Goal: Task Accomplishment & Management: Use online tool/utility

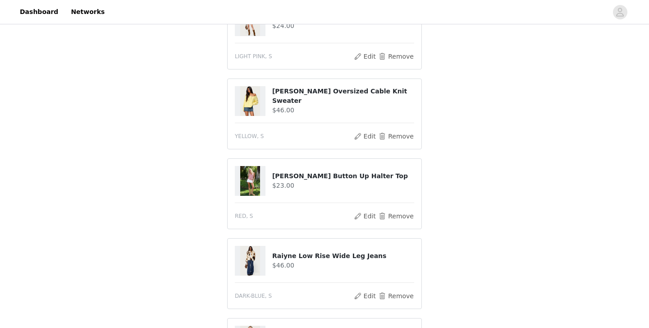
scroll to position [169, 0]
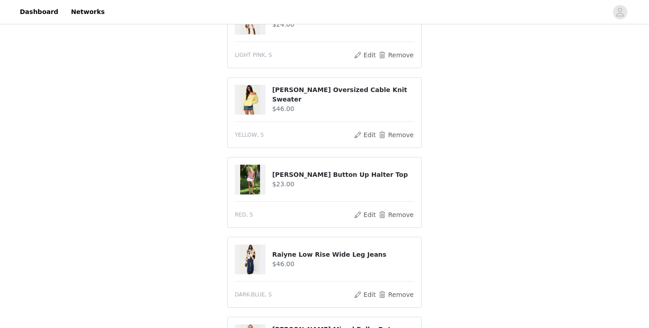
click at [270, 244] on div at bounding box center [253, 259] width 37 height 30
click at [288, 250] on h4 "Raiyne Low Rise Wide Leg Jeans" at bounding box center [343, 254] width 142 height 9
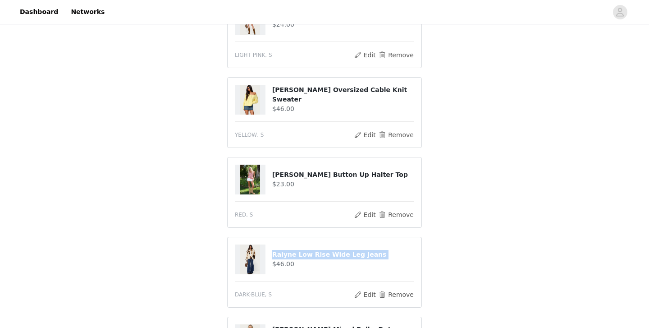
copy div "Raiyne Low Rise Wide Leg Jeans"
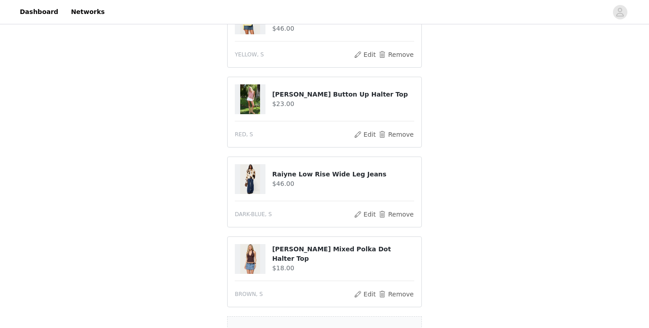
click at [467, 147] on div "STEP 1 OF 5 Products The selected products exceed the total allowed price. Choo…" at bounding box center [324, 77] width 649 height 600
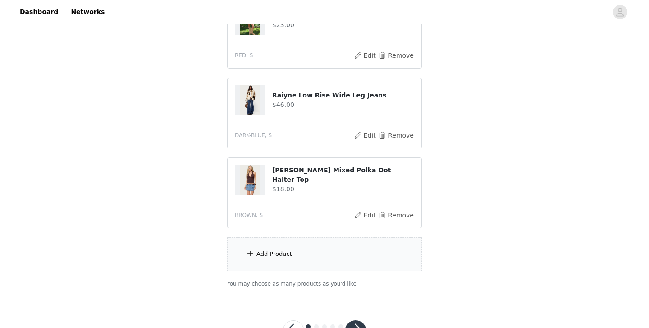
scroll to position [348, 0]
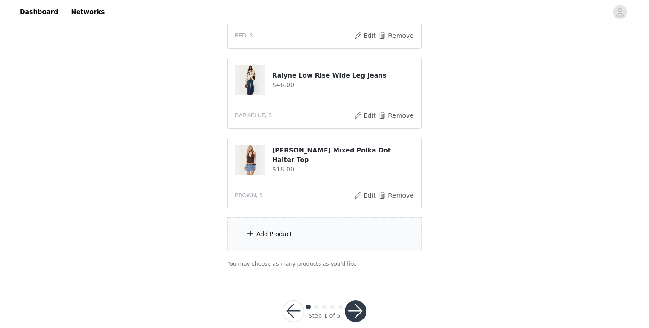
click at [260, 145] on div at bounding box center [250, 160] width 31 height 30
click at [366, 190] on button "Edit" at bounding box center [364, 195] width 23 height 11
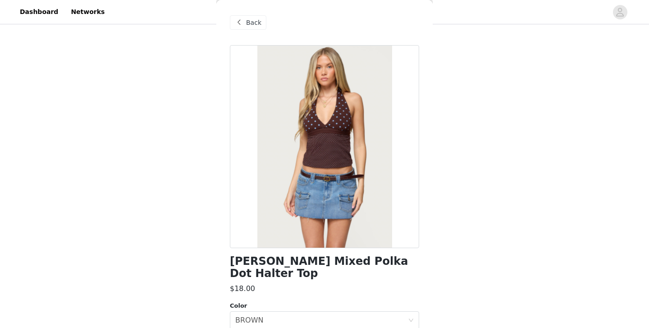
click at [251, 27] on div "Back" at bounding box center [248, 22] width 37 height 14
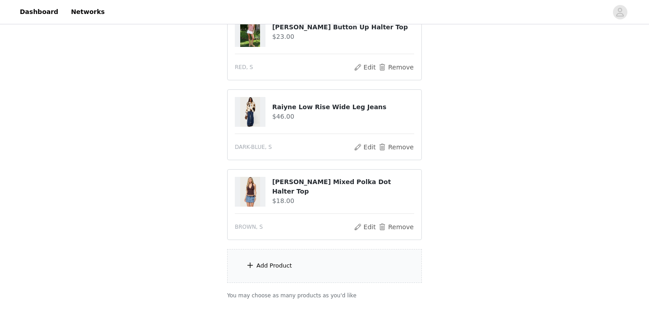
scroll to position [312, 0]
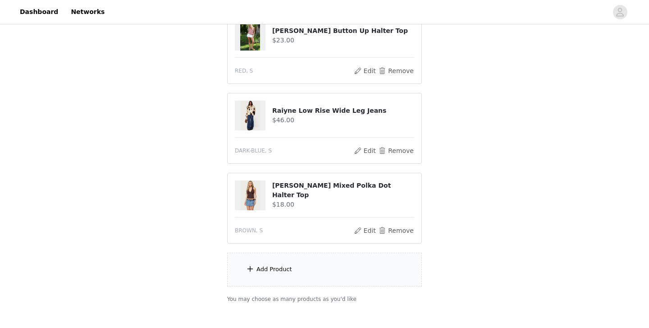
click at [362, 135] on article "Raiyne Low Rise Wide Leg Jeans $46.00 DARK-BLUE, S Edit Remove" at bounding box center [324, 128] width 195 height 71
click at [362, 145] on button "Edit" at bounding box center [364, 150] width 23 height 11
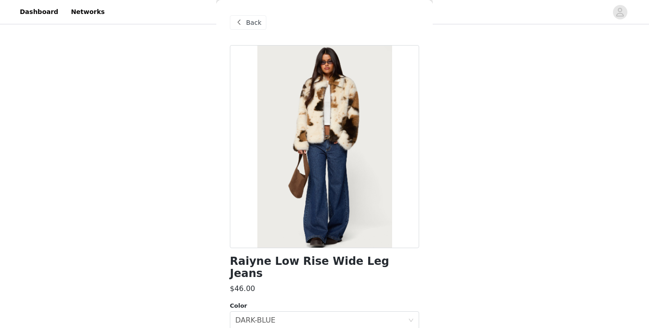
click at [244, 22] on div "Back" at bounding box center [248, 22] width 37 height 14
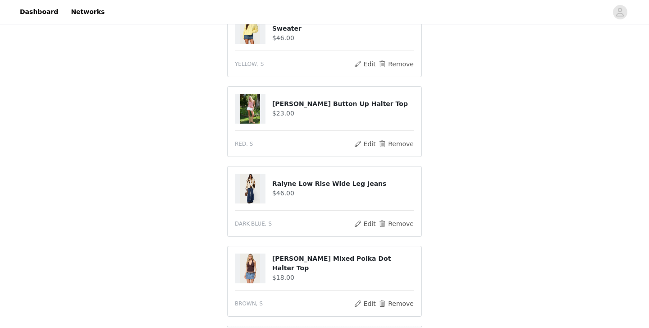
scroll to position [241, 0]
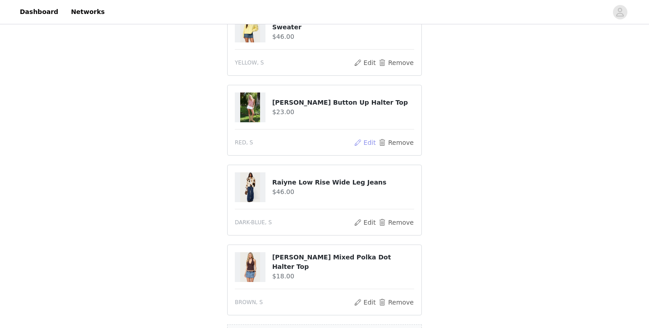
click at [366, 137] on button "Edit" at bounding box center [364, 142] width 23 height 11
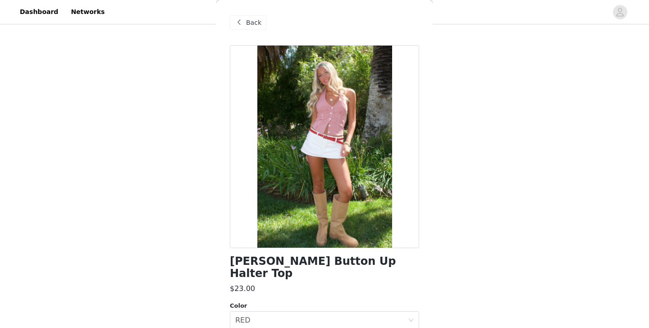
click at [247, 26] on span "Back" at bounding box center [253, 22] width 15 height 9
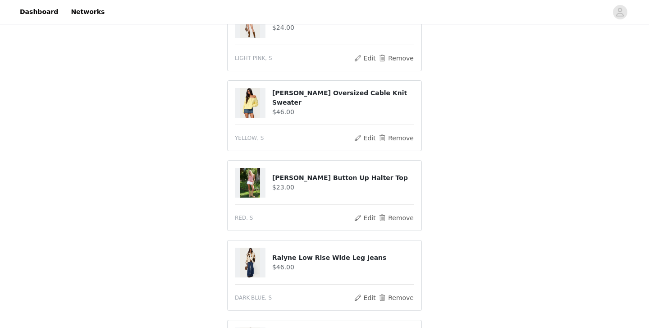
scroll to position [164, 0]
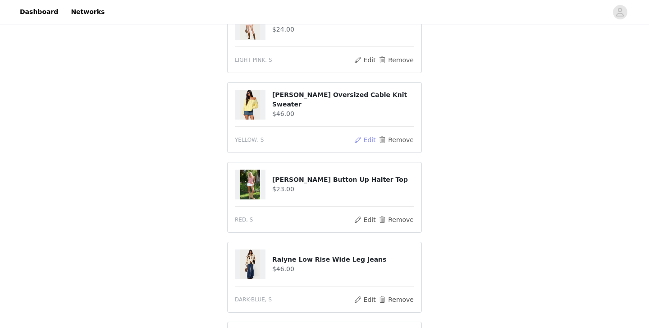
click at [360, 135] on button "Edit" at bounding box center [364, 139] width 23 height 11
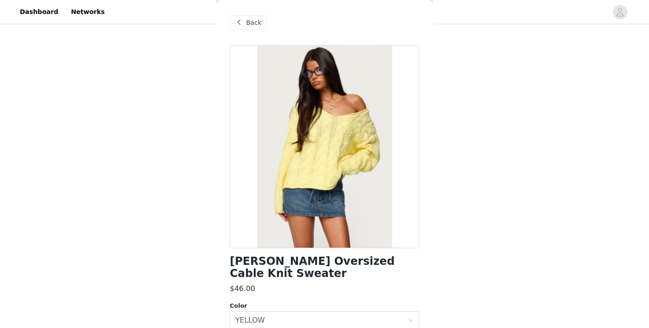
click at [239, 16] on div "Back" at bounding box center [248, 22] width 37 height 14
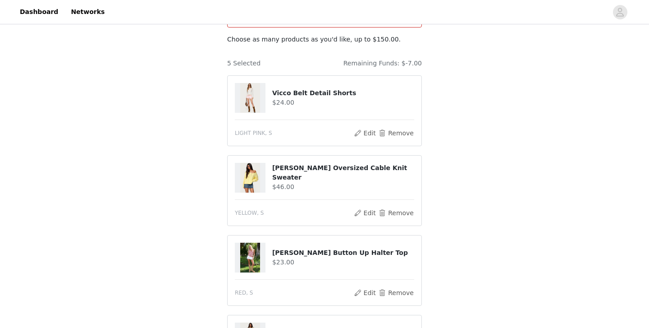
scroll to position [91, 0]
click at [365, 127] on button "Edit" at bounding box center [364, 132] width 23 height 11
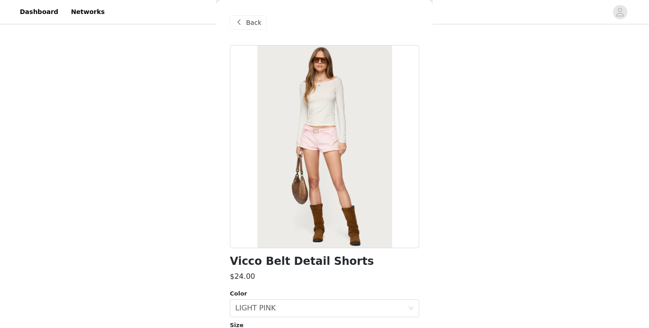
click at [242, 14] on div "Back" at bounding box center [324, 22] width 189 height 45
click at [244, 18] on div "Back" at bounding box center [248, 22] width 37 height 14
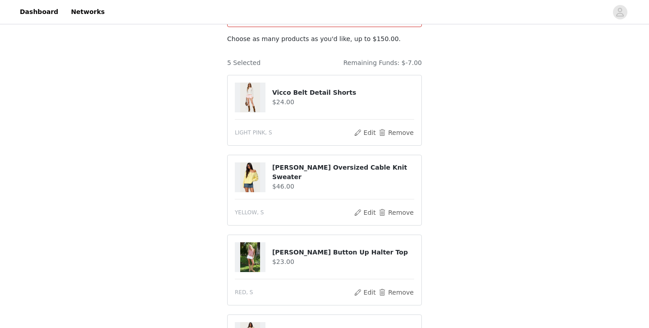
scroll to position [355, 0]
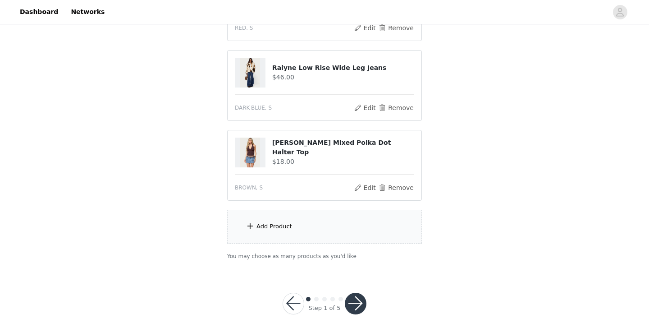
click at [318, 212] on div "Add Product" at bounding box center [324, 227] width 195 height 34
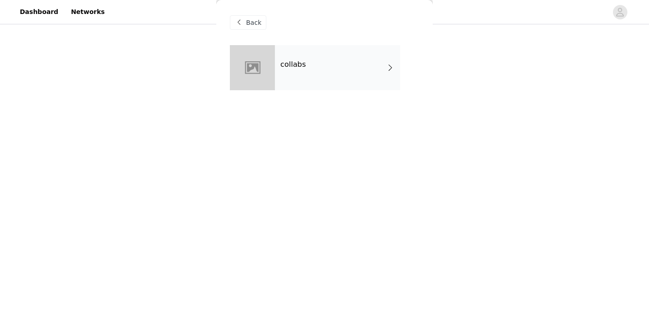
click at [343, 77] on div "collabs" at bounding box center [337, 67] width 125 height 45
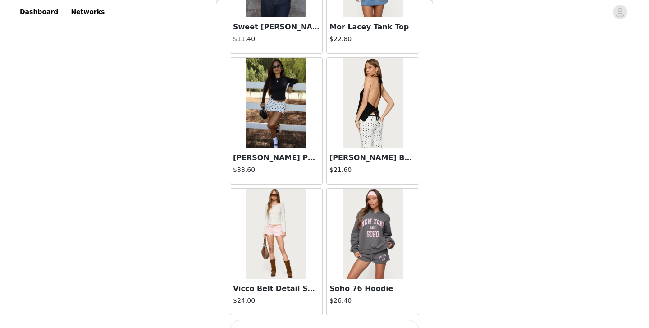
scroll to position [1052, 0]
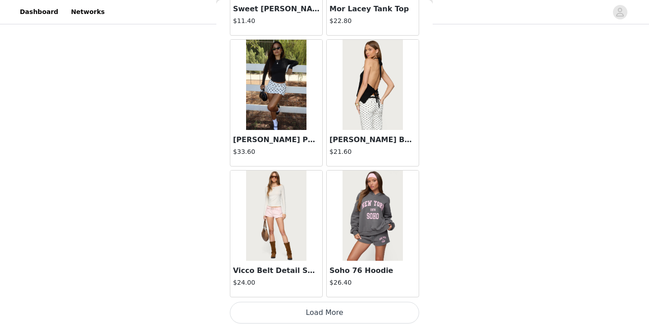
click at [316, 316] on button "Load More" at bounding box center [324, 313] width 189 height 22
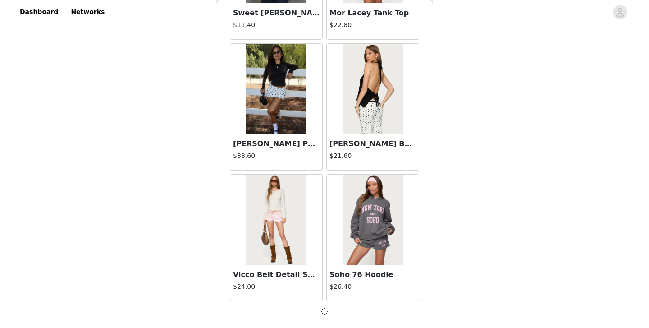
scroll to position [1047, 0]
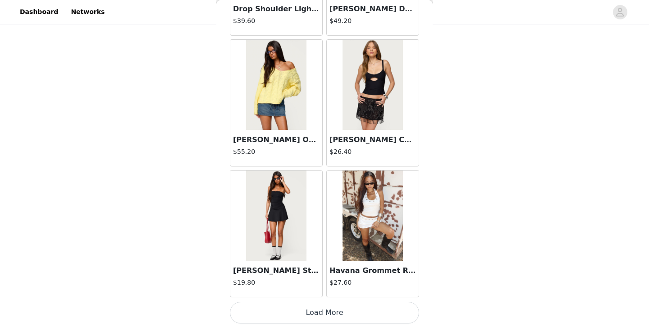
click at [340, 308] on button "Load More" at bounding box center [324, 313] width 189 height 22
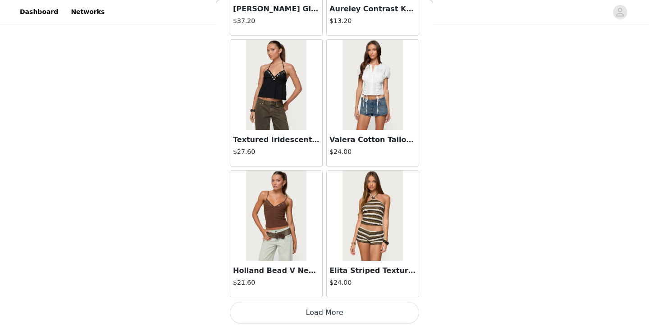
click at [321, 313] on button "Load More" at bounding box center [324, 313] width 189 height 22
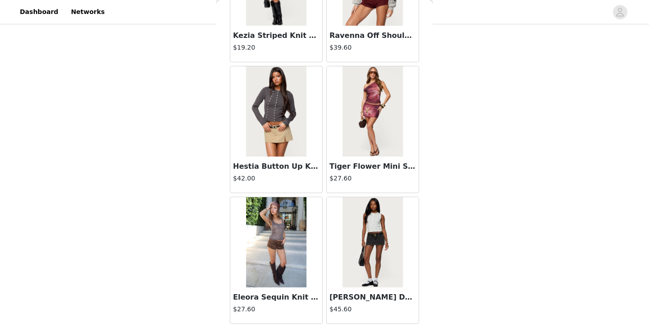
scroll to position [4973, 0]
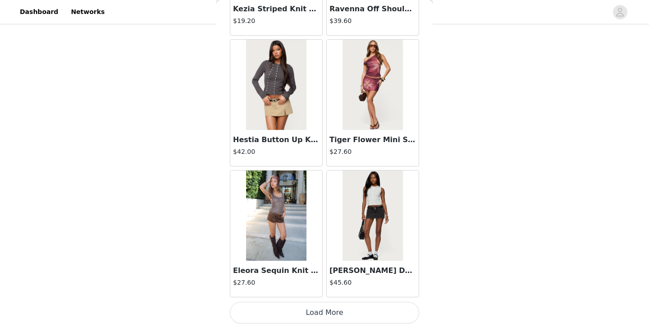
click at [320, 311] on button "Load More" at bounding box center [324, 313] width 189 height 22
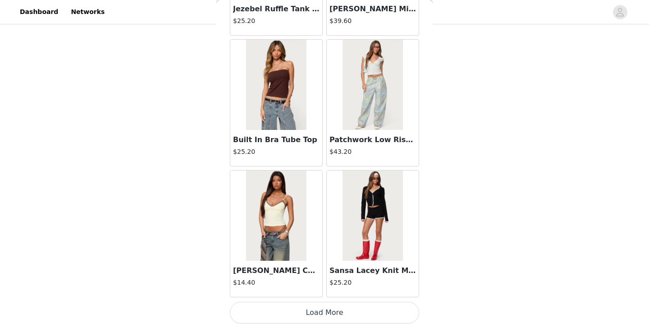
click at [340, 312] on button "Load More" at bounding box center [324, 313] width 189 height 22
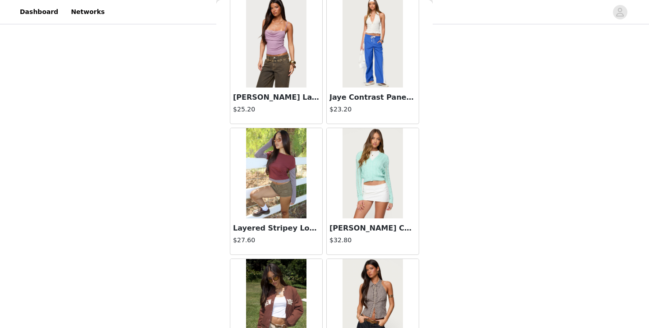
scroll to position [7587, 0]
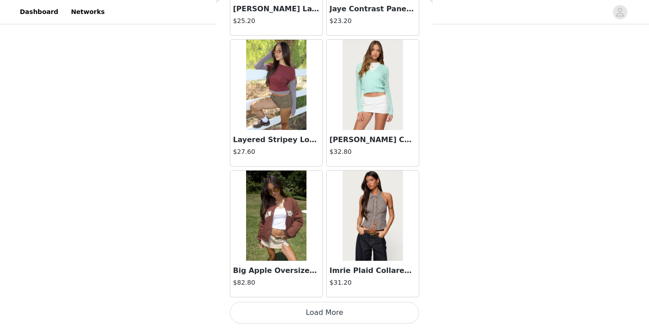
click at [332, 318] on button "Load More" at bounding box center [324, 313] width 189 height 22
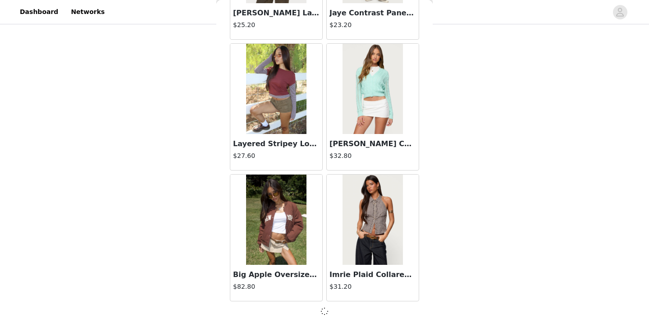
scroll to position [7583, 0]
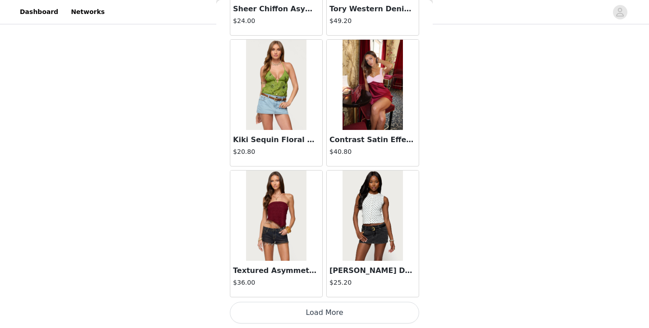
click at [315, 312] on button "Load More" at bounding box center [324, 313] width 189 height 22
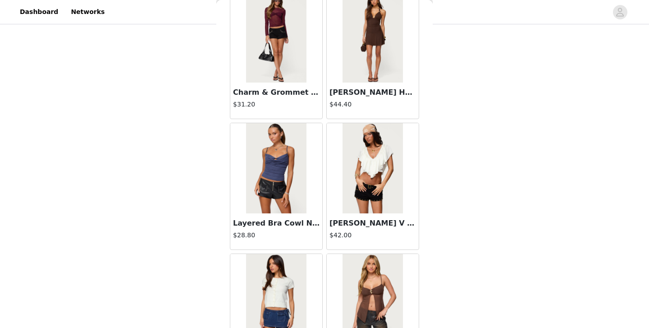
scroll to position [10201, 0]
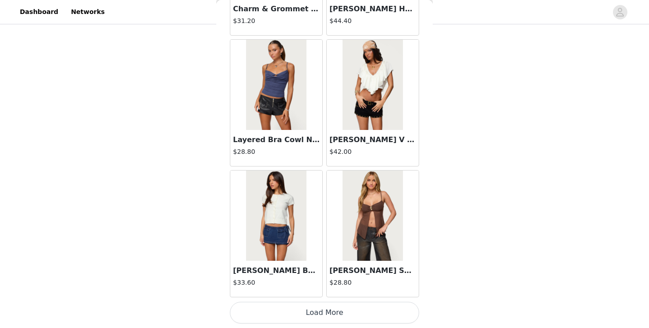
click at [326, 318] on button "Load More" at bounding box center [324, 313] width 189 height 22
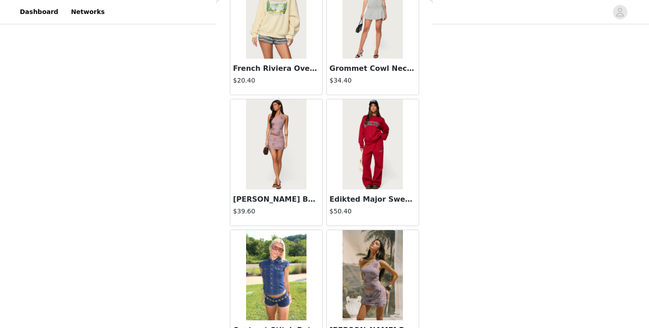
scroll to position [11508, 0]
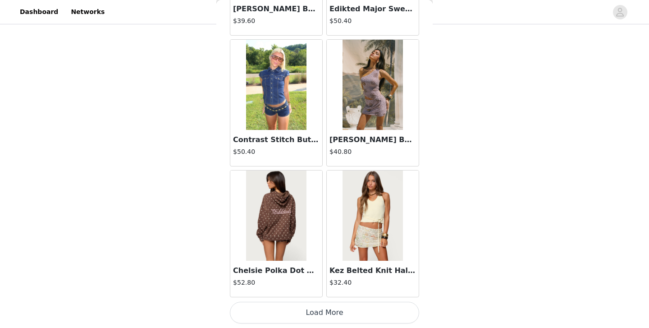
click at [342, 313] on button "Load More" at bounding box center [324, 313] width 189 height 22
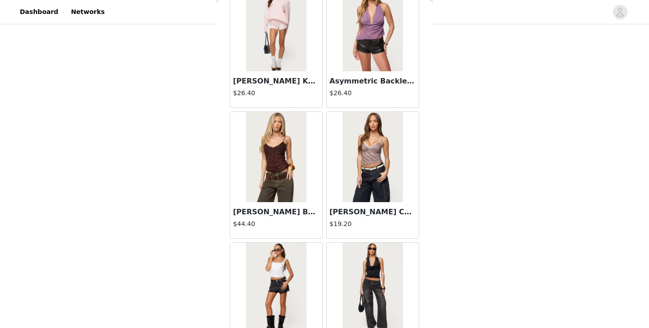
scroll to position [12815, 0]
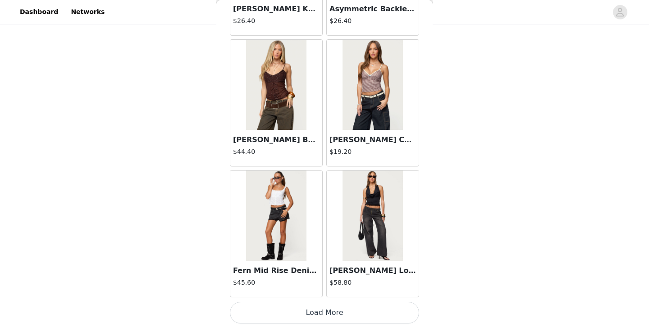
click at [342, 302] on button "Load More" at bounding box center [324, 313] width 189 height 22
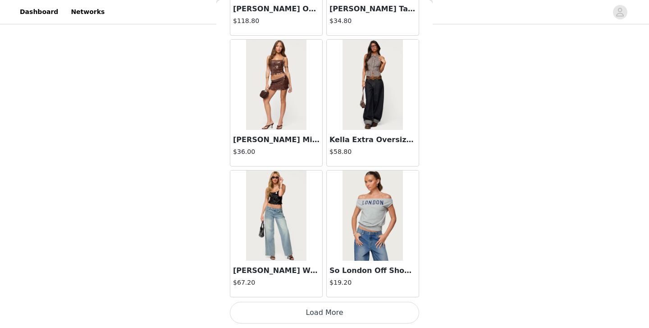
click at [313, 314] on button "Load More" at bounding box center [324, 313] width 189 height 22
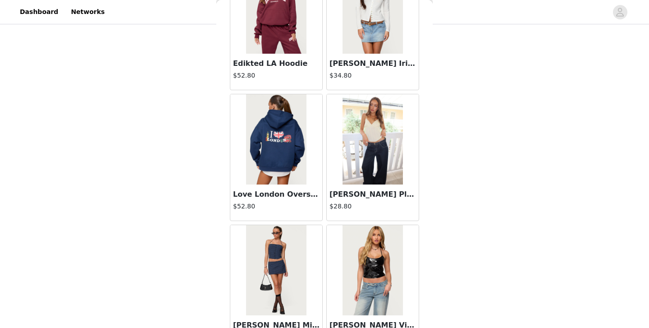
scroll to position [15430, 0]
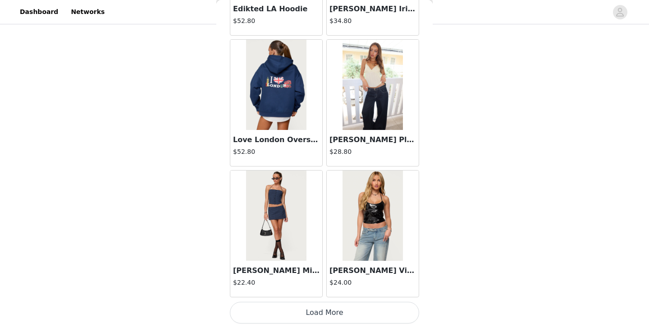
click at [322, 316] on button "Load More" at bounding box center [324, 313] width 189 height 22
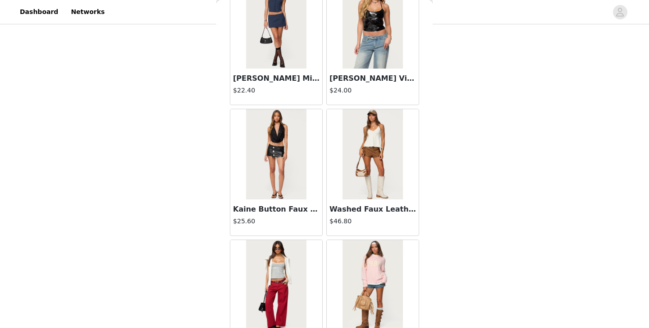
scroll to position [15622, 0]
click at [376, 165] on img at bounding box center [373, 154] width 60 height 90
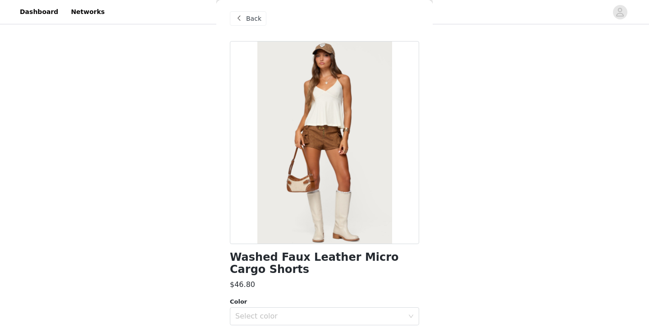
scroll to position [0, 0]
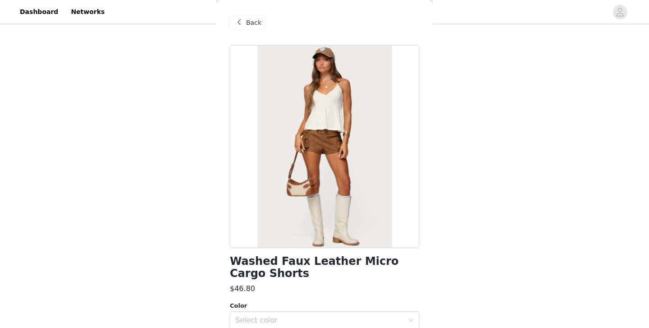
click at [255, 28] on div "Back" at bounding box center [248, 22] width 37 height 14
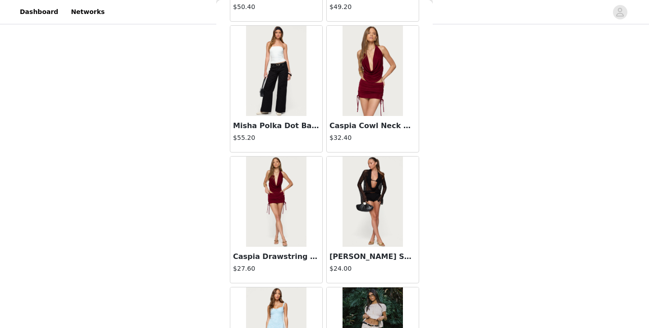
scroll to position [16737, 0]
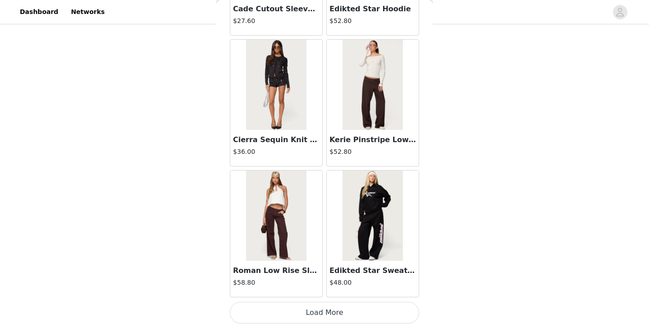
click at [389, 313] on button "Load More" at bounding box center [324, 313] width 189 height 22
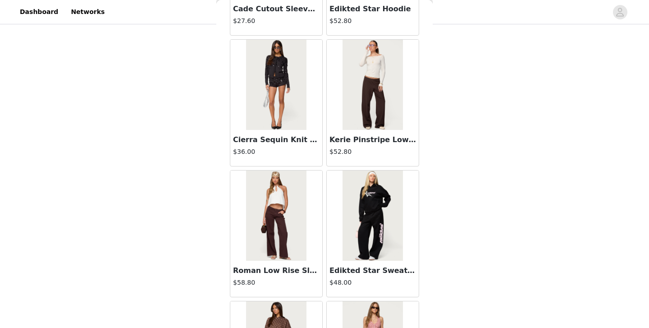
click at [383, 122] on img at bounding box center [373, 85] width 60 height 90
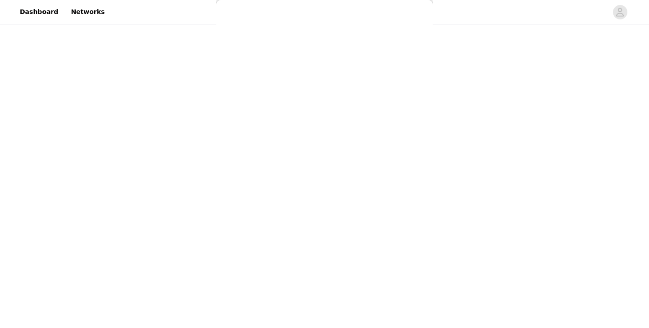
scroll to position [0, 0]
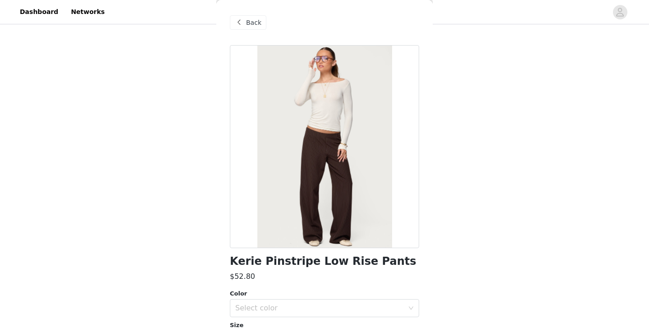
click at [251, 24] on span "Back" at bounding box center [253, 22] width 15 height 9
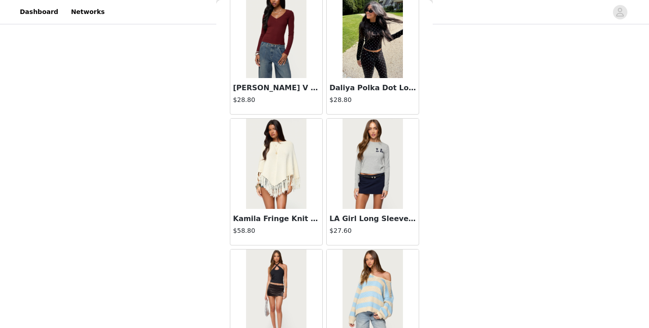
scroll to position [18044, 0]
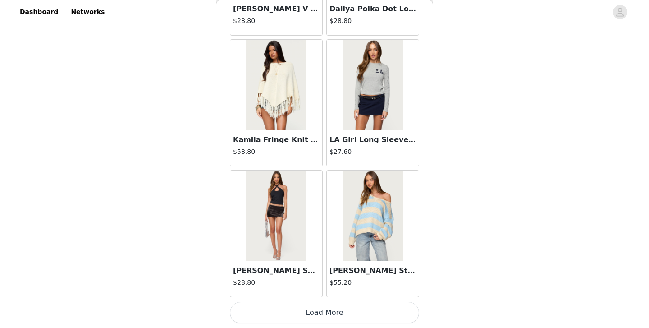
click at [349, 312] on button "Load More" at bounding box center [324, 313] width 189 height 22
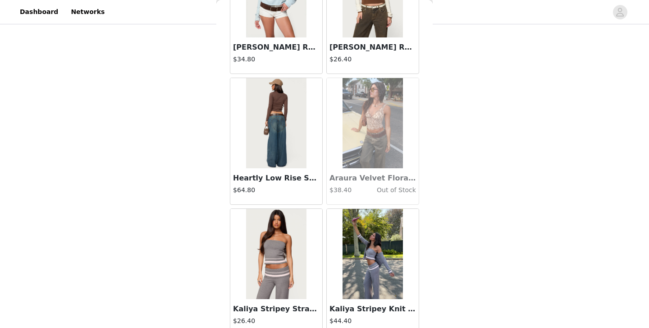
scroll to position [19182, 0]
click at [288, 136] on img at bounding box center [276, 123] width 60 height 90
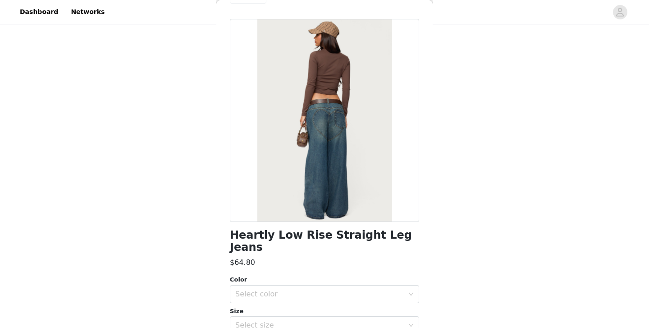
scroll to position [9, 0]
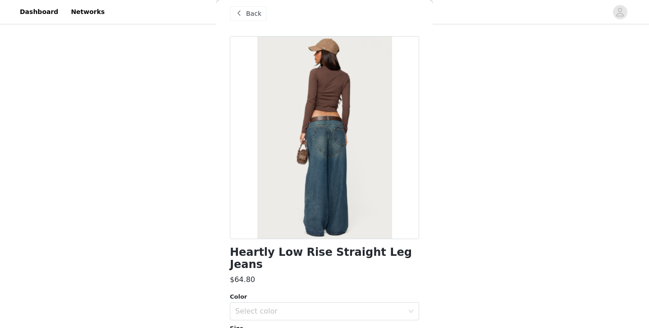
click at [251, 18] on div "Back" at bounding box center [248, 13] width 37 height 14
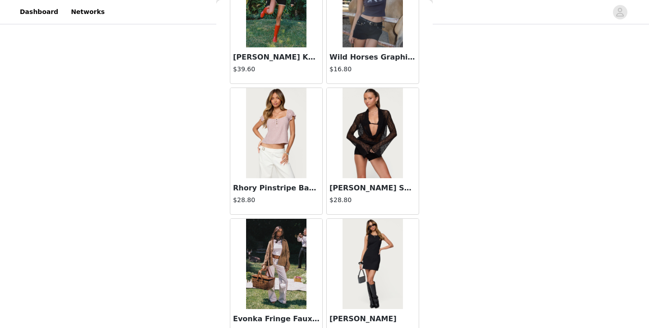
scroll to position [19351, 0]
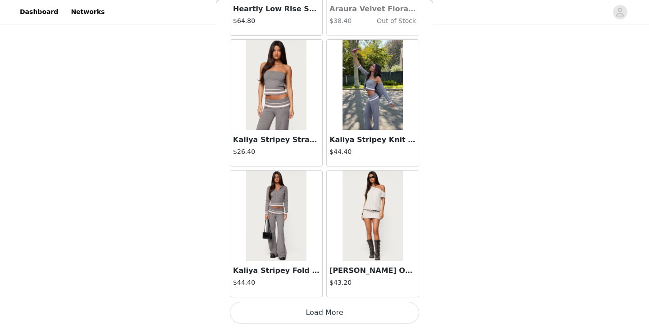
click at [381, 306] on button "Load More" at bounding box center [324, 313] width 189 height 22
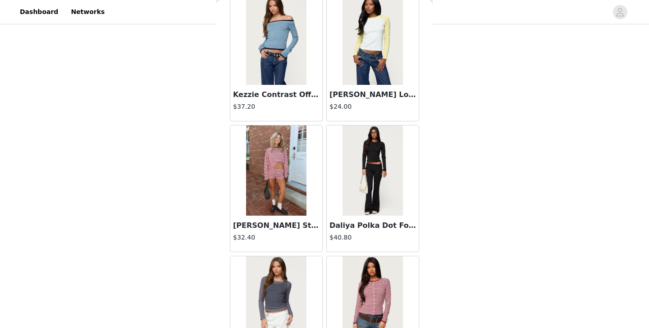
scroll to position [20074, 0]
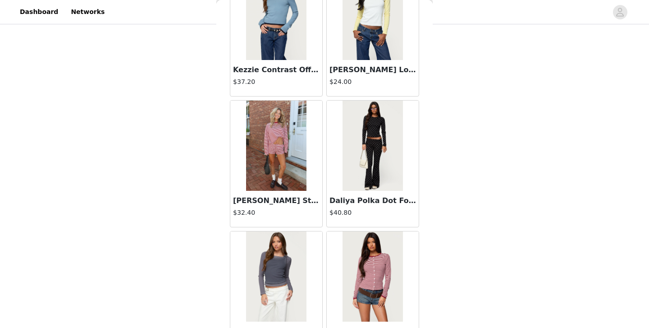
click at [285, 132] on img at bounding box center [276, 146] width 60 height 90
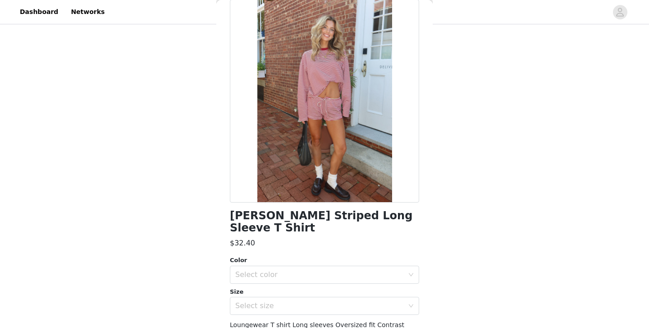
scroll to position [0, 0]
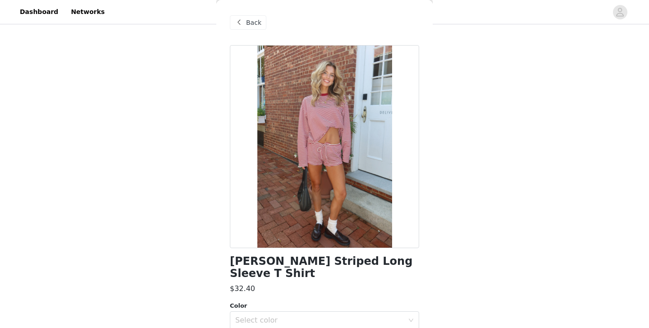
click at [246, 14] on div "Back" at bounding box center [324, 22] width 189 height 45
click at [248, 19] on span "Back" at bounding box center [253, 22] width 15 height 9
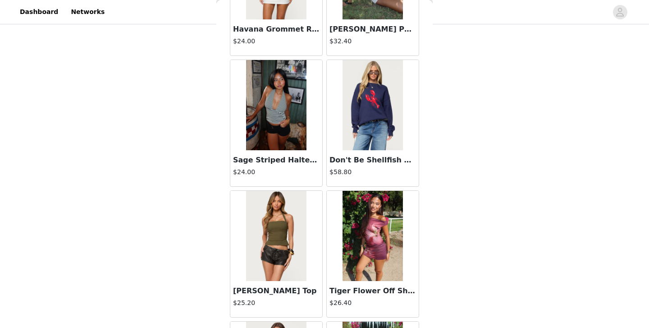
scroll to position [20658, 0]
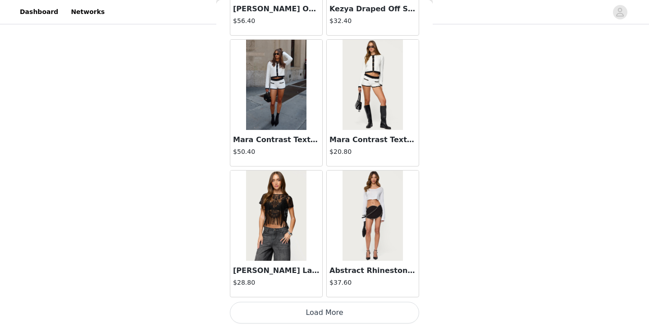
click at [344, 314] on button "Load More" at bounding box center [324, 313] width 189 height 22
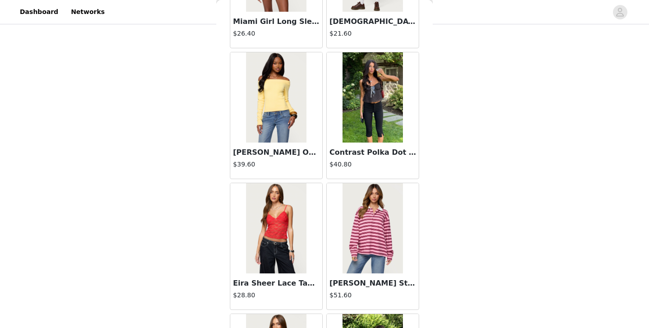
scroll to position [21433, 0]
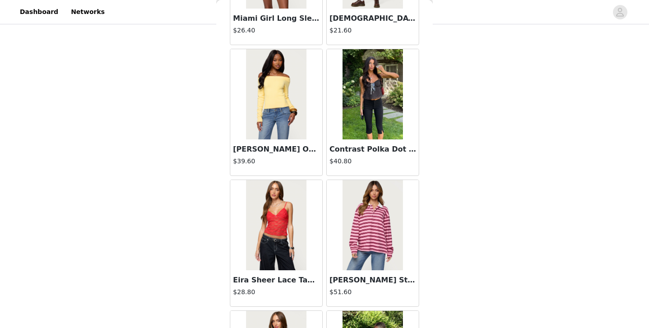
click at [274, 92] on img at bounding box center [276, 94] width 60 height 90
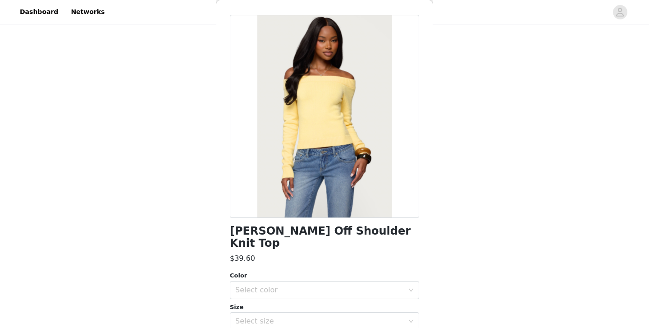
scroll to position [101, 0]
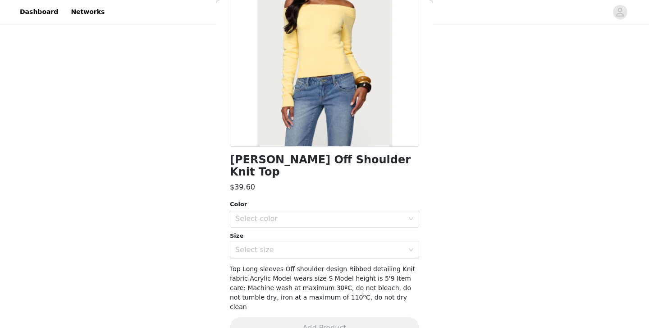
click at [324, 218] on div "Color Select color Size Select size" at bounding box center [324, 229] width 189 height 59
click at [322, 214] on div "Select color" at bounding box center [319, 218] width 169 height 9
click at [318, 228] on li "YELLOW" at bounding box center [324, 226] width 189 height 14
click at [319, 245] on div "Select size" at bounding box center [319, 249] width 169 height 9
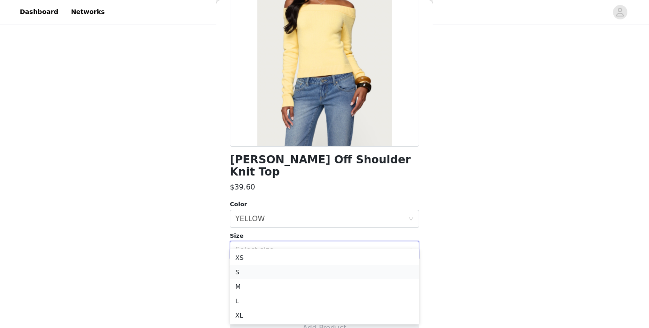
click at [315, 277] on li "S" at bounding box center [324, 272] width 189 height 14
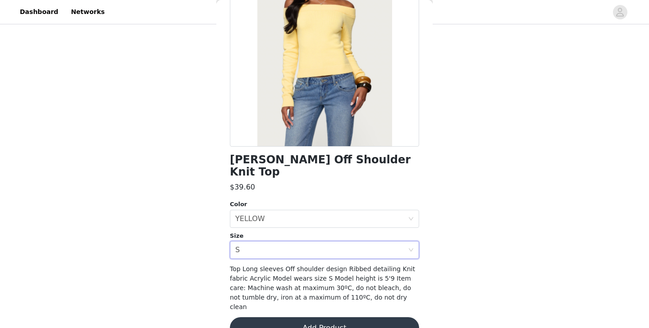
click at [320, 317] on button "Add Product" at bounding box center [324, 328] width 189 height 22
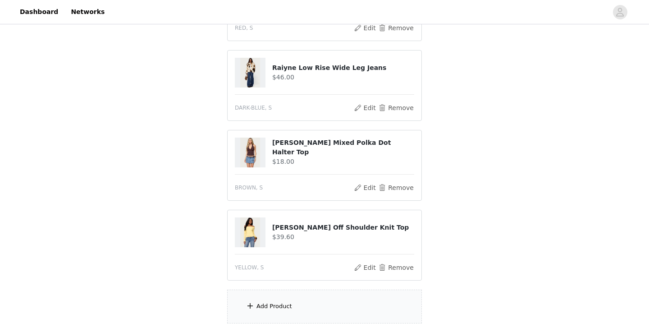
click at [320, 296] on div "Add Product" at bounding box center [324, 306] width 195 height 34
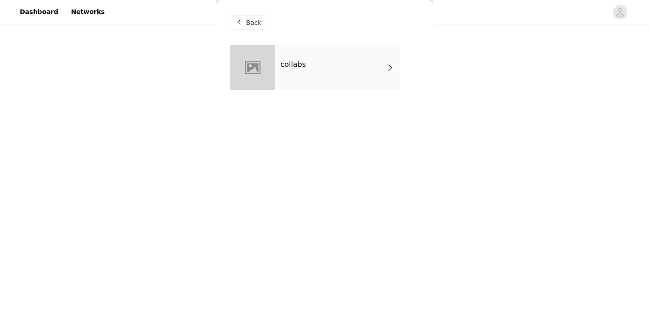
click at [348, 77] on div "collabs" at bounding box center [337, 67] width 125 height 45
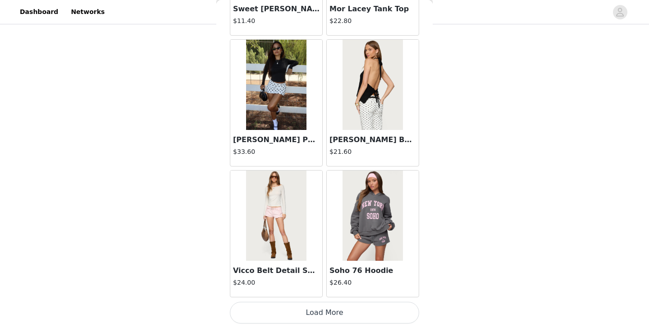
scroll to position [435, 0]
click at [326, 316] on button "Load More" at bounding box center [324, 313] width 189 height 22
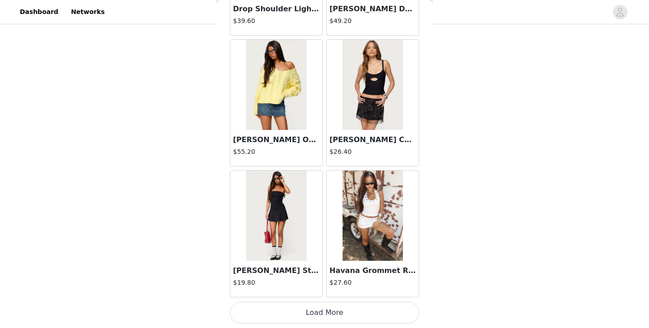
click at [326, 312] on button "Load More" at bounding box center [324, 313] width 189 height 22
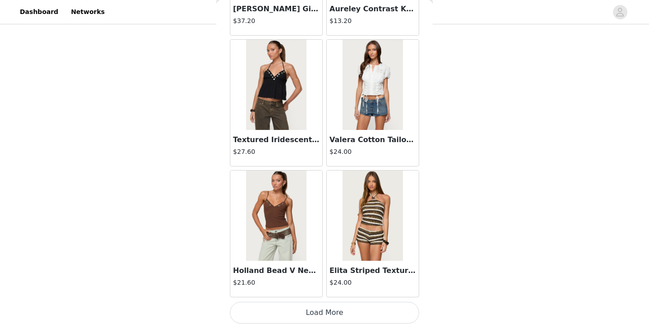
click at [328, 318] on button "Load More" at bounding box center [324, 313] width 189 height 22
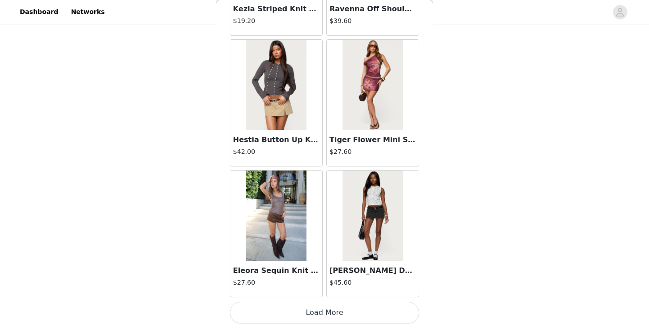
click at [329, 314] on button "Load More" at bounding box center [324, 313] width 189 height 22
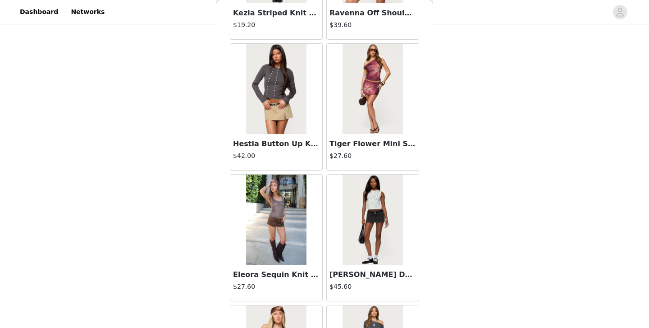
scroll to position [4973, 0]
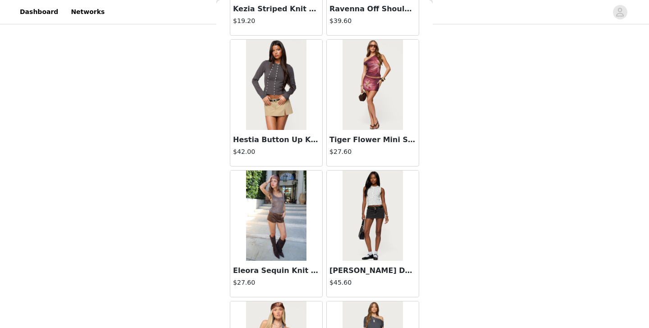
click at [285, 185] on img at bounding box center [276, 215] width 60 height 90
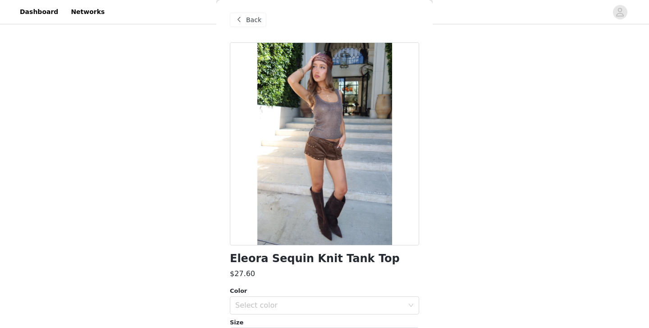
scroll to position [2, 0]
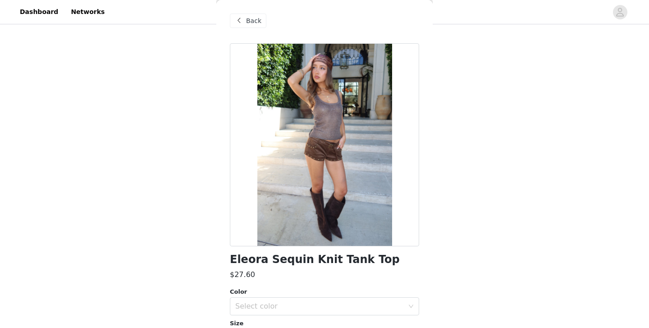
click at [247, 27] on div "Back" at bounding box center [248, 21] width 37 height 14
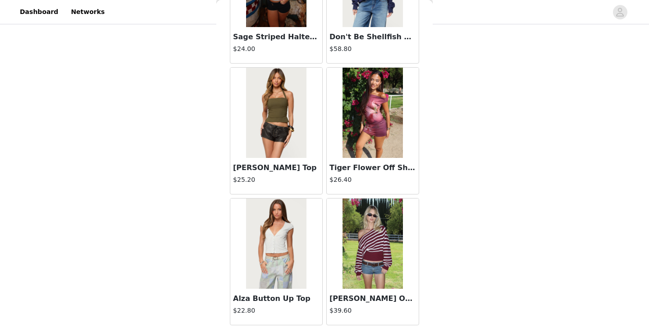
scroll to position [6280, 0]
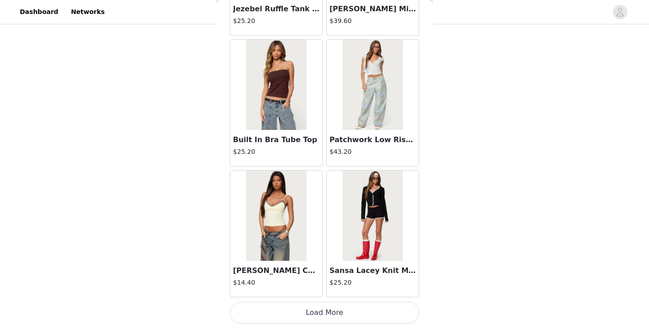
click at [340, 316] on button "Load More" at bounding box center [324, 313] width 189 height 22
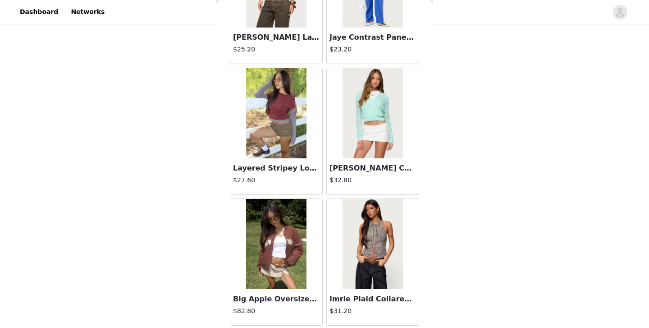
scroll to position [7587, 0]
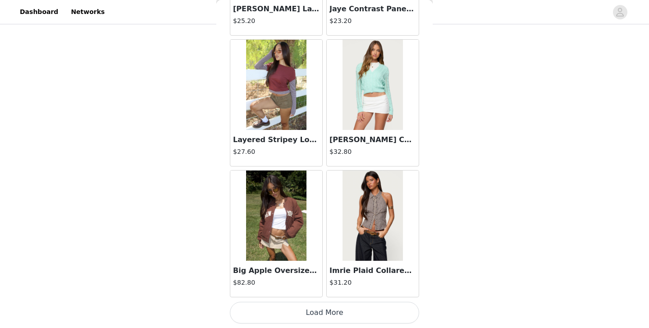
click at [316, 302] on button "Load More" at bounding box center [324, 313] width 189 height 22
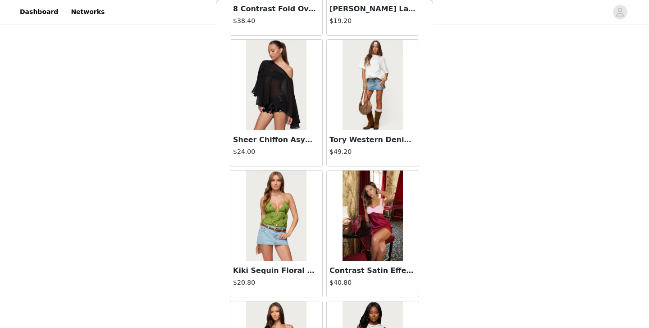
scroll to position [8894, 0]
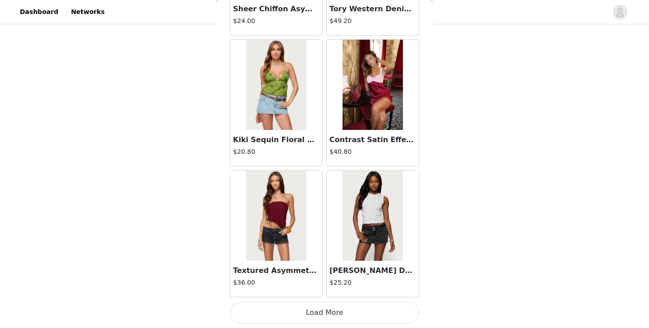
click at [325, 303] on button "Load More" at bounding box center [324, 313] width 189 height 22
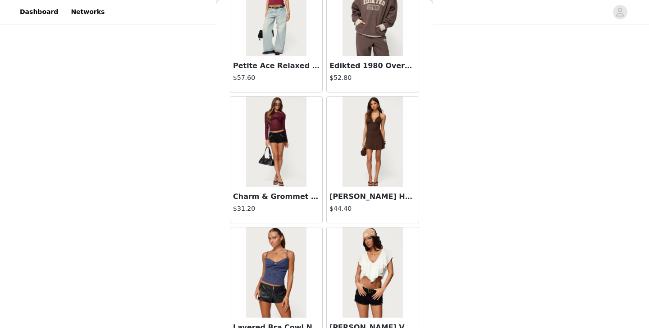
scroll to position [10201, 0]
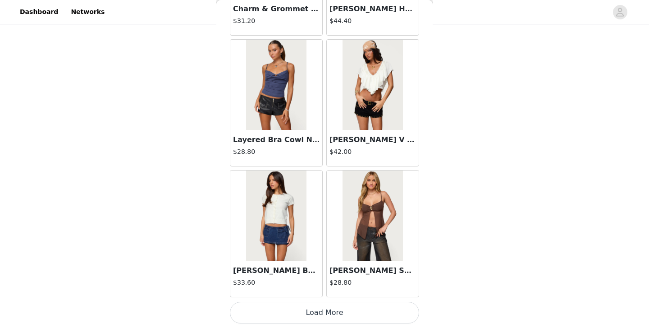
click at [316, 309] on button "Load More" at bounding box center [324, 313] width 189 height 22
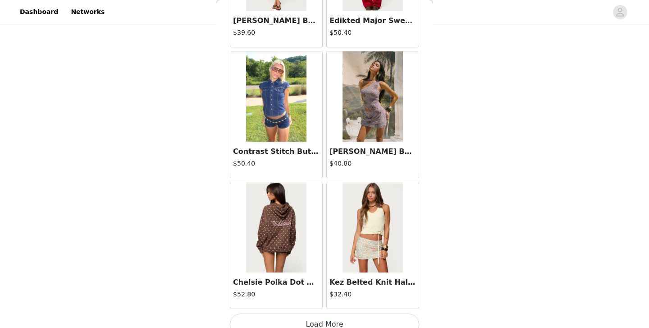
scroll to position [11508, 0]
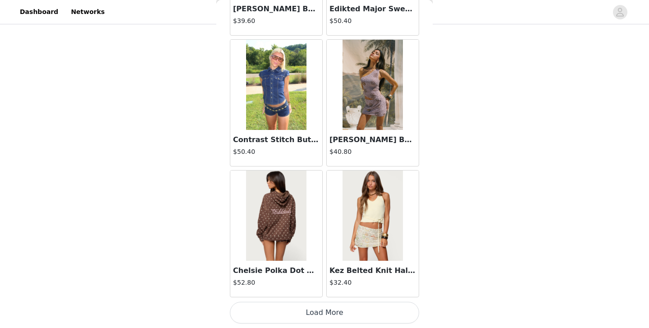
click at [337, 308] on button "Load More" at bounding box center [324, 313] width 189 height 22
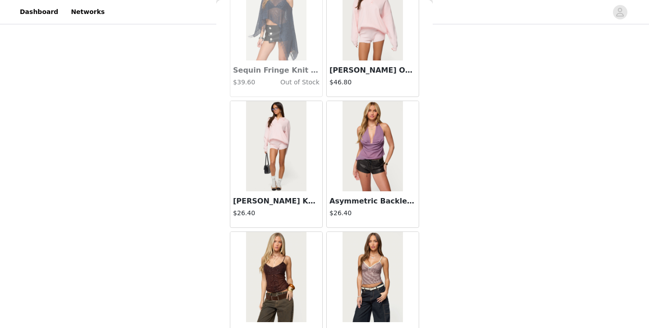
scroll to position [12815, 0]
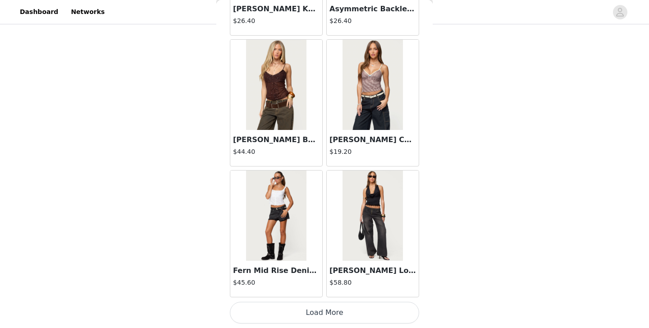
click at [328, 321] on button "Load More" at bounding box center [324, 313] width 189 height 22
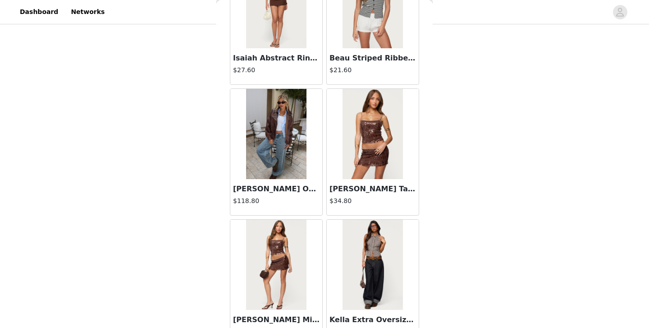
scroll to position [14123, 0]
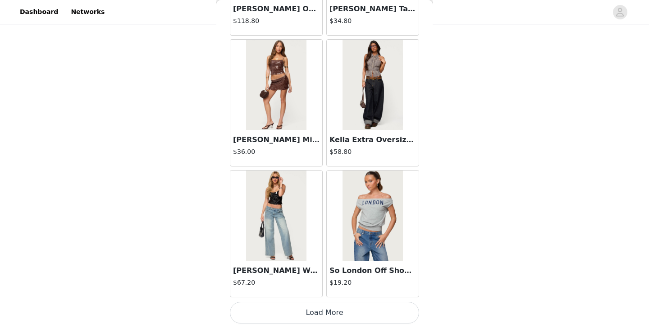
click at [316, 320] on button "Load More" at bounding box center [324, 313] width 189 height 22
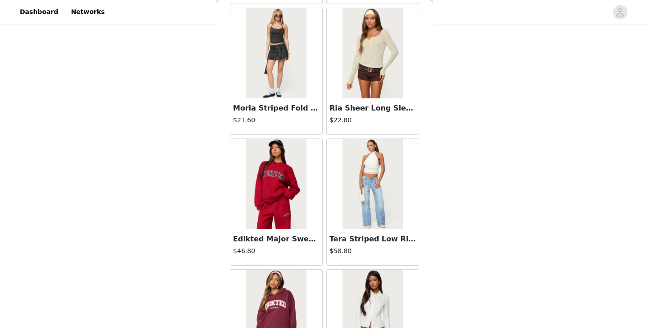
scroll to position [15430, 0]
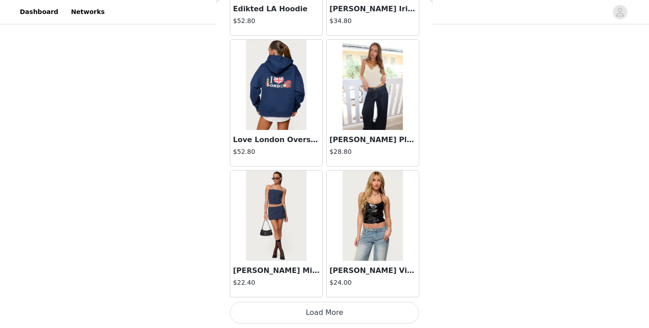
click at [325, 322] on button "Load More" at bounding box center [324, 313] width 189 height 22
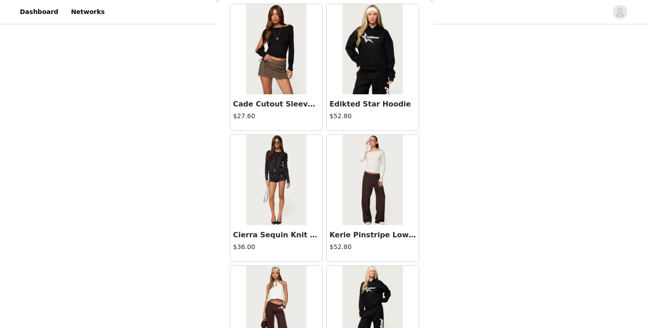
scroll to position [16737, 0]
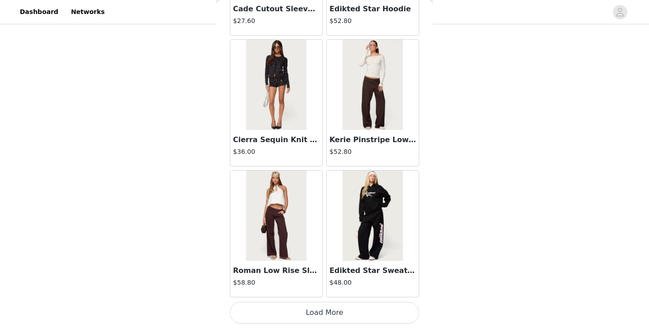
click at [295, 314] on button "Load More" at bounding box center [324, 313] width 189 height 22
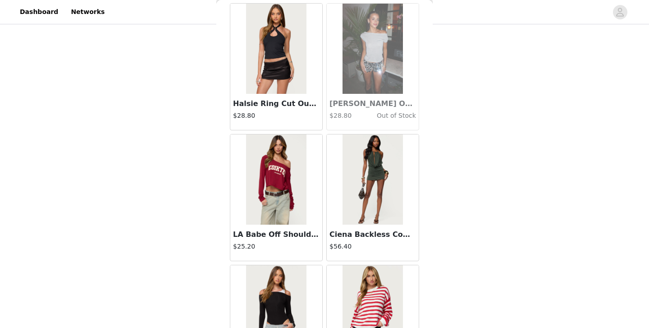
scroll to position [18044, 0]
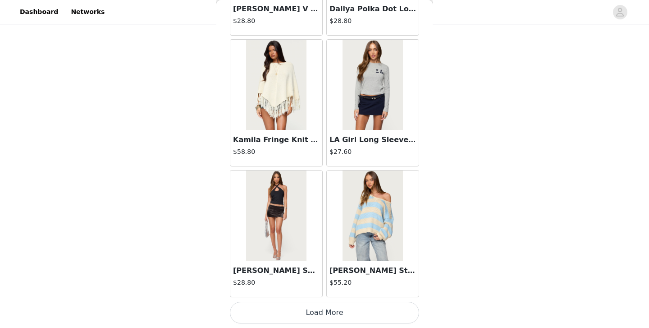
click at [322, 313] on button "Load More" at bounding box center [324, 313] width 189 height 22
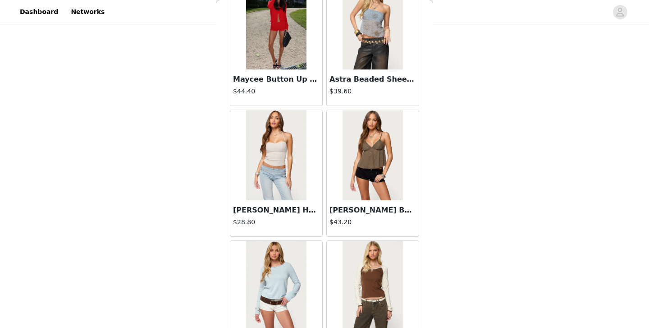
scroll to position [19351, 0]
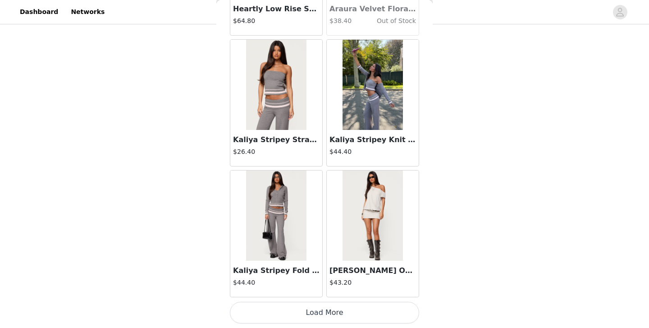
click at [323, 319] on button "Load More" at bounding box center [324, 313] width 189 height 22
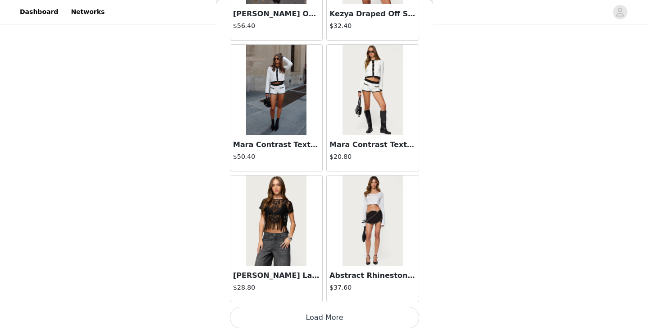
scroll to position [20658, 0]
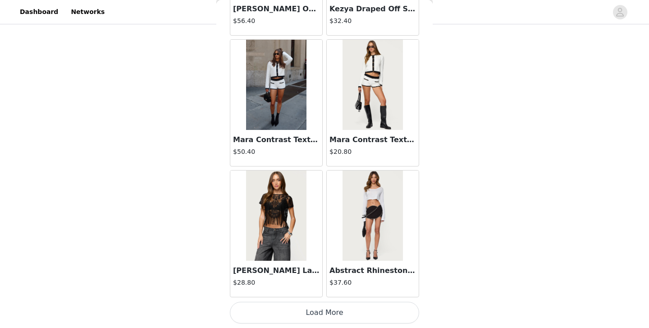
click at [323, 317] on button "Load More" at bounding box center [324, 313] width 189 height 22
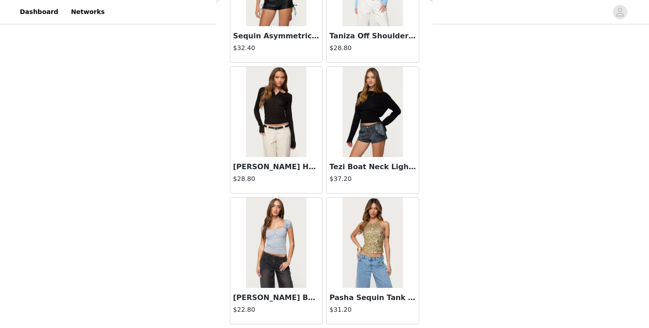
scroll to position [21965, 0]
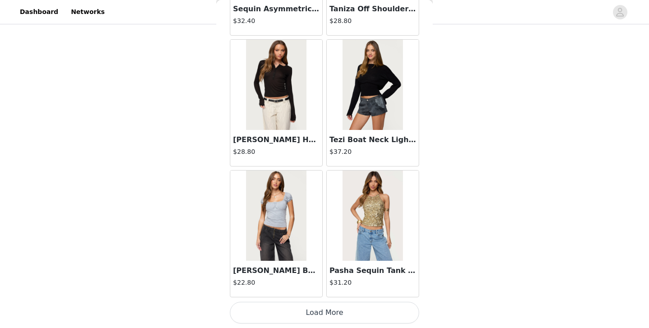
click at [319, 308] on button "Load More" at bounding box center [324, 313] width 189 height 22
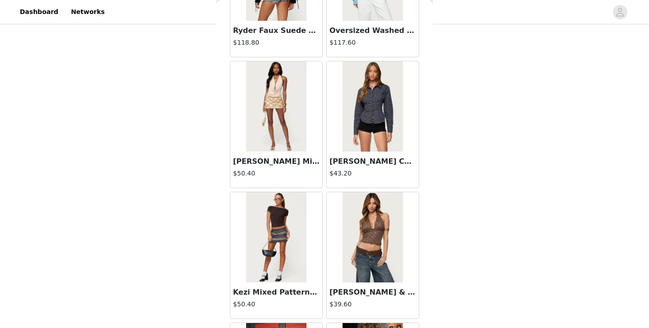
scroll to position [23272, 0]
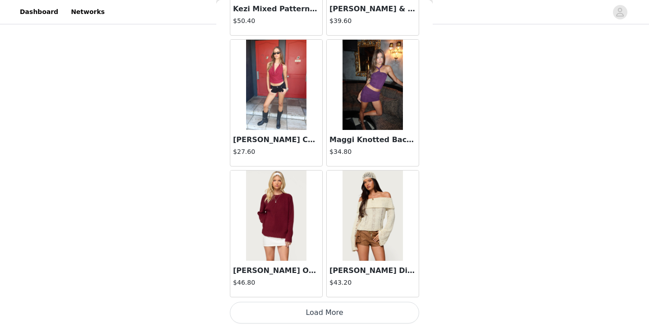
click at [324, 315] on button "Load More" at bounding box center [324, 313] width 189 height 22
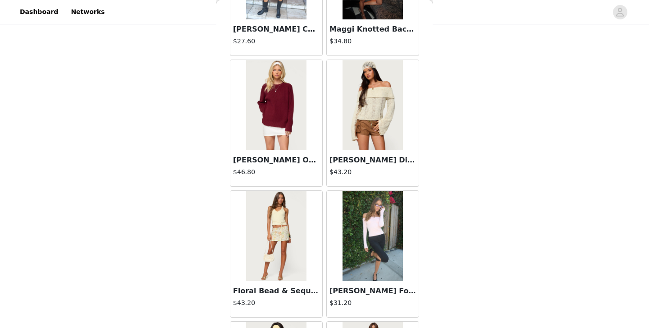
scroll to position [23384, 0]
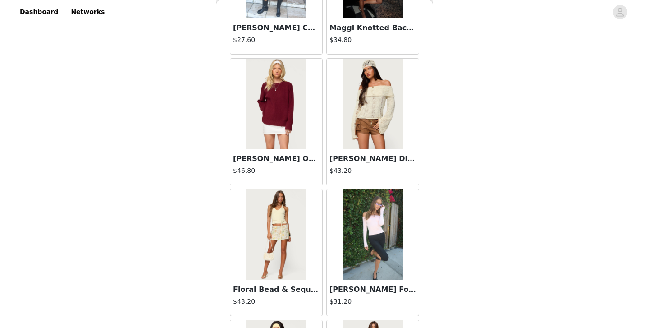
click at [380, 244] on img at bounding box center [373, 234] width 60 height 90
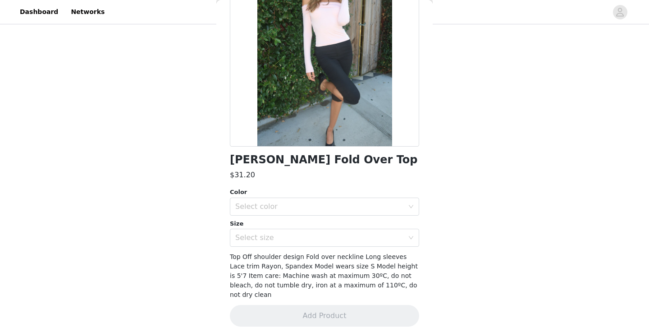
scroll to position [0, 0]
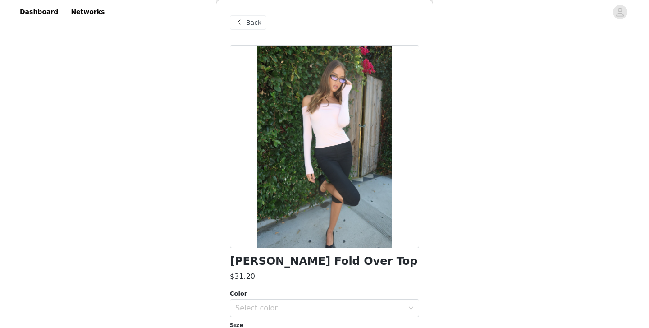
click at [258, 16] on div "Back" at bounding box center [248, 22] width 37 height 14
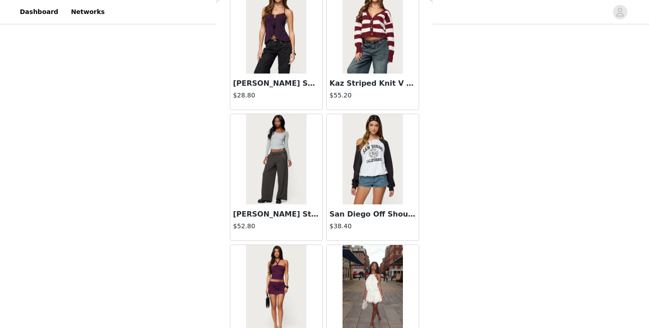
scroll to position [24579, 0]
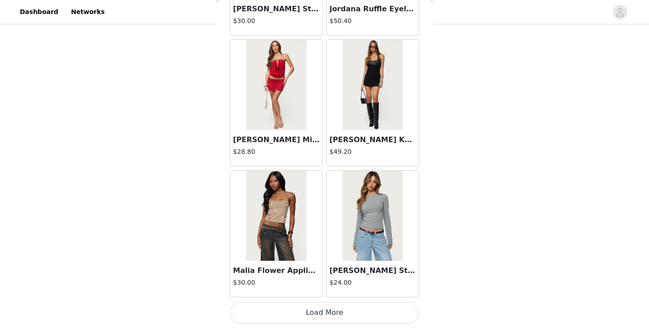
click at [335, 313] on button "Load More" at bounding box center [324, 313] width 189 height 22
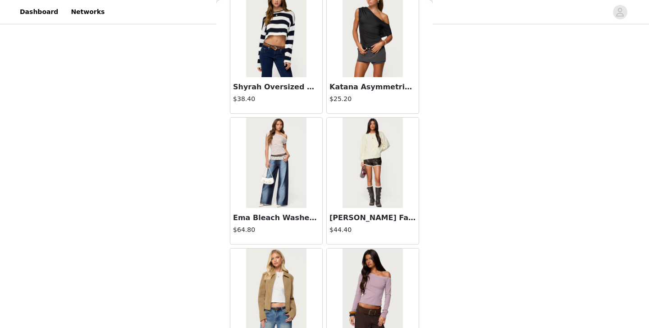
scroll to position [25887, 0]
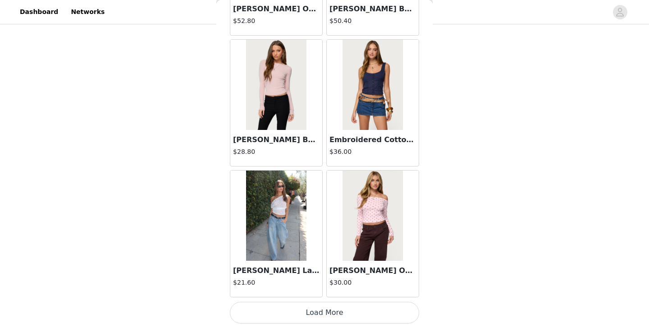
click at [335, 313] on button "Load More" at bounding box center [324, 313] width 189 height 22
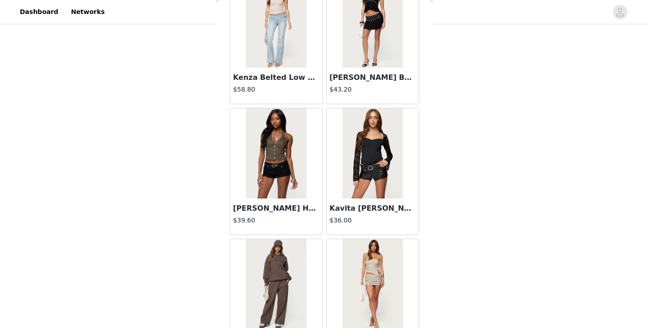
scroll to position [27126, 0]
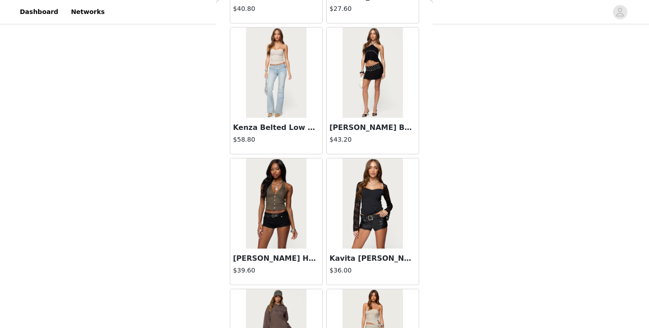
click at [289, 107] on img at bounding box center [276, 72] width 60 height 90
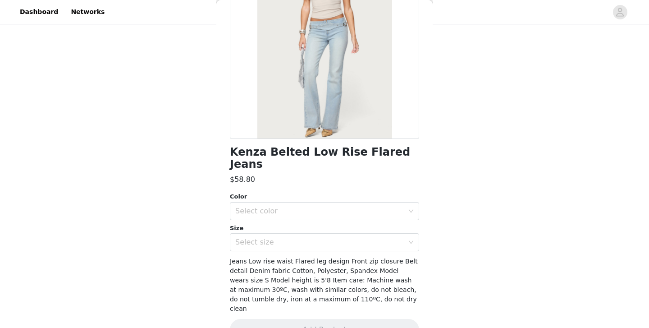
scroll to position [111, 0]
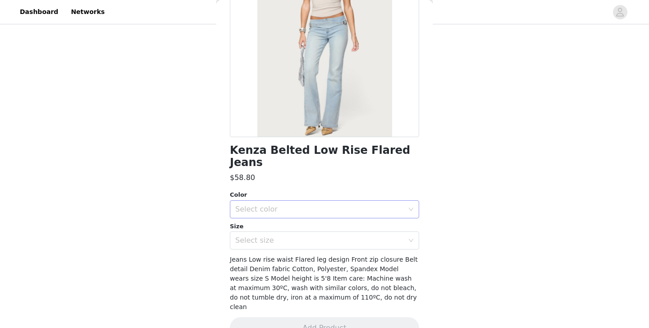
click at [325, 205] on div "Select color" at bounding box center [319, 209] width 169 height 9
click at [322, 215] on li "LIGHT-BLUE" at bounding box center [324, 217] width 189 height 14
click at [322, 236] on div "Select size" at bounding box center [319, 240] width 169 height 9
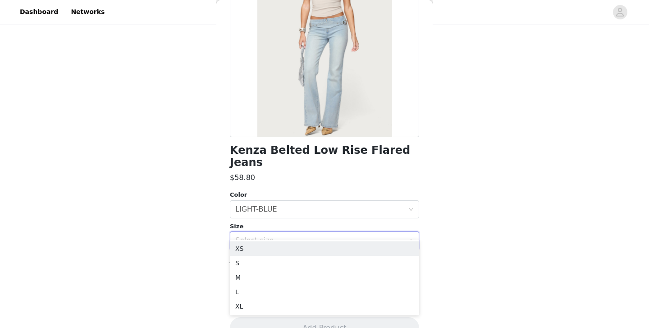
click at [322, 236] on div "Select size" at bounding box center [319, 240] width 169 height 9
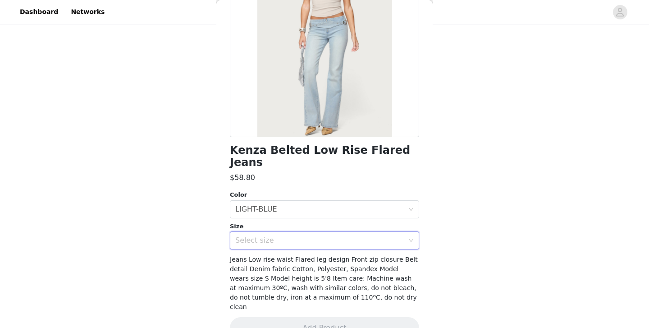
click at [309, 236] on div "Select size" at bounding box center [319, 240] width 169 height 9
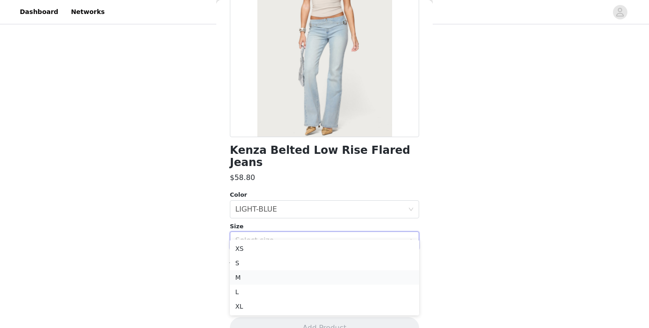
click at [300, 279] on li "M" at bounding box center [324, 277] width 189 height 14
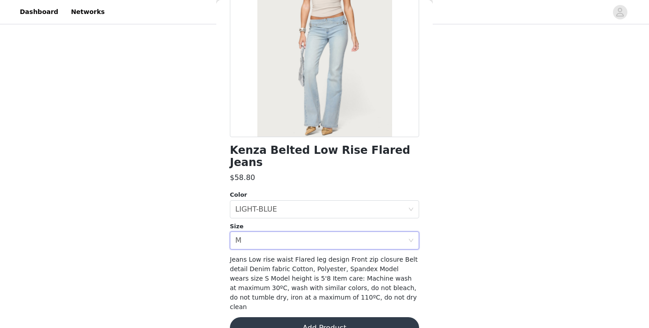
click at [302, 317] on button "Add Product" at bounding box center [324, 328] width 189 height 22
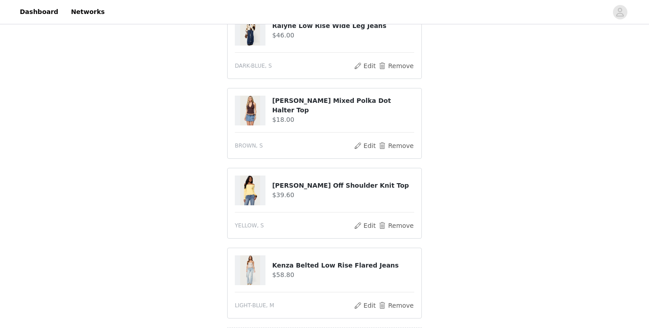
scroll to position [515, 0]
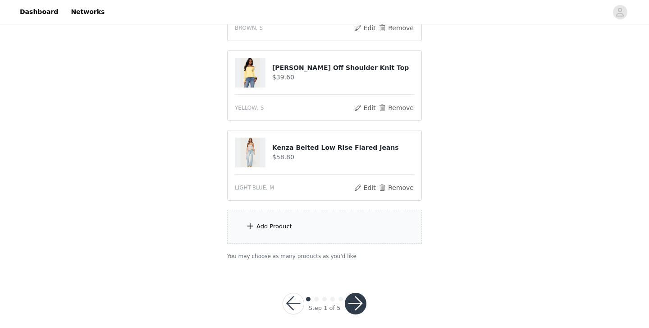
click at [317, 222] on div "Add Product" at bounding box center [324, 227] width 195 height 34
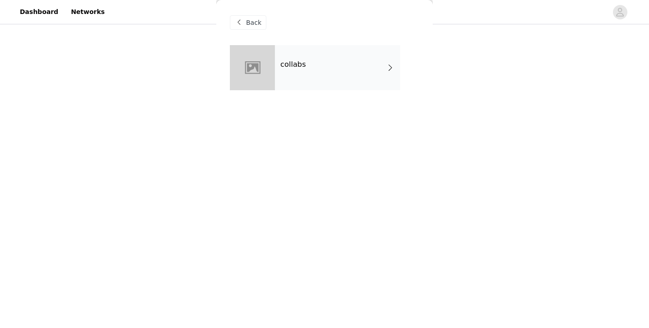
click at [323, 77] on div "collabs" at bounding box center [337, 67] width 125 height 45
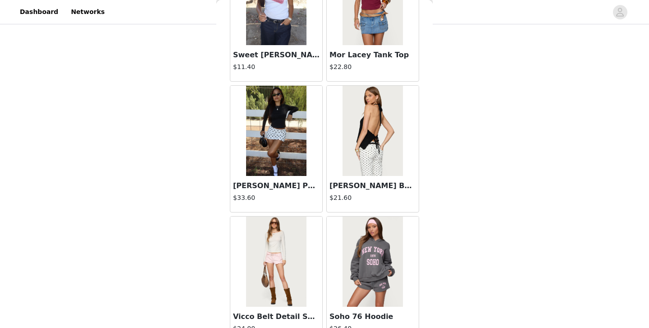
scroll to position [1052, 0]
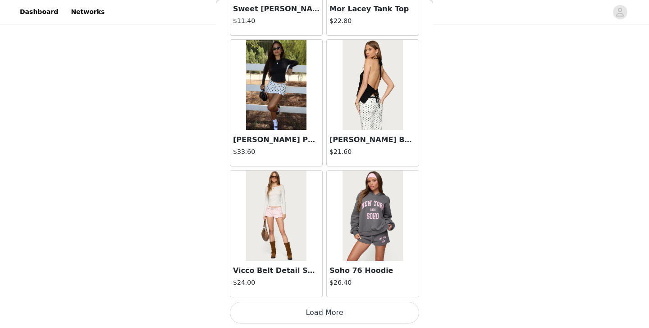
click at [317, 308] on button "Load More" at bounding box center [324, 313] width 189 height 22
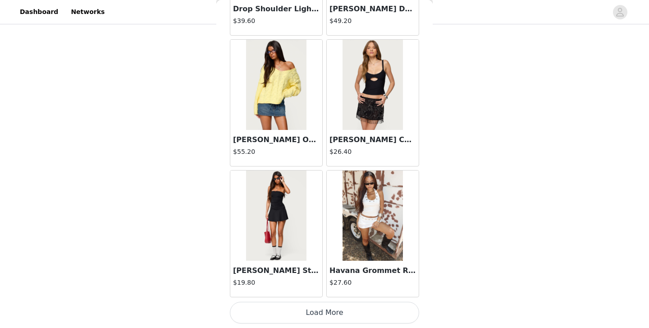
click at [317, 308] on button "Load More" at bounding box center [324, 313] width 189 height 22
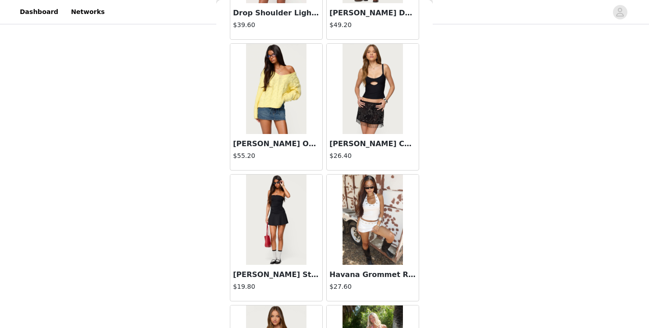
scroll to position [2359, 0]
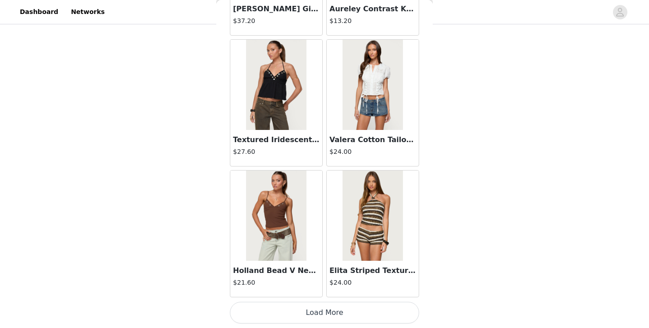
click at [317, 308] on button "Load More" at bounding box center [324, 313] width 189 height 22
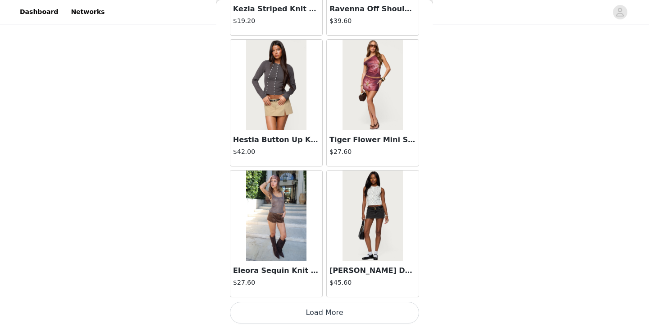
click at [317, 308] on button "Load More" at bounding box center [324, 313] width 189 height 22
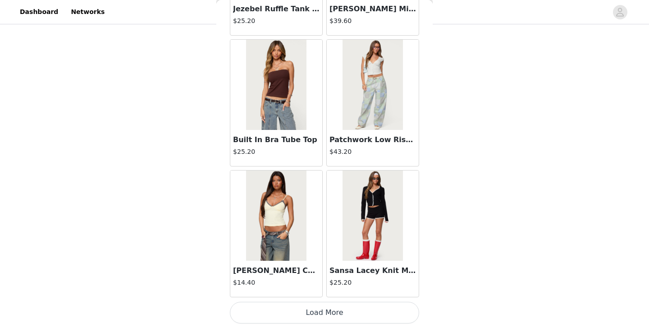
click at [317, 309] on button "Load More" at bounding box center [324, 313] width 189 height 22
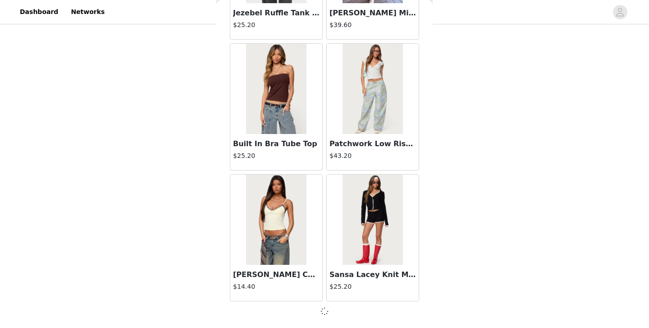
scroll to position [6276, 0]
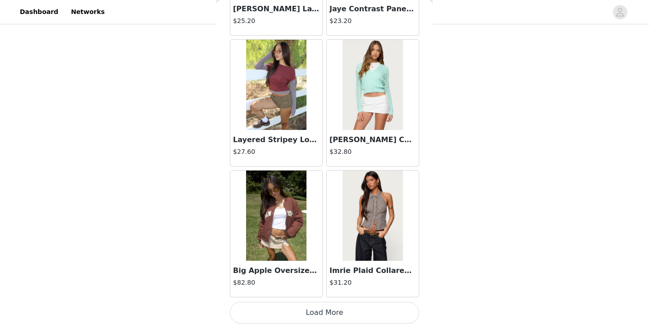
click at [317, 309] on button "Load More" at bounding box center [324, 313] width 189 height 22
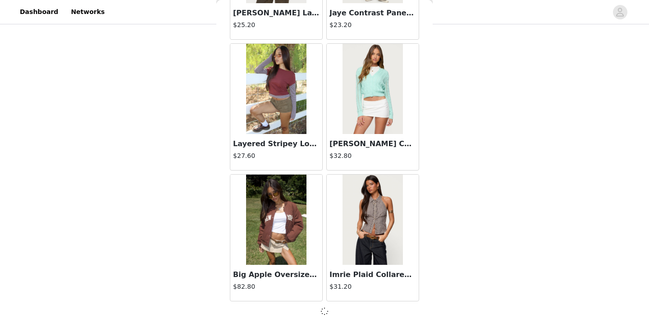
scroll to position [7583, 0]
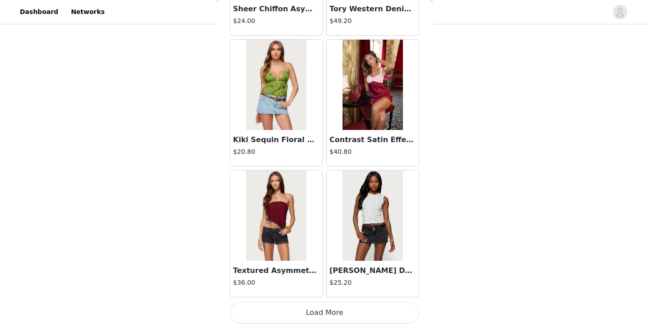
click at [317, 309] on button "Load More" at bounding box center [324, 313] width 189 height 22
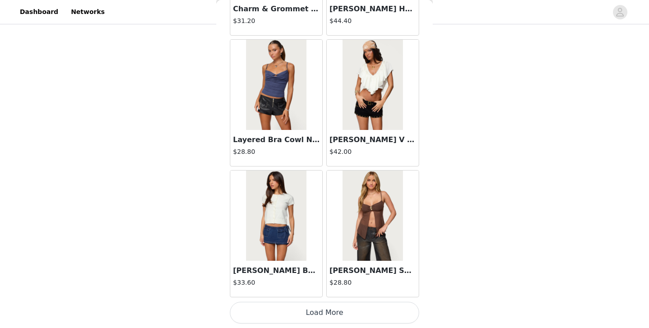
click at [317, 309] on button "Load More" at bounding box center [324, 313] width 189 height 22
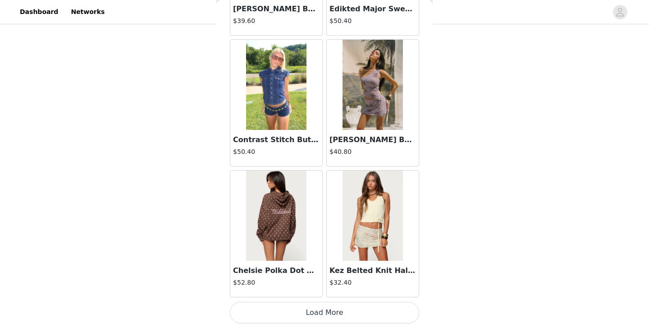
click at [317, 309] on button "Load More" at bounding box center [324, 313] width 189 height 22
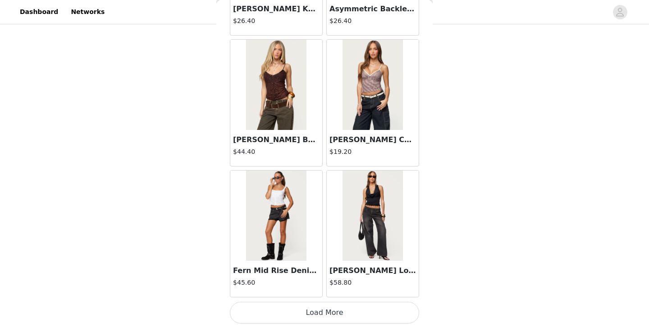
click at [317, 309] on button "Load More" at bounding box center [324, 313] width 189 height 22
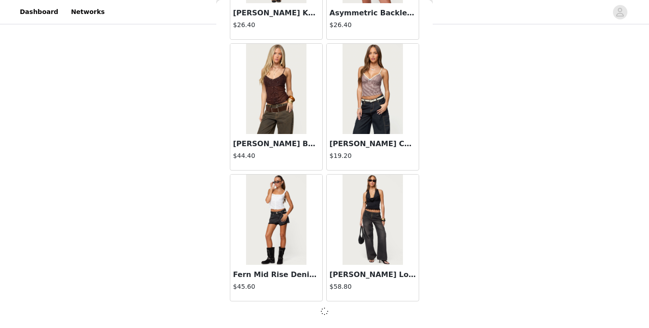
scroll to position [12811, 0]
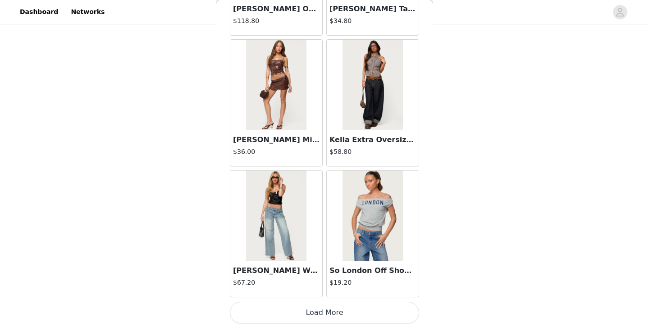
click at [317, 311] on button "Load More" at bounding box center [324, 313] width 189 height 22
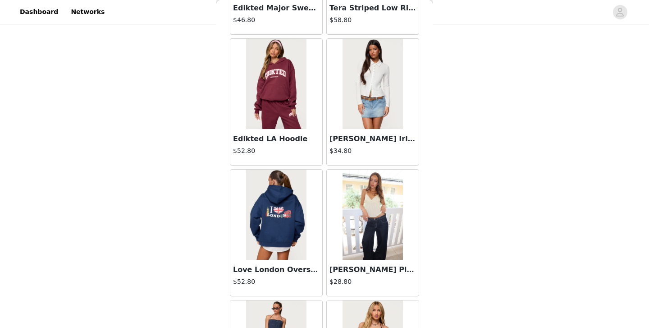
scroll to position [15430, 0]
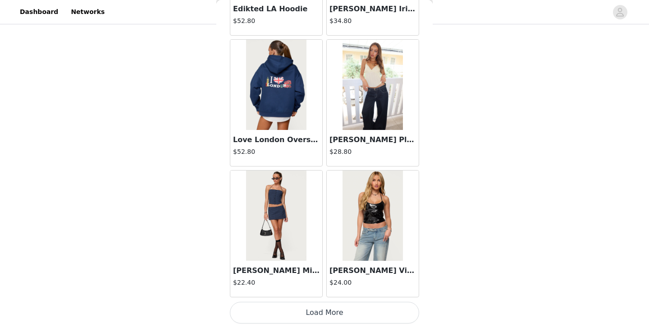
click at [324, 310] on button "Load More" at bounding box center [324, 313] width 189 height 22
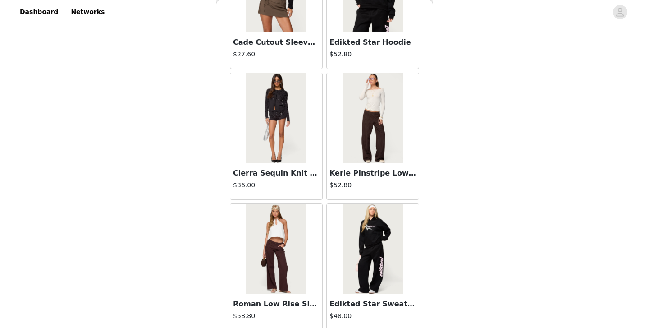
scroll to position [16737, 0]
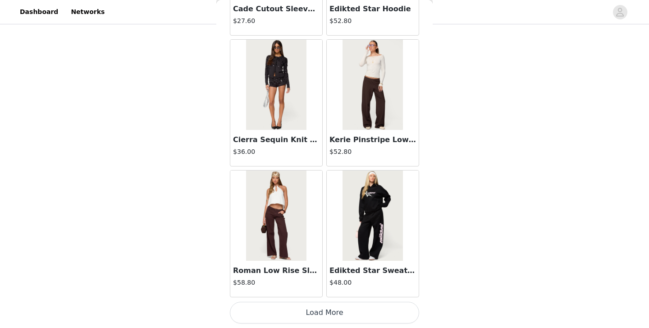
click at [320, 321] on button "Load More" at bounding box center [324, 313] width 189 height 22
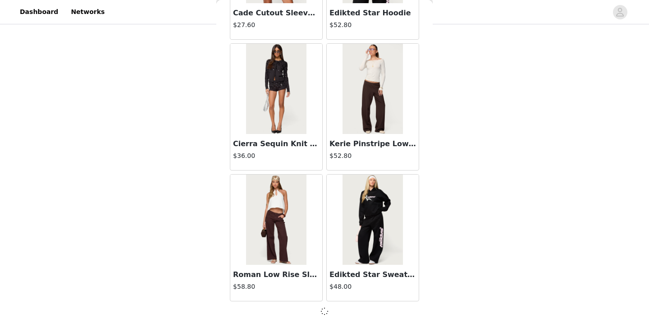
scroll to position [16733, 0]
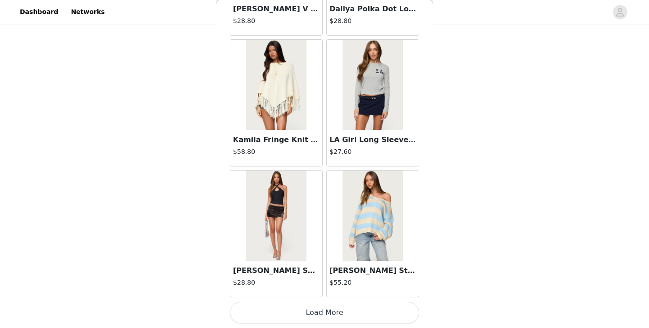
click at [325, 312] on button "Load More" at bounding box center [324, 313] width 189 height 22
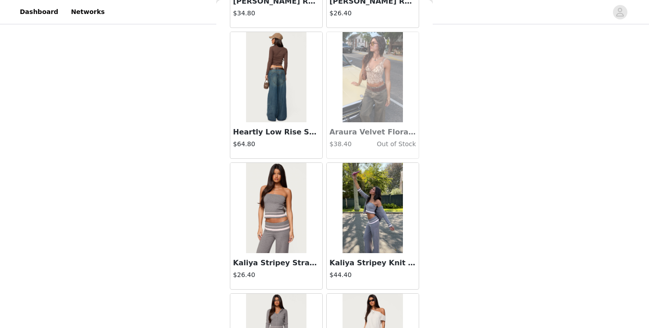
scroll to position [19351, 0]
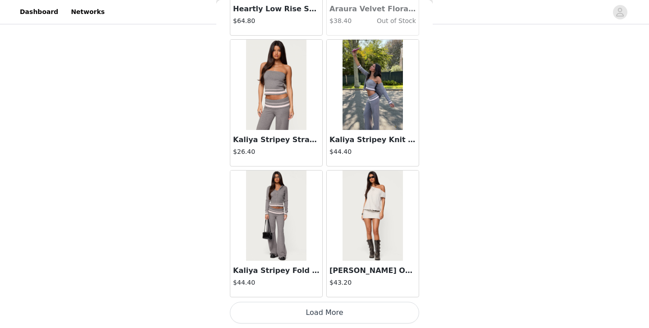
click at [329, 308] on button "Load More" at bounding box center [324, 313] width 189 height 22
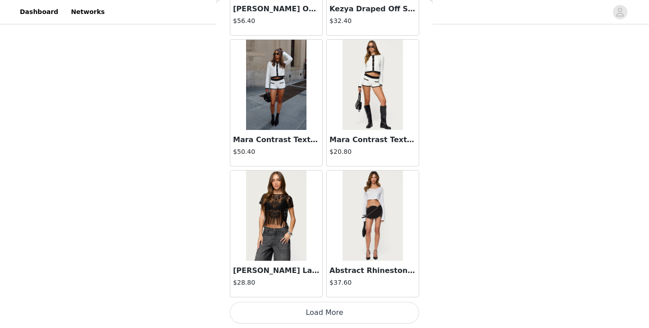
click at [328, 306] on button "Load More" at bounding box center [324, 313] width 189 height 22
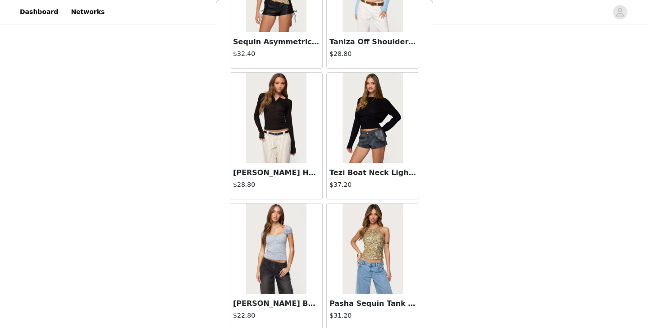
scroll to position [21965, 0]
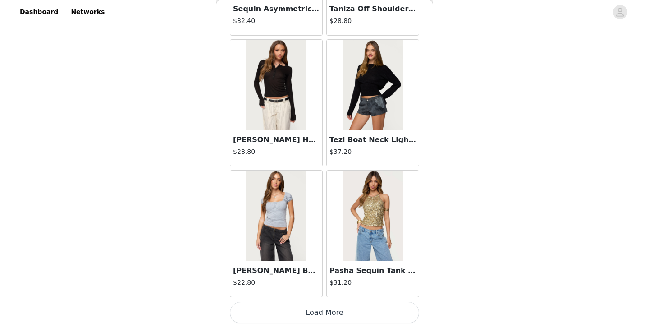
click at [324, 308] on button "Load More" at bounding box center [324, 313] width 189 height 22
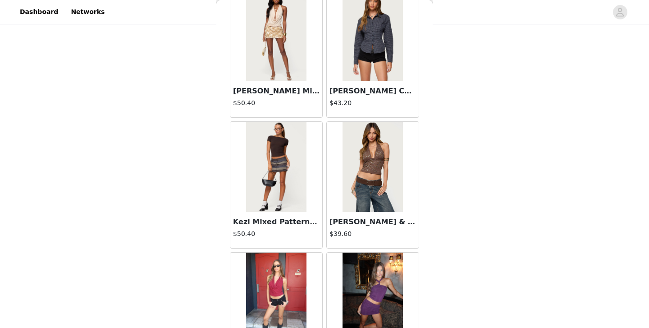
scroll to position [23272, 0]
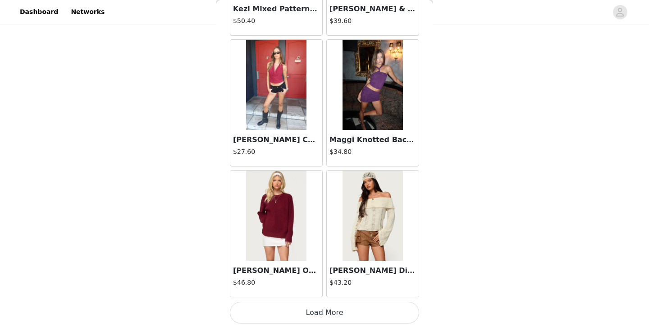
click at [323, 309] on button "Load More" at bounding box center [324, 313] width 189 height 22
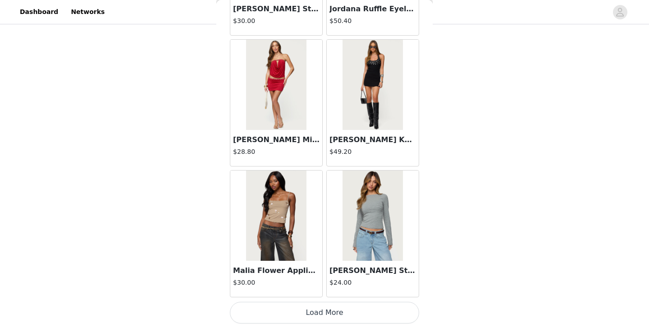
click at [325, 316] on button "Load More" at bounding box center [324, 313] width 189 height 22
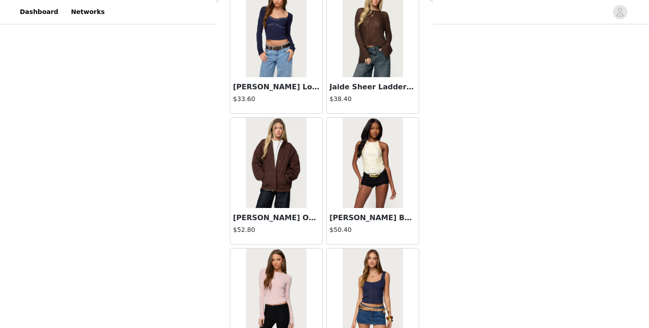
scroll to position [25887, 0]
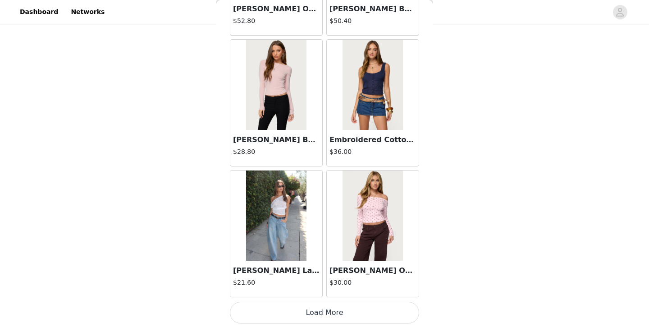
click at [331, 306] on button "Load More" at bounding box center [324, 313] width 189 height 22
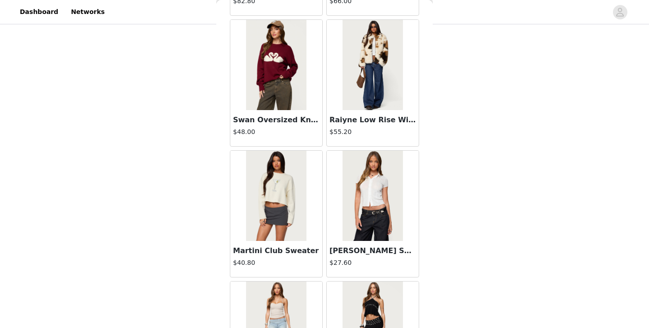
scroll to position [27194, 0]
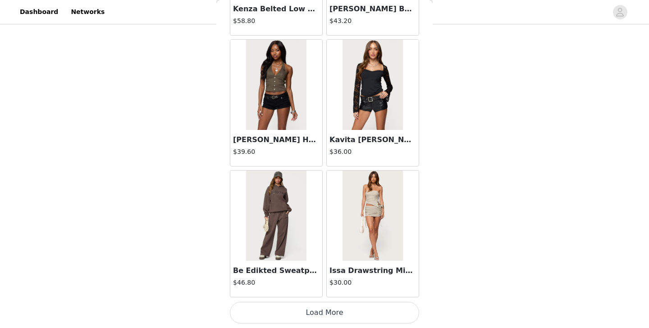
click at [328, 310] on button "Load More" at bounding box center [324, 313] width 189 height 22
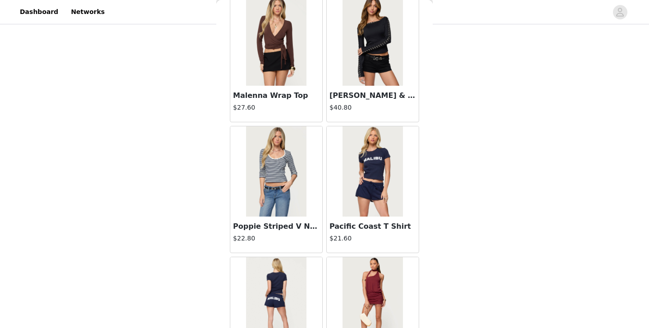
scroll to position [28501, 0]
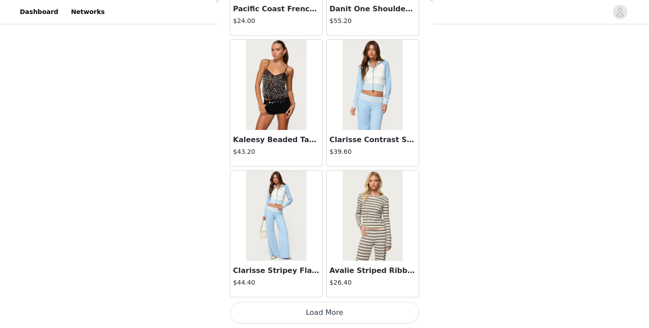
click at [367, 113] on img at bounding box center [373, 85] width 60 height 90
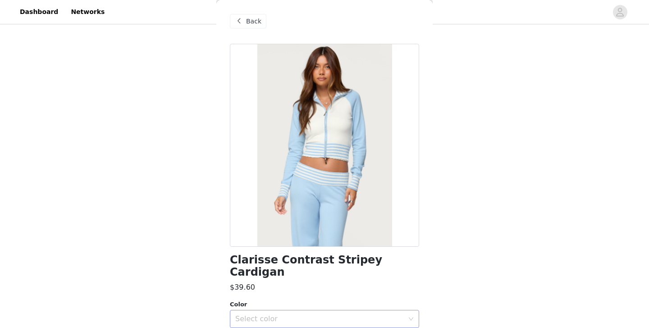
scroll to position [2, 0]
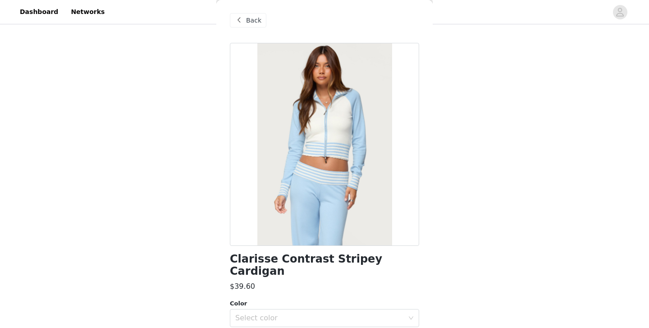
click at [251, 16] on span "Back" at bounding box center [253, 20] width 15 height 9
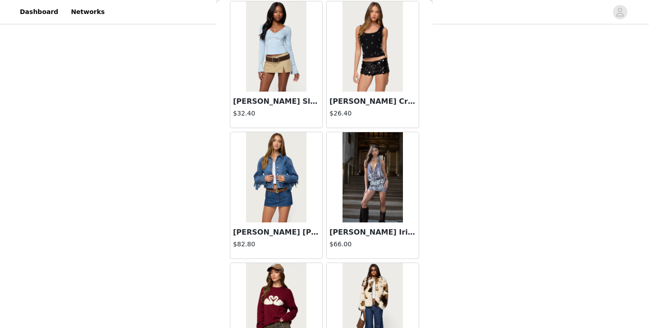
scroll to position [28501, 0]
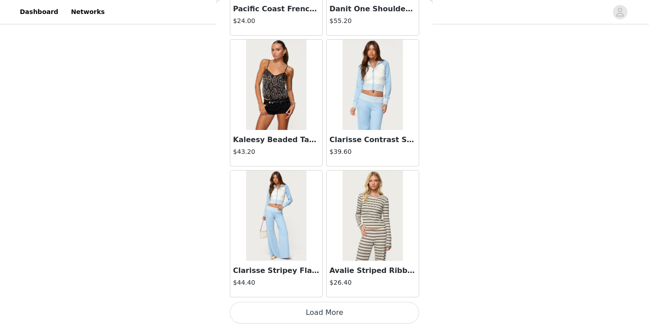
click at [377, 306] on button "Load More" at bounding box center [324, 313] width 189 height 22
click at [375, 318] on div "Back Aveline Off Shoulder Light Sweatshirt $37.20 Atlas Scrunch Bead Halter Top…" at bounding box center [324, 164] width 216 height 328
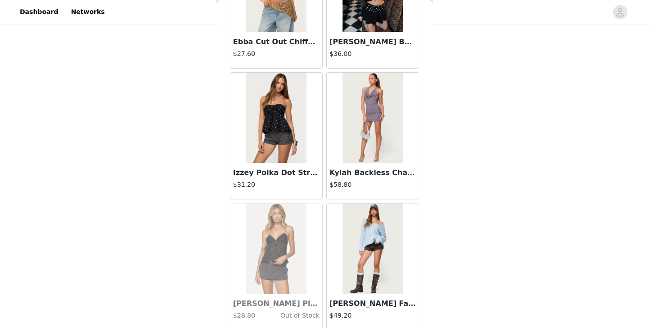
scroll to position [29124, 0]
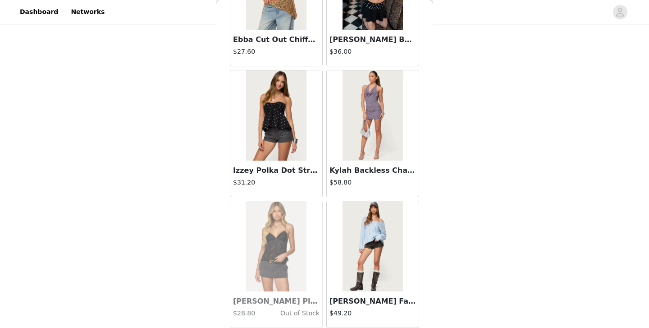
click at [379, 134] on img at bounding box center [373, 115] width 60 height 90
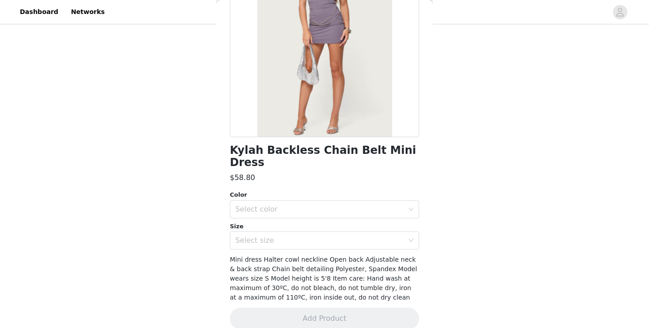
scroll to position [0, 0]
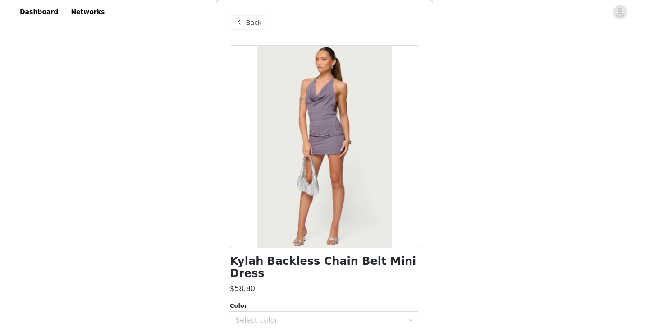
click at [254, 25] on span "Back" at bounding box center [253, 22] width 15 height 9
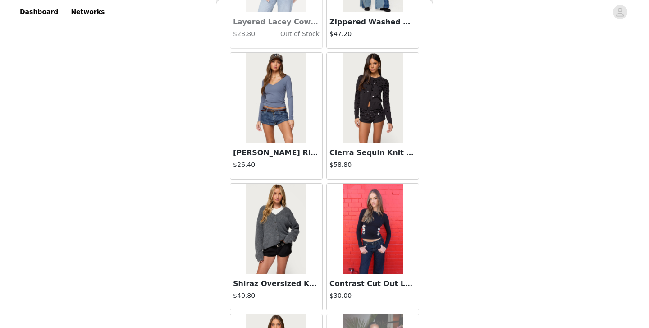
scroll to position [27454, 0]
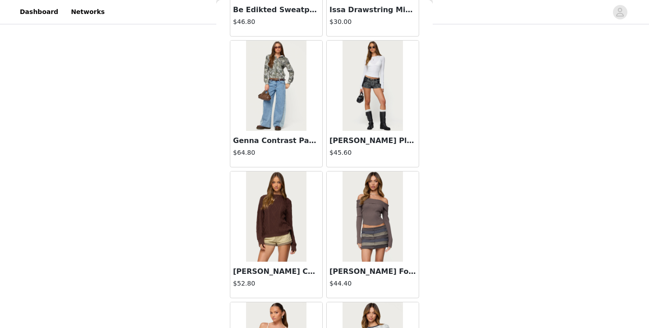
click at [301, 109] on img at bounding box center [276, 86] width 60 height 90
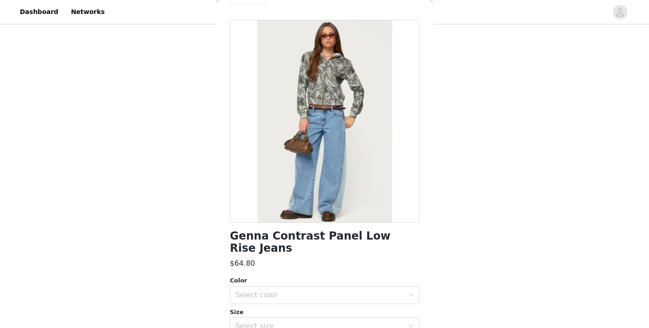
scroll to position [0, 0]
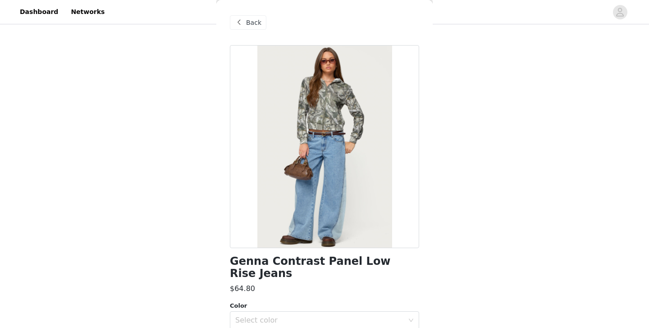
click at [251, 19] on span "Back" at bounding box center [253, 22] width 15 height 9
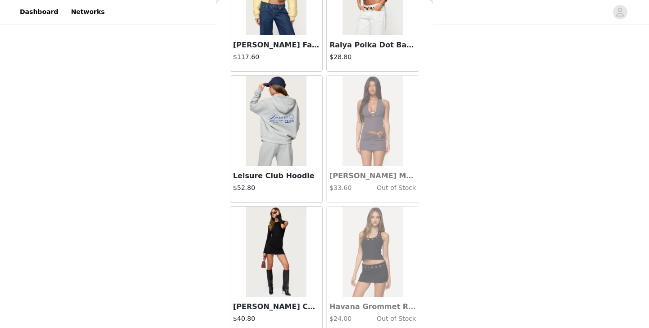
scroll to position [29808, 0]
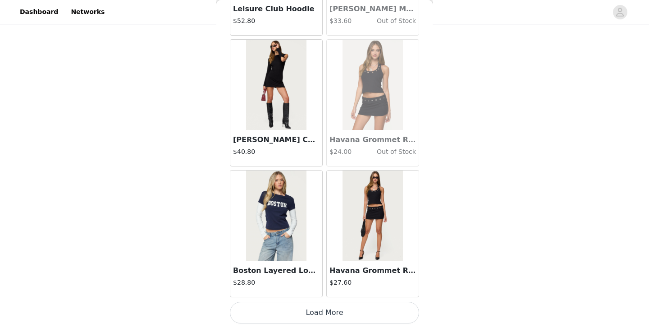
click at [378, 314] on button "Load More" at bounding box center [324, 313] width 189 height 22
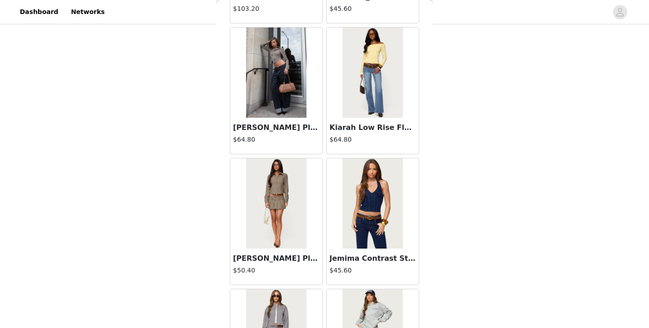
scroll to position [30863, 0]
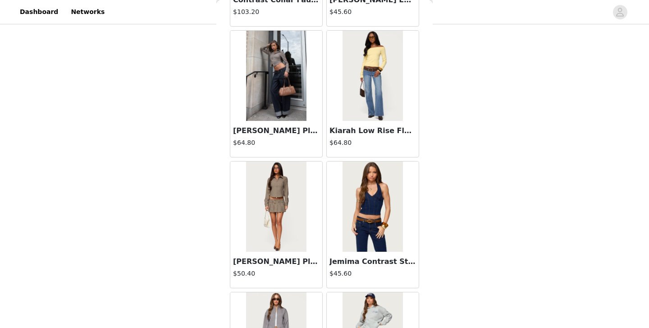
click at [364, 65] on img at bounding box center [373, 76] width 60 height 90
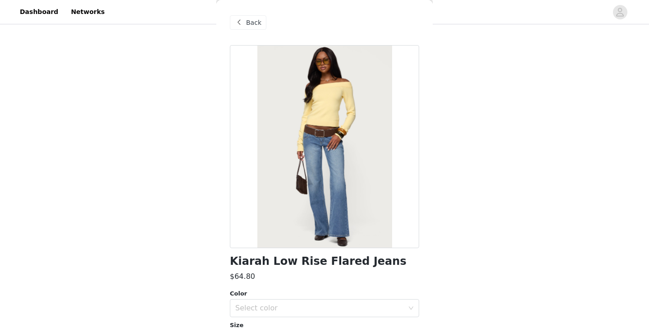
scroll to position [101, 0]
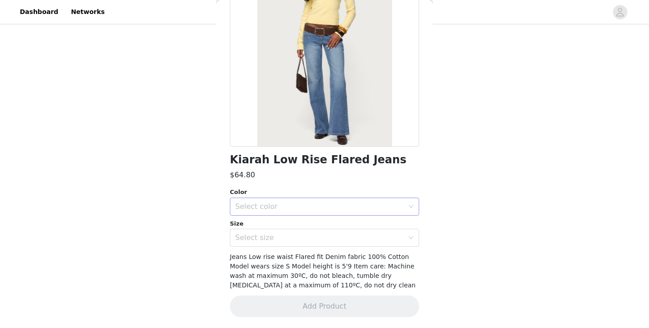
click at [347, 204] on div "Select color" at bounding box center [319, 206] width 169 height 9
click at [340, 230] on li "BLUE-WASHED" at bounding box center [324, 226] width 189 height 14
click at [339, 236] on div "Select size" at bounding box center [319, 237] width 169 height 9
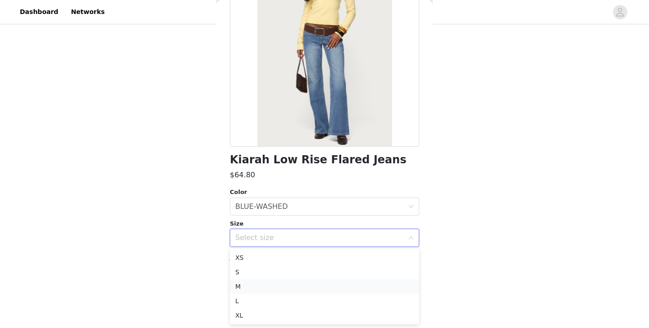
click at [320, 284] on li "M" at bounding box center [324, 286] width 189 height 14
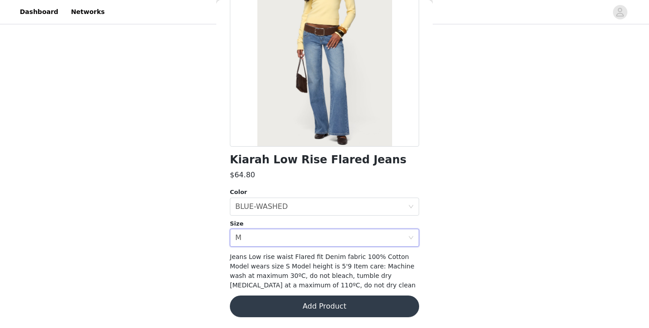
click at [326, 272] on span "Jeans Low rise waist Flared fit Denim fabric 100% Cotton Model wears size S Mod…" at bounding box center [323, 271] width 186 height 36
click at [329, 304] on button "Add Product" at bounding box center [324, 306] width 189 height 22
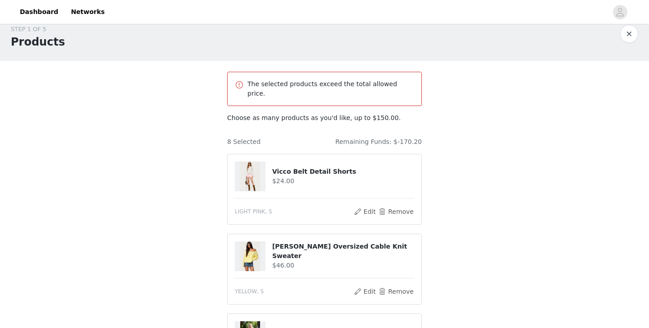
scroll to position [9, 0]
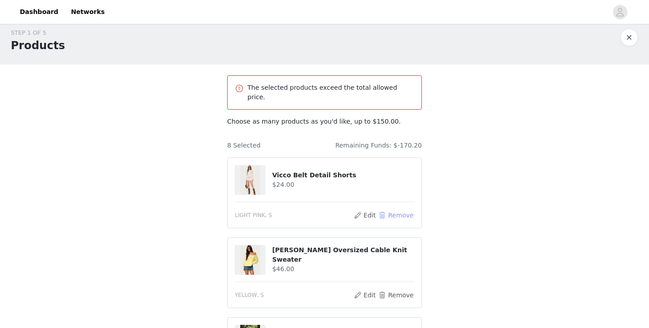
click at [401, 210] on button "Remove" at bounding box center [396, 215] width 36 height 11
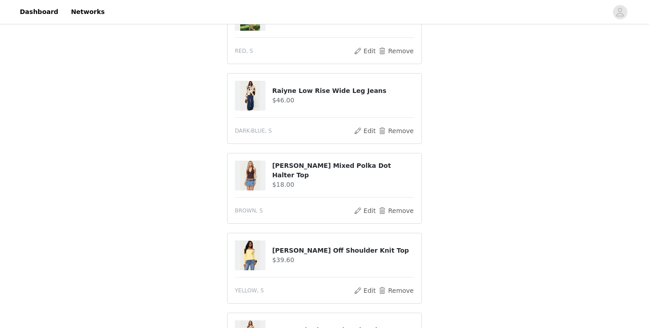
scroll to position [255, 0]
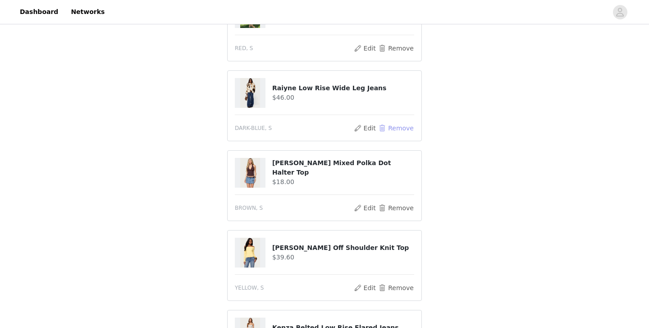
click at [397, 123] on button "Remove" at bounding box center [396, 128] width 36 height 11
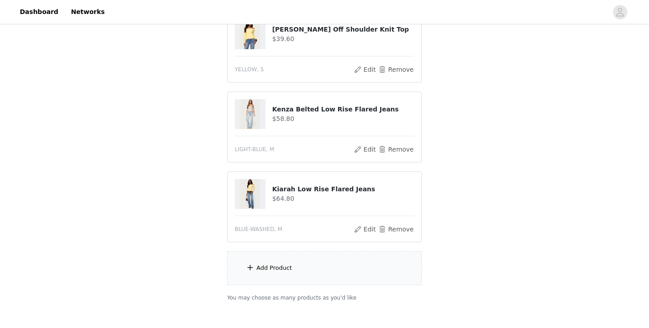
scroll to position [395, 0]
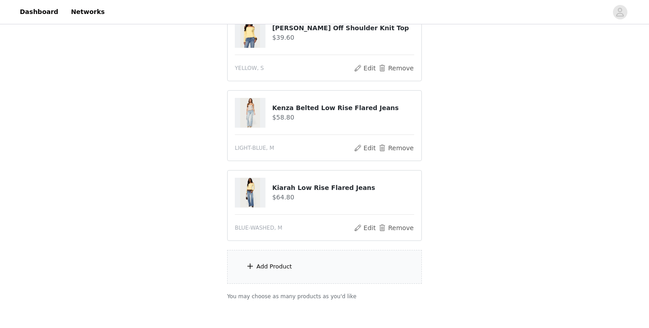
click at [267, 104] on div at bounding box center [253, 113] width 37 height 30
click at [362, 142] on button "Edit" at bounding box center [364, 147] width 23 height 11
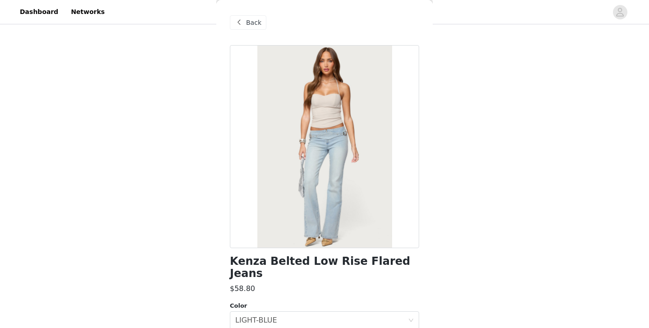
click at [241, 31] on div "Back" at bounding box center [324, 22] width 189 height 45
click at [242, 23] on span at bounding box center [238, 22] width 11 height 11
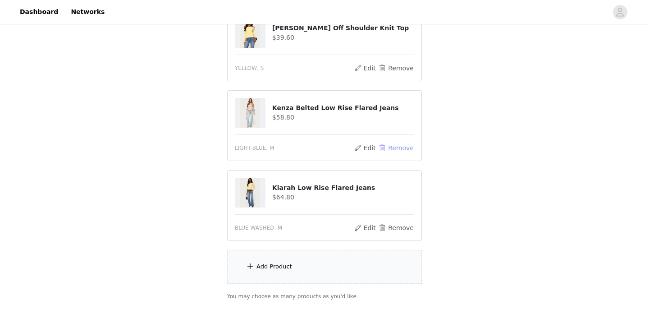
click at [401, 143] on button "Remove" at bounding box center [396, 147] width 36 height 11
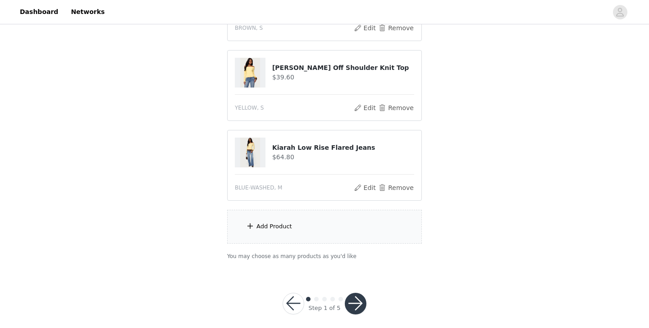
scroll to position [0, 0]
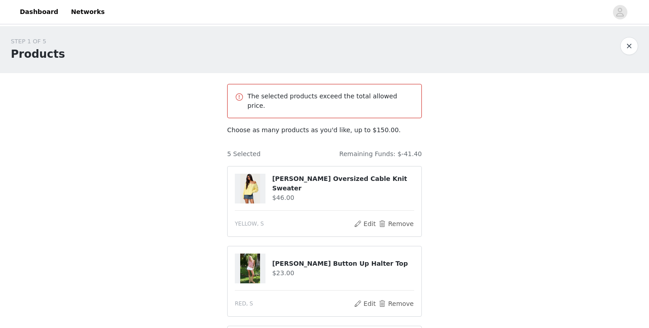
click at [473, 110] on div "STEP 1 OF 5 Products The selected products exceed the total allowed price. Choo…" at bounding box center [324, 326] width 649 height 600
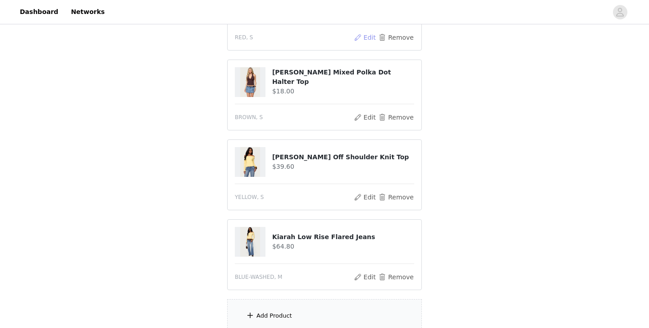
scroll to position [267, 0]
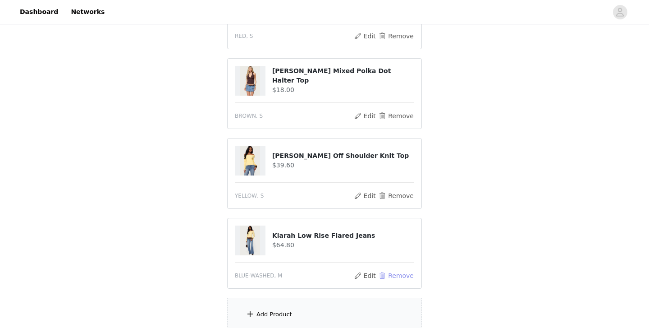
drag, startPoint x: 402, startPoint y: 272, endPoint x: 497, endPoint y: 208, distance: 114.3
click at [497, 208] on div "STEP 1 OF 5 Products The selected products exceed the total allowed price. Choo…" at bounding box center [324, 59] width 649 height 600
click at [357, 270] on button "Edit" at bounding box center [364, 275] width 23 height 11
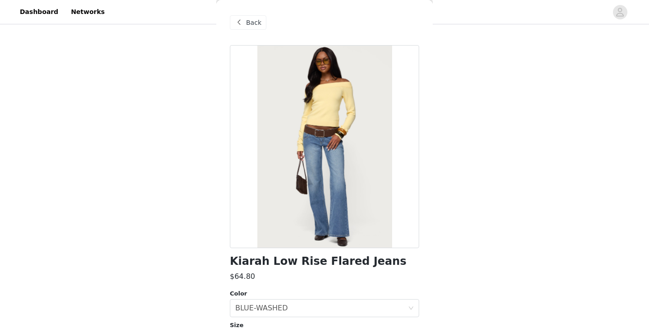
click at [247, 21] on span "Back" at bounding box center [253, 22] width 15 height 9
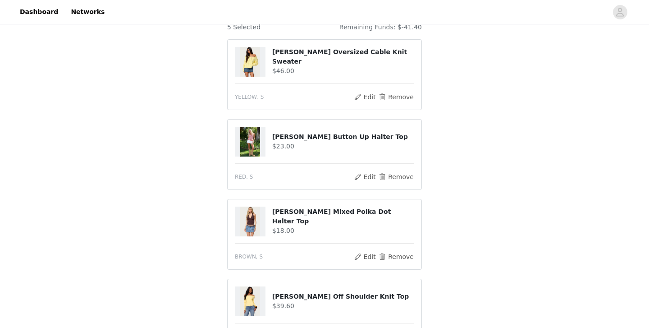
scroll to position [127, 0]
click at [391, 91] on button "Remove" at bounding box center [396, 96] width 36 height 11
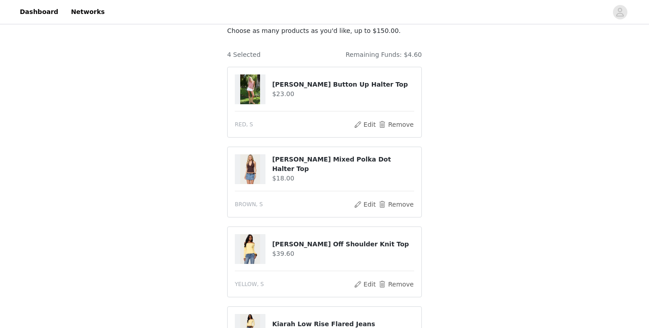
scroll to position [100, 0]
click at [373, 198] on button "Edit" at bounding box center [364, 203] width 23 height 11
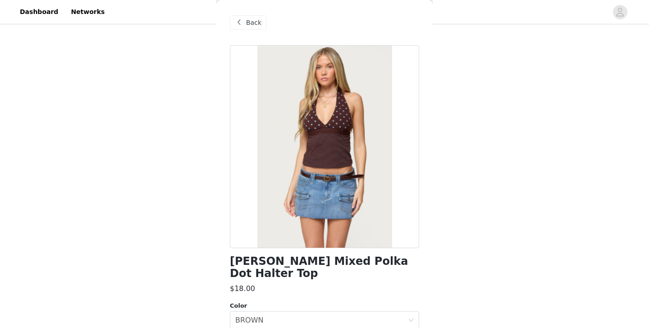
click at [248, 24] on span "Back" at bounding box center [253, 22] width 15 height 9
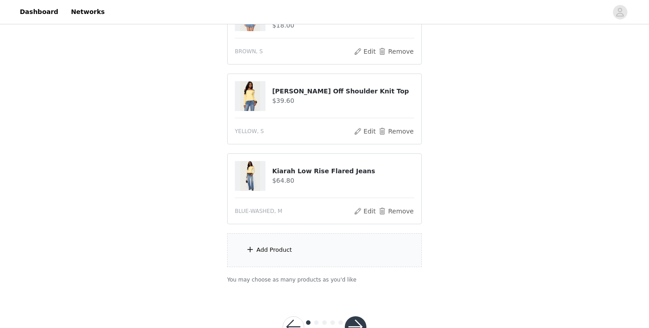
scroll to position [275, 0]
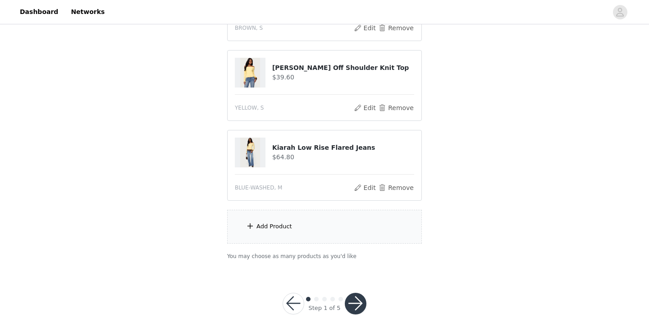
click at [383, 210] on div "Add Product" at bounding box center [324, 227] width 195 height 34
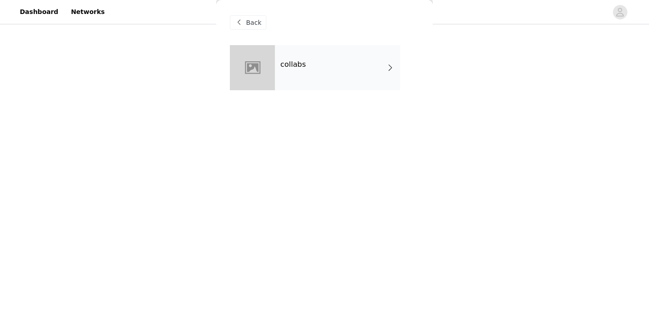
click at [344, 86] on div "collabs" at bounding box center [337, 67] width 125 height 45
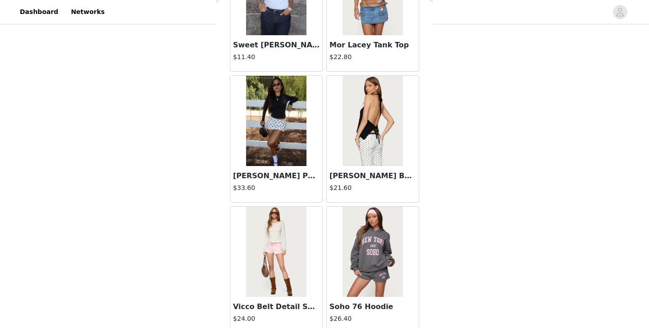
scroll to position [1052, 0]
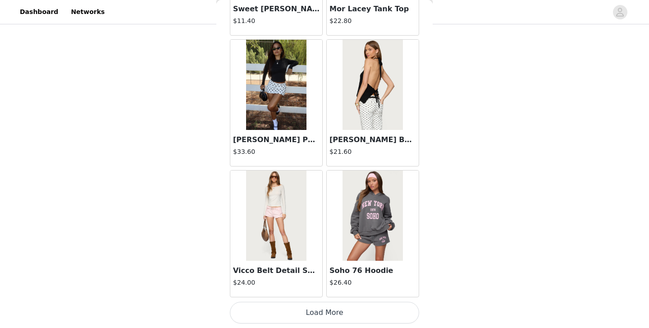
click at [348, 315] on button "Load More" at bounding box center [324, 313] width 189 height 22
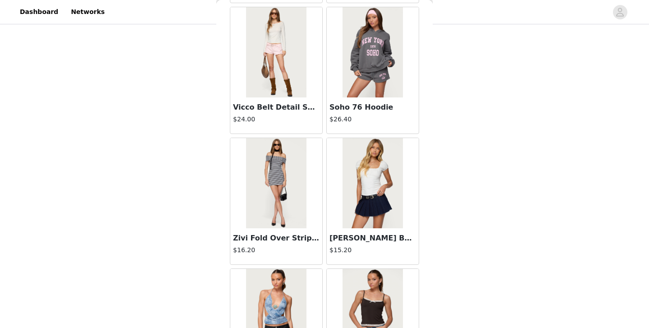
scroll to position [1243, 0]
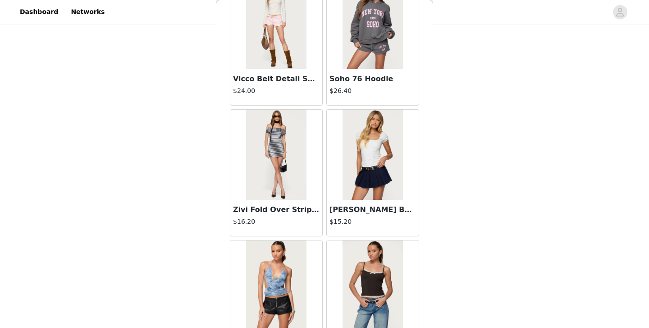
click at [361, 192] on img at bounding box center [373, 155] width 60 height 90
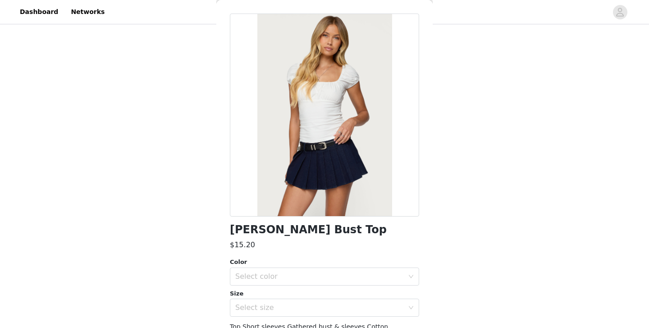
scroll to position [0, 0]
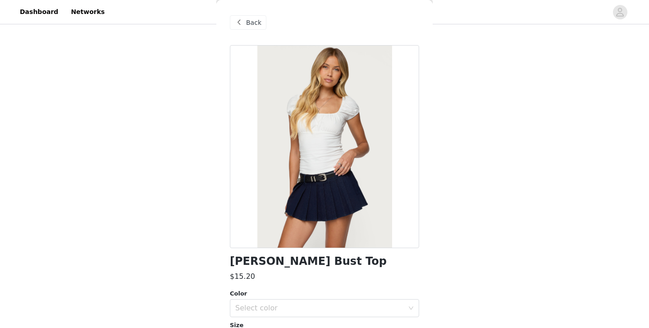
click at [247, 26] on span "Back" at bounding box center [253, 22] width 15 height 9
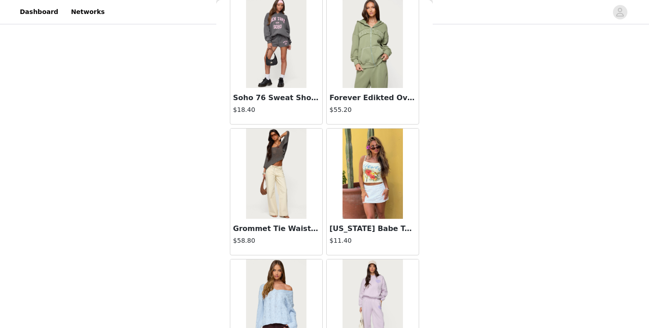
scroll to position [439, 0]
click at [287, 183] on img at bounding box center [276, 174] width 60 height 90
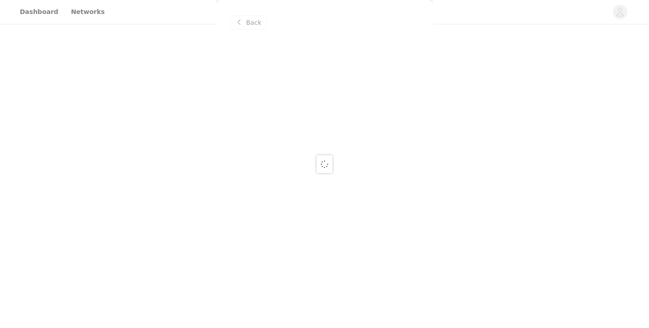
scroll to position [0, 0]
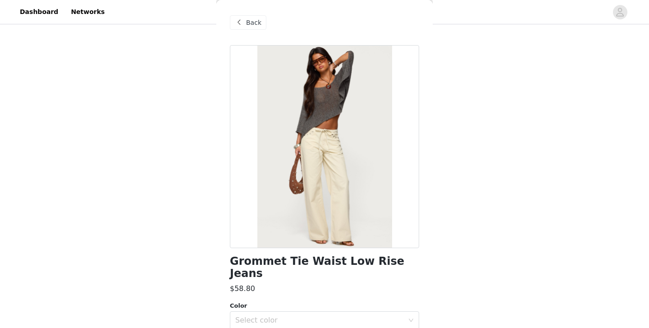
click at [252, 26] on span "Back" at bounding box center [253, 22] width 15 height 9
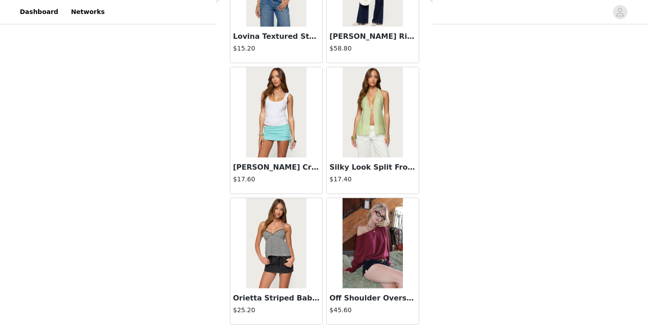
scroll to position [2359, 0]
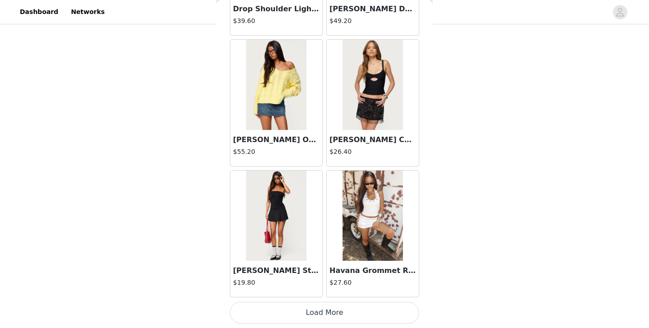
click at [294, 252] on img at bounding box center [276, 215] width 60 height 90
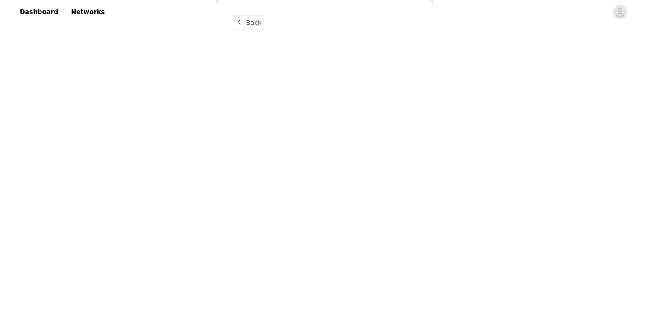
scroll to position [0, 0]
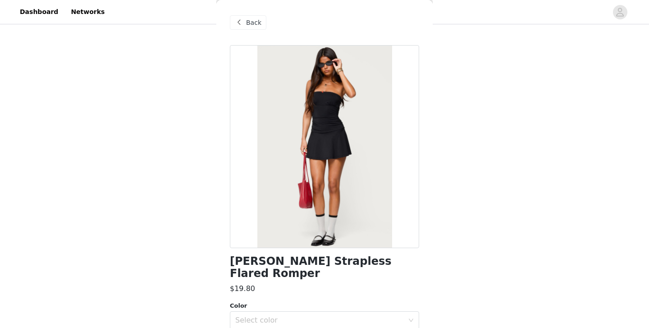
click at [251, 24] on span "Back" at bounding box center [253, 22] width 15 height 9
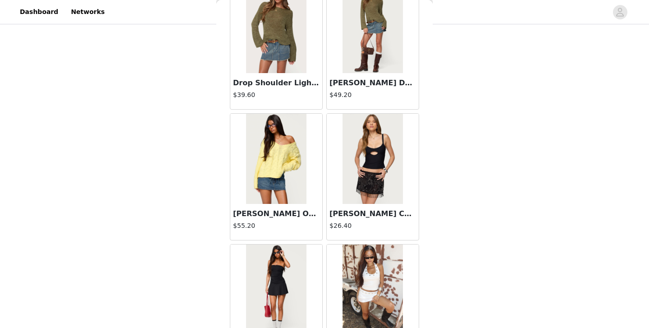
scroll to position [2359, 0]
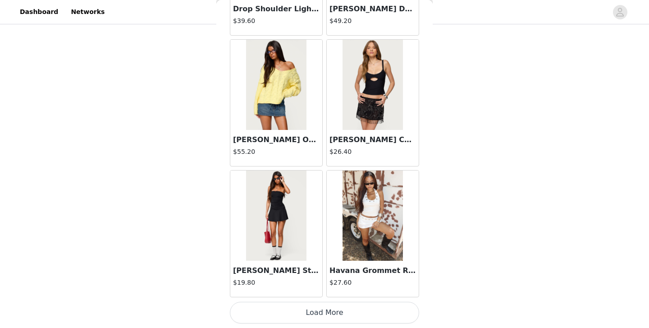
click at [370, 308] on button "Load More" at bounding box center [324, 313] width 189 height 22
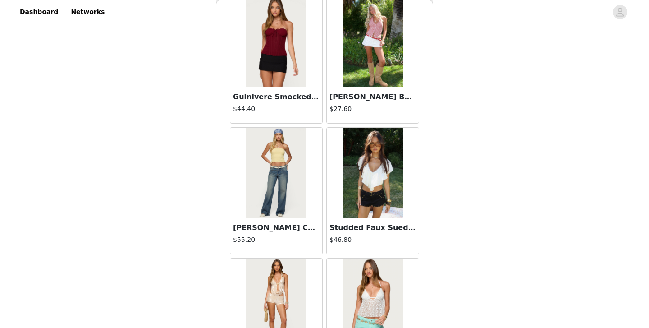
scroll to position [2666, 0]
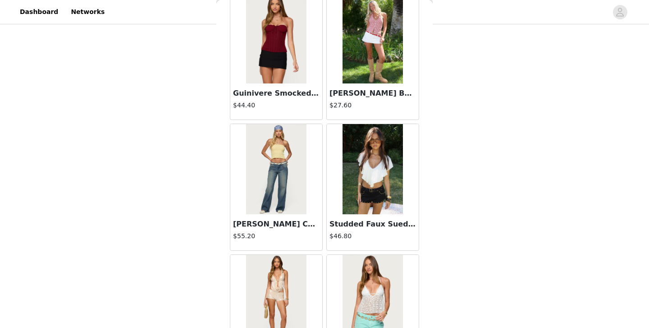
click at [295, 180] on img at bounding box center [276, 169] width 60 height 90
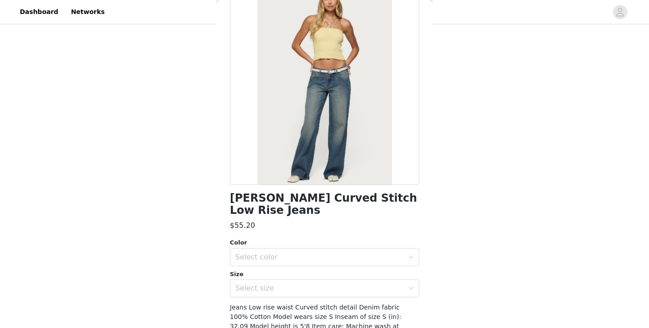
scroll to position [0, 0]
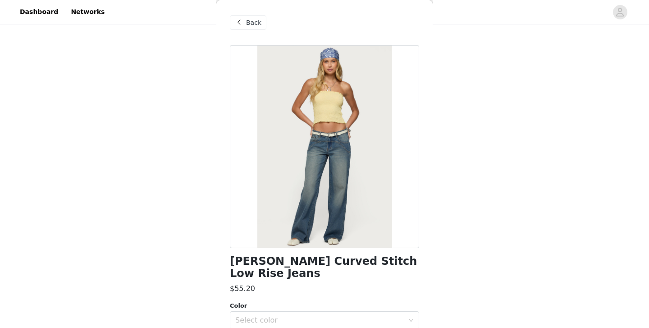
click at [245, 18] on div "Back" at bounding box center [248, 22] width 37 height 14
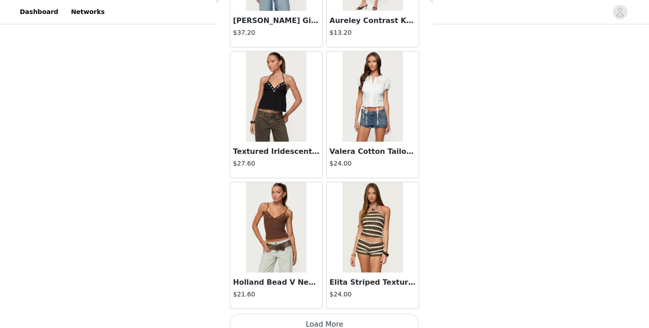
scroll to position [3666, 0]
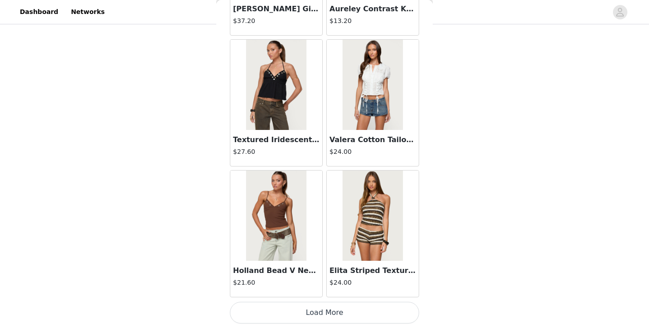
click at [331, 313] on button "Load More" at bounding box center [324, 313] width 189 height 22
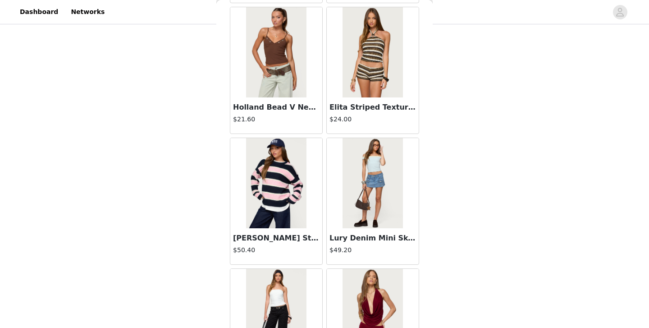
scroll to position [3920, 0]
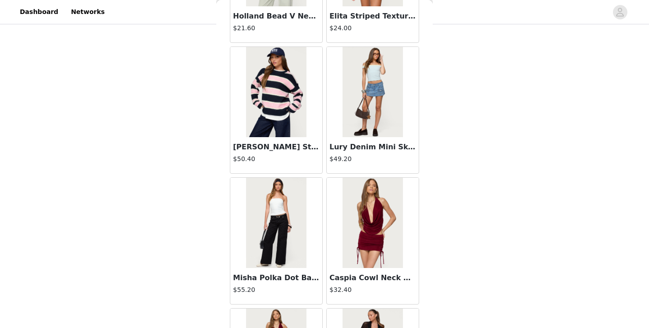
click at [385, 131] on img at bounding box center [373, 92] width 60 height 90
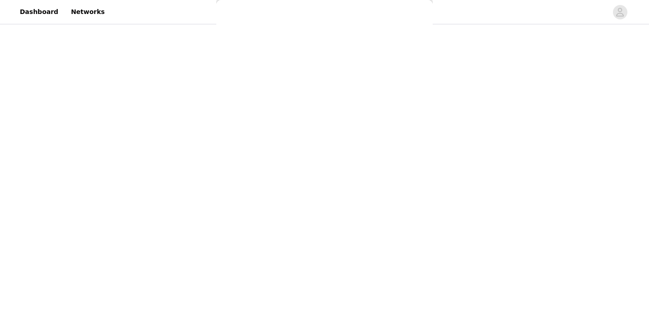
scroll to position [0, 0]
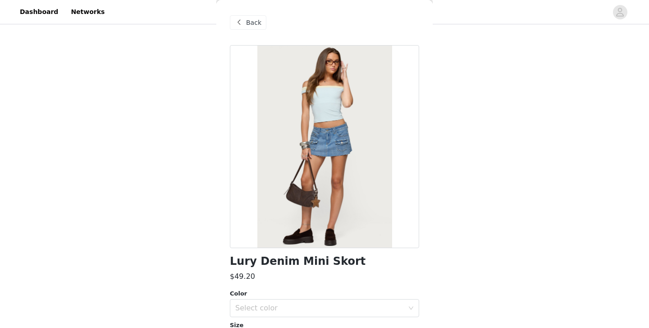
click at [235, 21] on span at bounding box center [238, 22] width 11 height 11
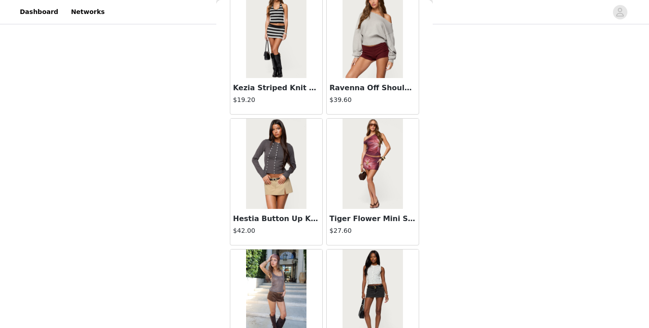
scroll to position [4973, 0]
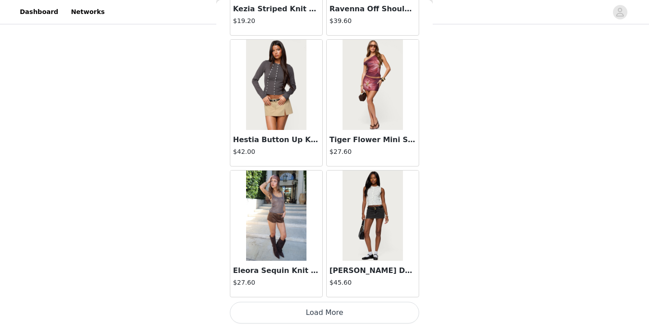
click at [325, 311] on button "Load More" at bounding box center [324, 313] width 189 height 22
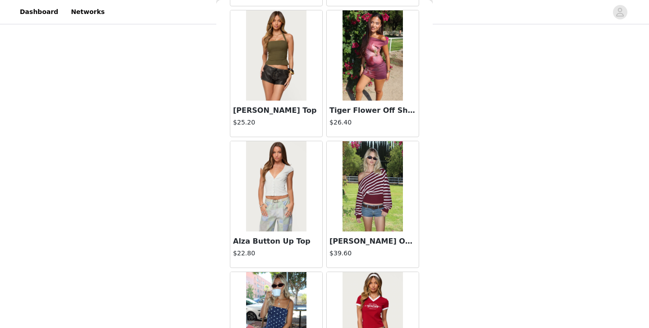
scroll to position [5657, 0]
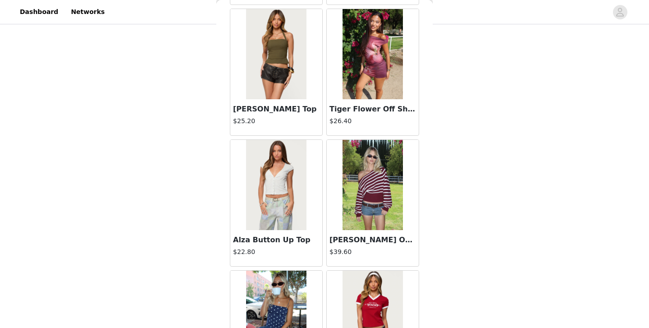
click at [279, 82] on img at bounding box center [276, 54] width 60 height 90
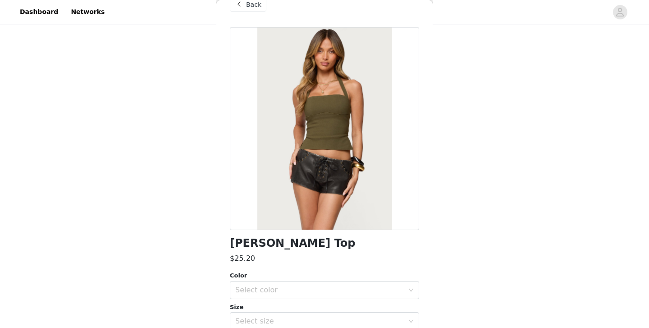
scroll to position [18, 0]
click at [307, 297] on div "Select color" at bounding box center [324, 289] width 189 height 18
click at [304, 314] on li "OLIVE" at bounding box center [324, 309] width 189 height 14
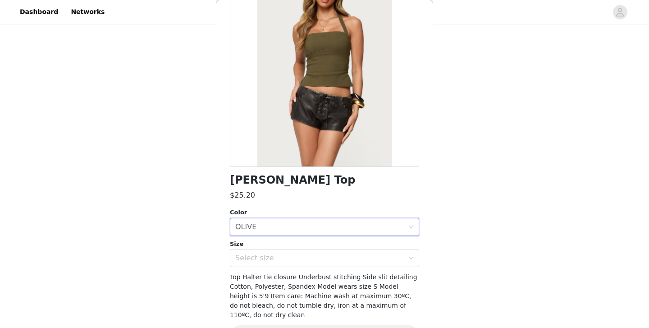
scroll to position [88, 0]
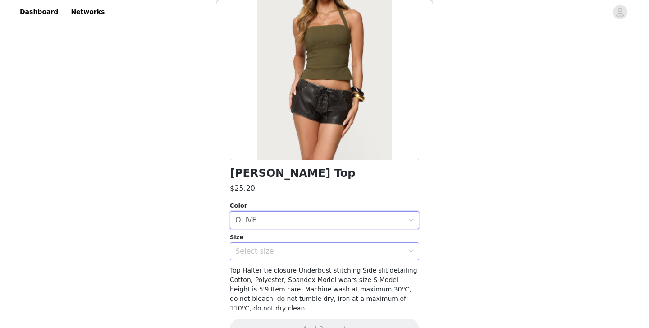
click at [308, 252] on div "Select size" at bounding box center [319, 251] width 169 height 9
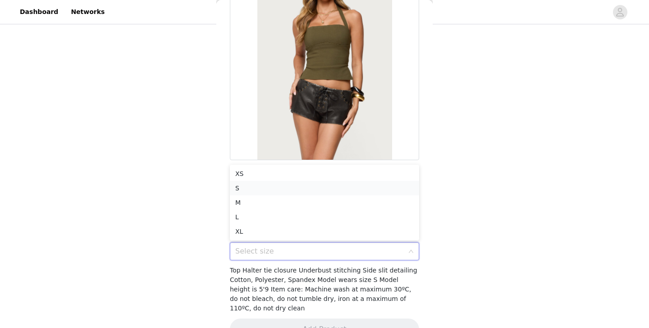
click at [302, 187] on li "S" at bounding box center [324, 188] width 189 height 14
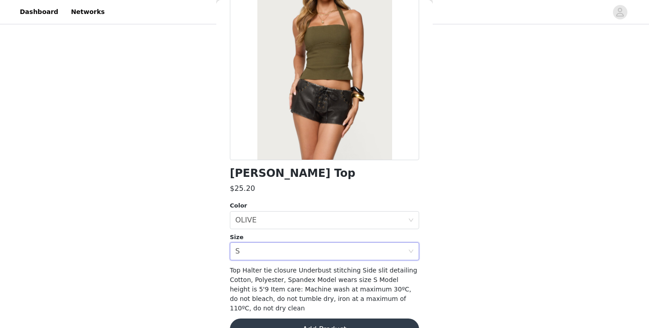
click at [324, 318] on button "Add Product" at bounding box center [324, 329] width 189 height 22
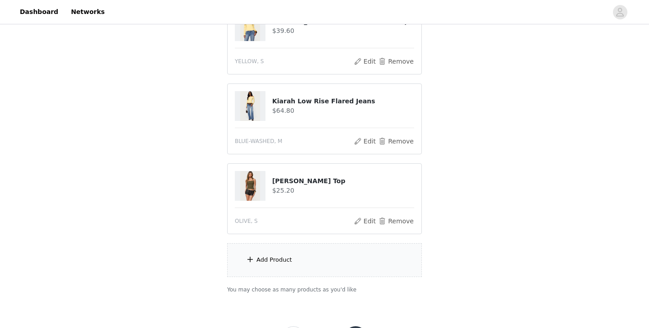
scroll to position [333, 0]
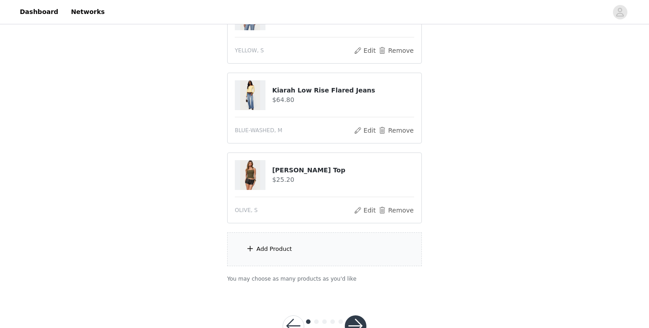
click at [313, 255] on div "Add Product" at bounding box center [324, 249] width 195 height 34
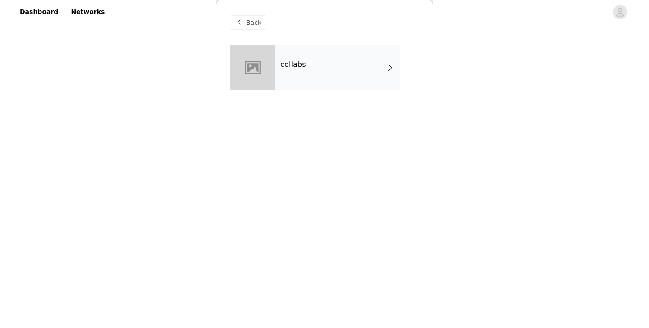
click at [331, 69] on div "collabs" at bounding box center [337, 67] width 125 height 45
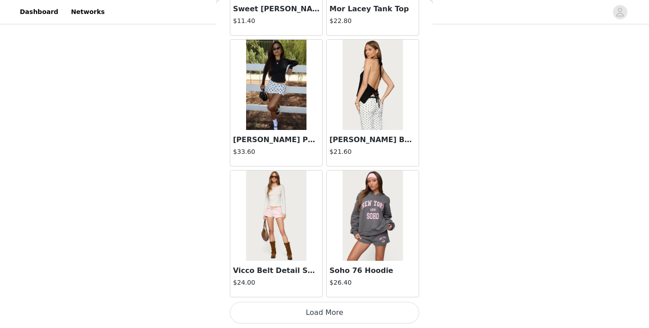
scroll to position [355, 0]
click at [318, 316] on button "Load More" at bounding box center [324, 313] width 189 height 22
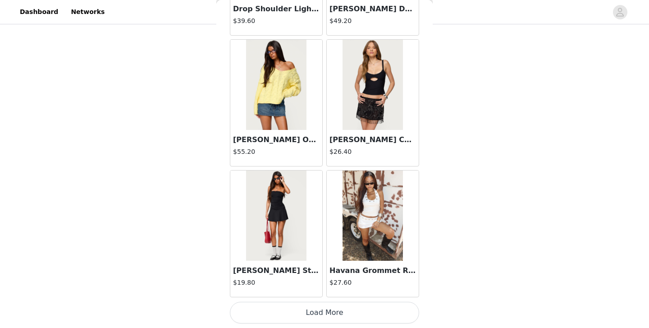
click at [319, 316] on button "Load More" at bounding box center [324, 313] width 189 height 22
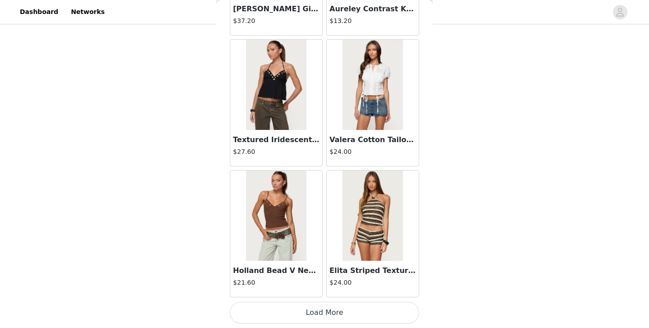
click at [319, 316] on button "Load More" at bounding box center [324, 313] width 189 height 22
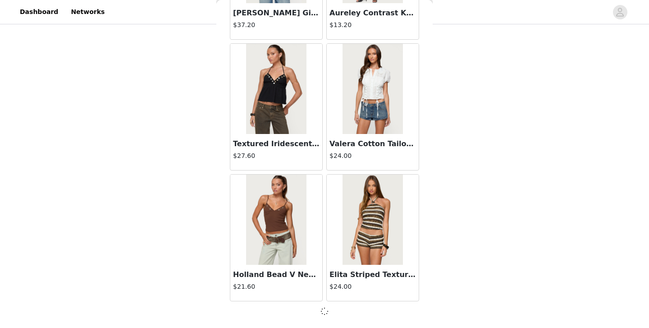
scroll to position [3662, 0]
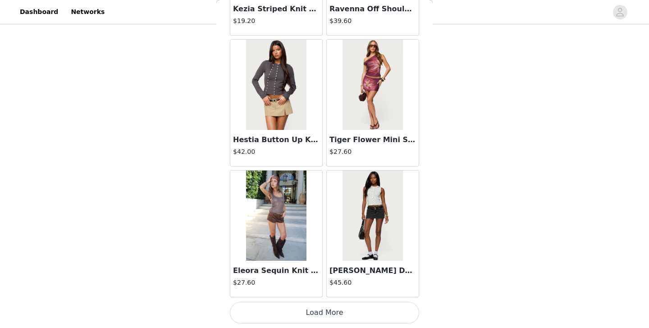
click at [320, 302] on button "Load More" at bounding box center [324, 313] width 189 height 22
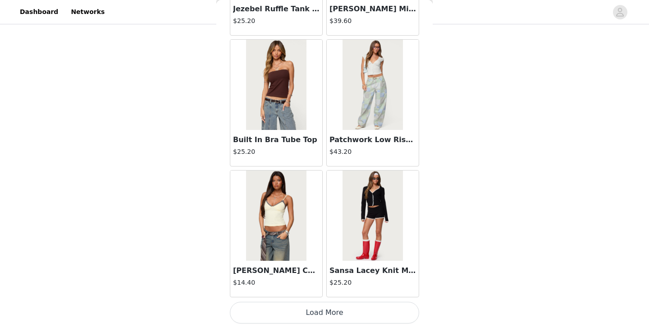
click at [321, 316] on button "Load More" at bounding box center [324, 313] width 189 height 22
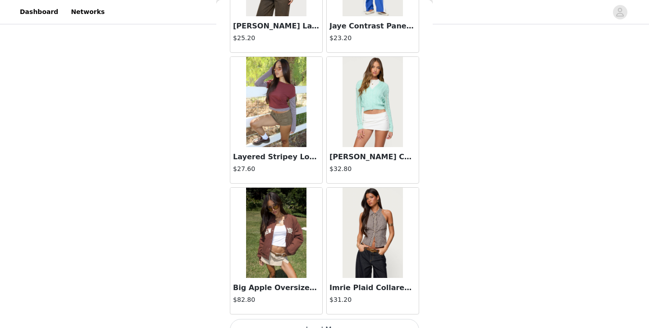
scroll to position [7587, 0]
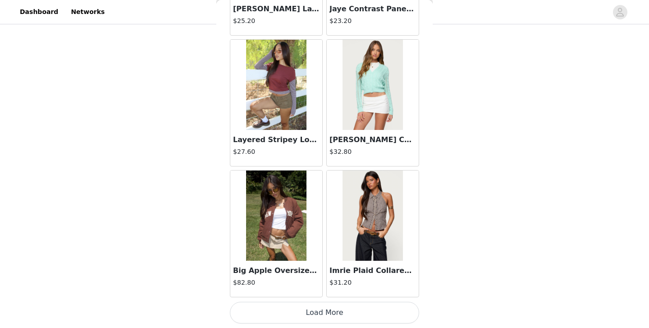
click at [321, 316] on button "Load More" at bounding box center [324, 313] width 189 height 22
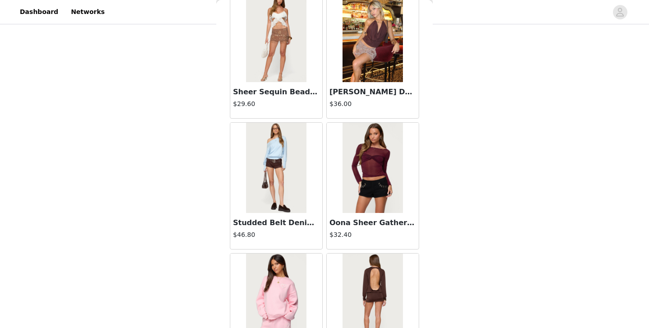
scroll to position [8159, 0]
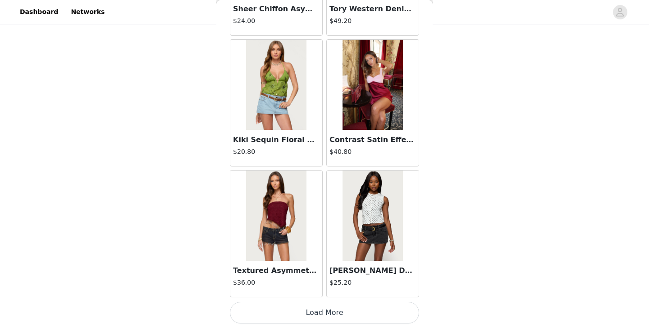
click at [323, 315] on button "Load More" at bounding box center [324, 313] width 189 height 22
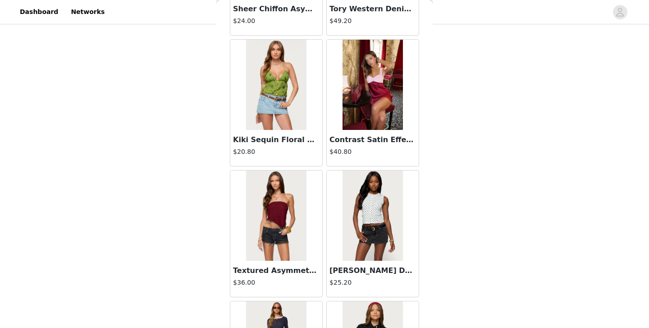
scroll to position [9450, 0]
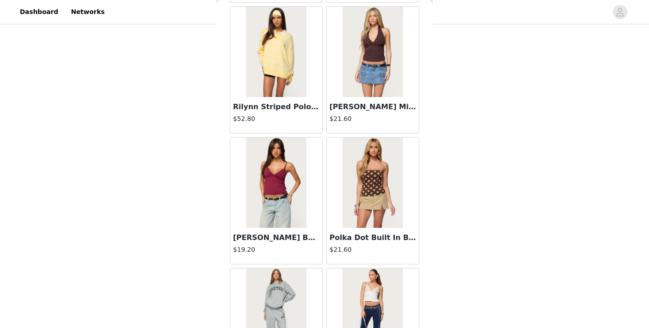
click at [366, 180] on img at bounding box center [373, 182] width 60 height 90
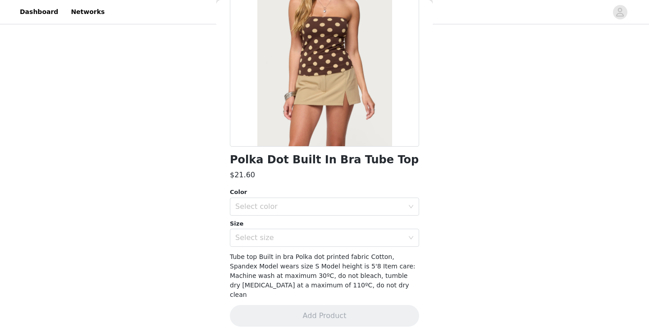
scroll to position [0, 0]
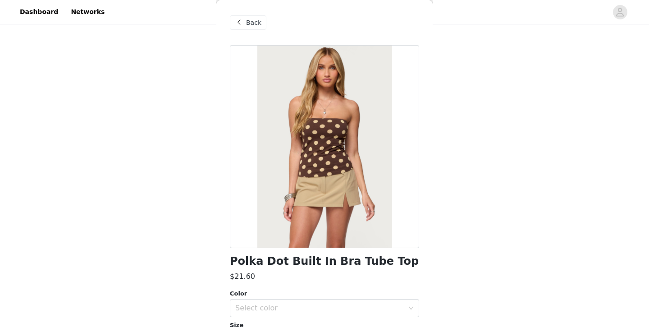
click at [258, 20] on span "Back" at bounding box center [253, 22] width 15 height 9
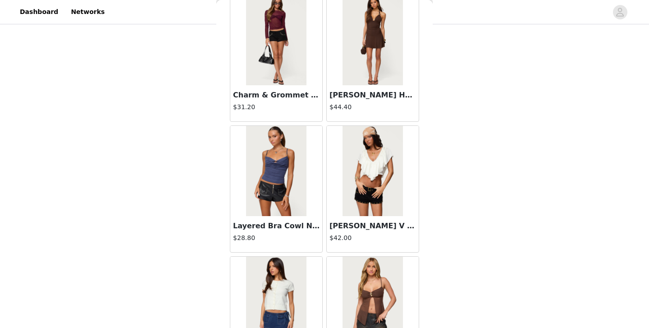
scroll to position [10201, 0]
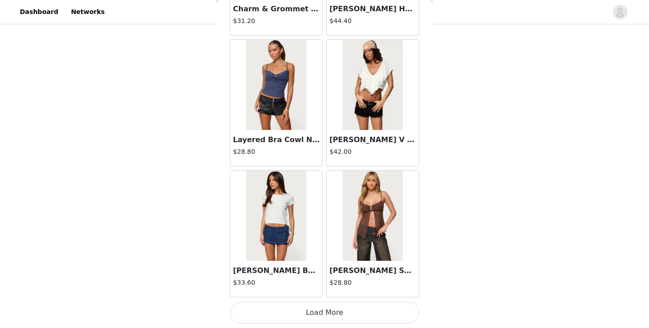
click at [318, 321] on button "Load More" at bounding box center [324, 313] width 189 height 22
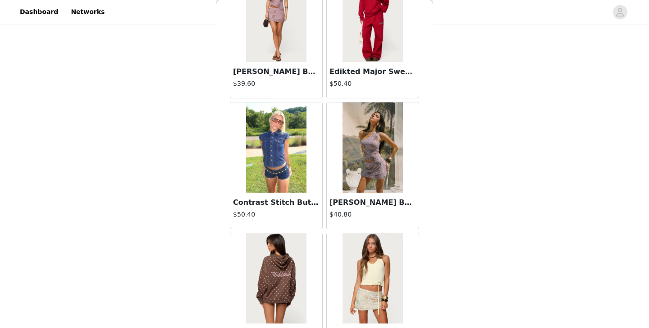
scroll to position [11508, 0]
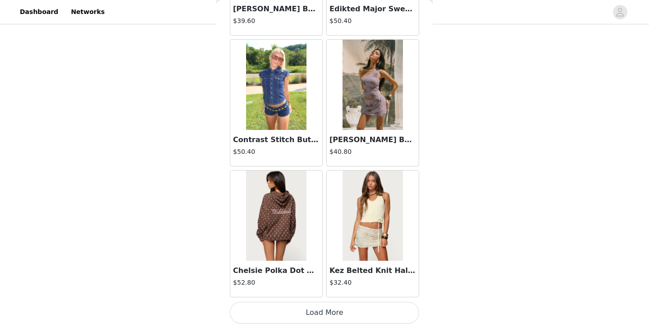
click at [341, 314] on button "Load More" at bounding box center [324, 313] width 189 height 22
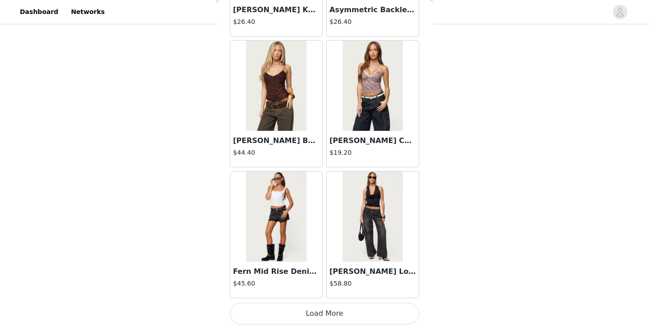
scroll to position [12815, 0]
click at [337, 305] on button "Load More" at bounding box center [324, 313] width 189 height 22
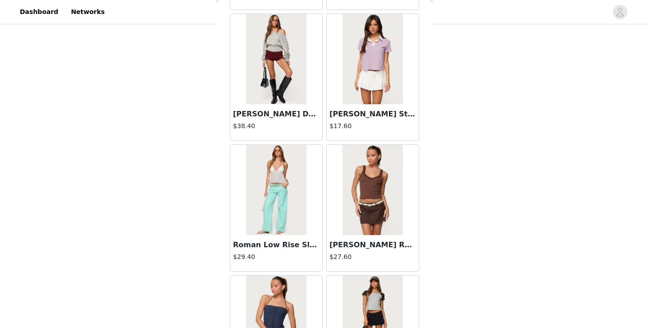
scroll to position [13235, 0]
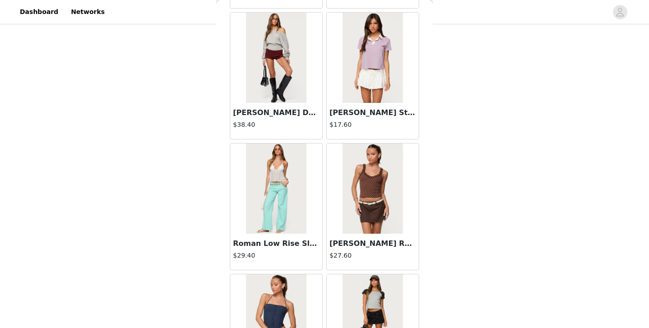
click at [303, 105] on div "[PERSON_NAME] Denim Micro Shorts $38.40" at bounding box center [276, 121] width 92 height 36
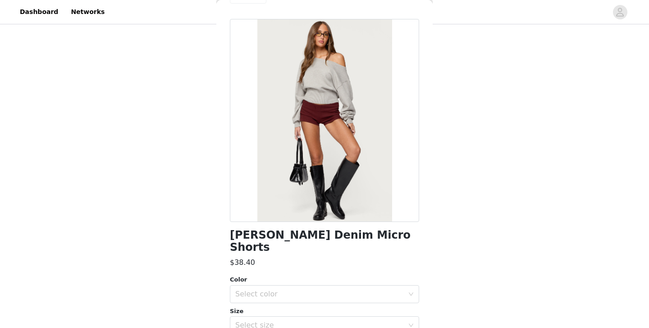
scroll to position [0, 0]
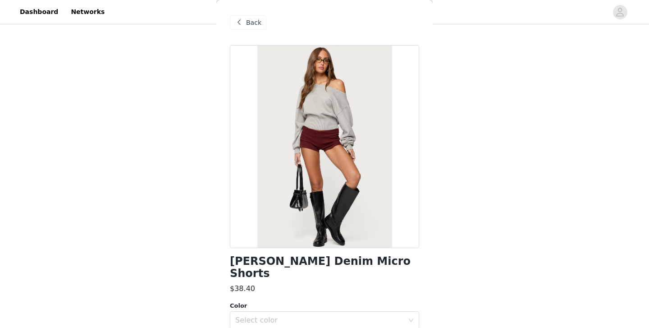
click at [252, 23] on span "Back" at bounding box center [253, 22] width 15 height 9
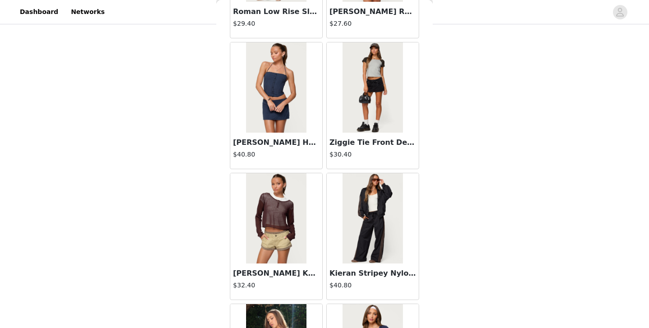
scroll to position [13378, 0]
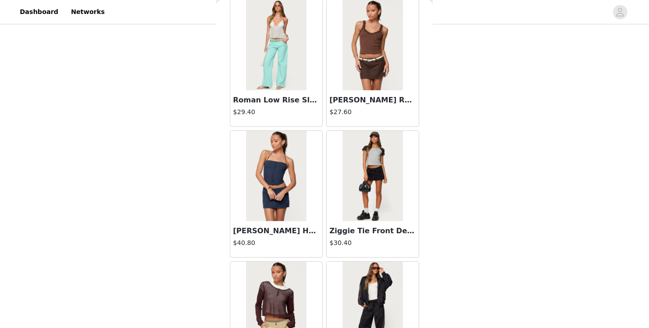
click at [379, 155] on img at bounding box center [373, 176] width 60 height 90
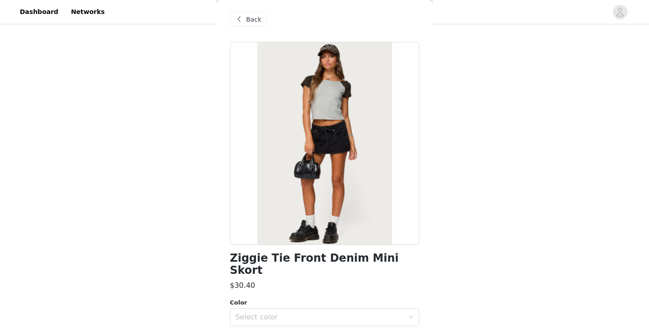
scroll to position [0, 0]
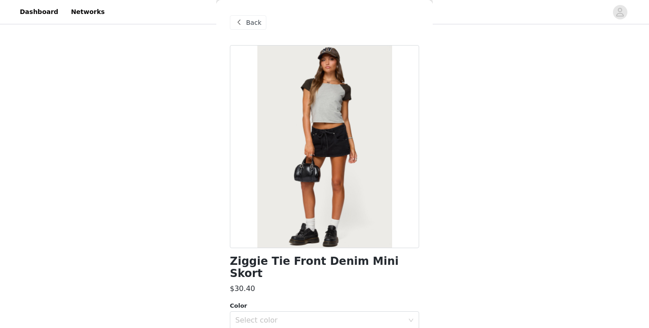
click at [254, 19] on span "Back" at bounding box center [253, 22] width 15 height 9
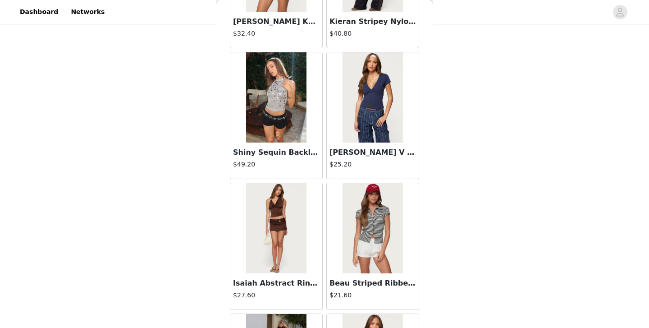
scroll to position [14123, 0]
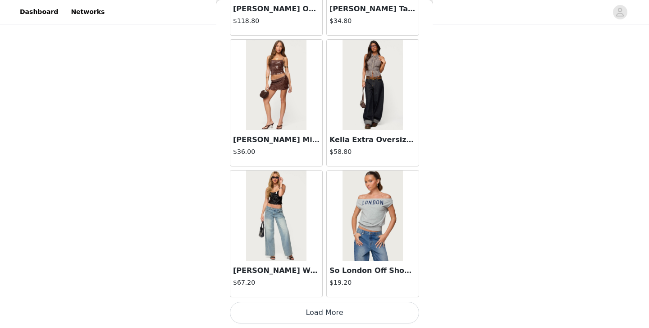
click at [342, 310] on button "Load More" at bounding box center [324, 313] width 189 height 22
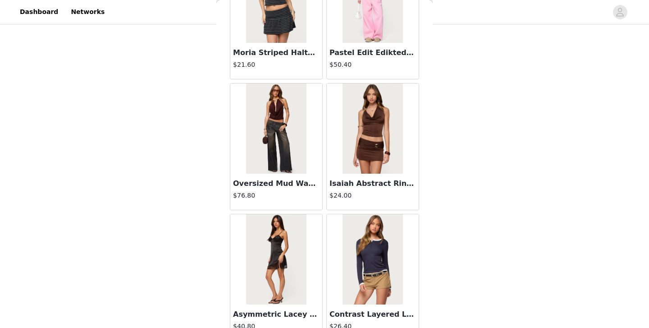
scroll to position [14602, 0]
click at [268, 160] on img at bounding box center [276, 128] width 60 height 90
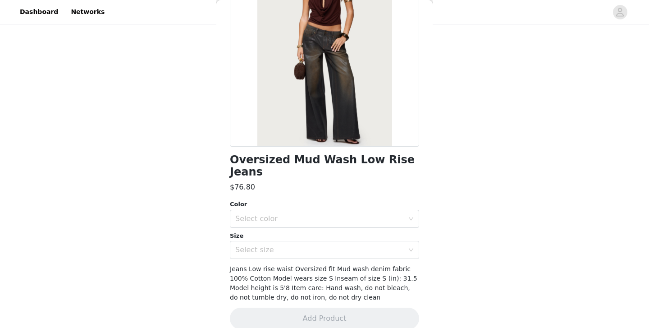
scroll to position [0, 0]
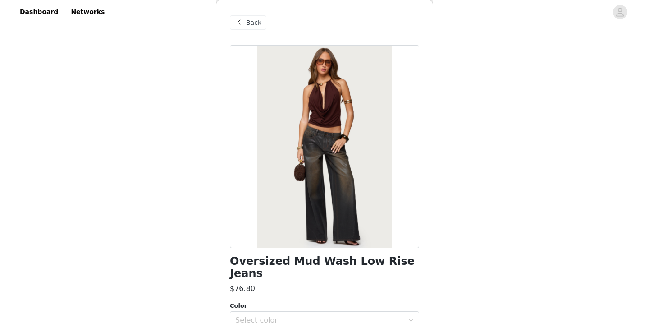
click at [256, 25] on span "Back" at bounding box center [253, 22] width 15 height 9
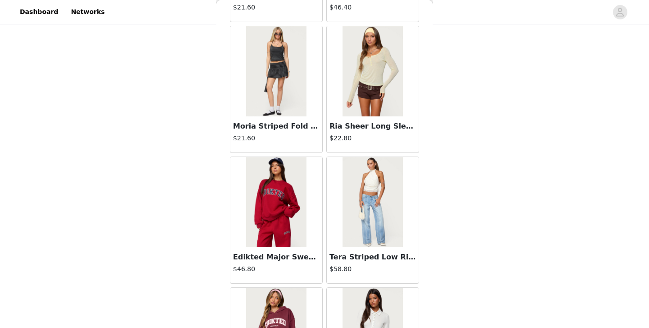
scroll to position [15430, 0]
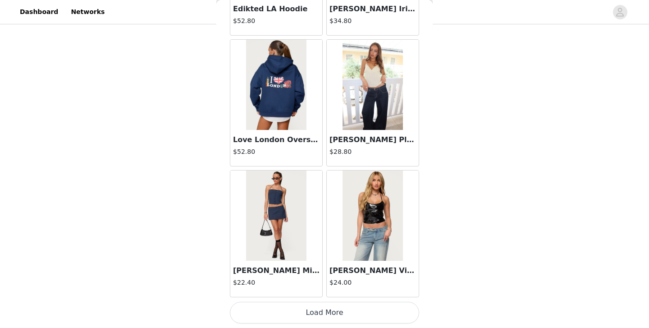
click at [383, 305] on button "Load More" at bounding box center [324, 313] width 189 height 22
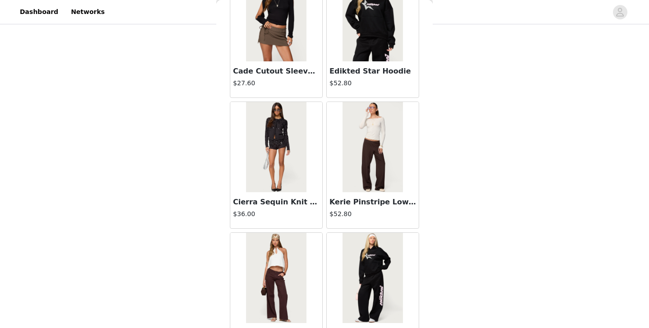
scroll to position [16737, 0]
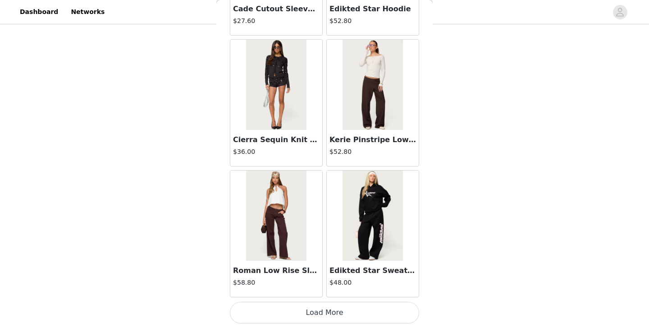
click at [310, 321] on button "Load More" at bounding box center [324, 313] width 189 height 22
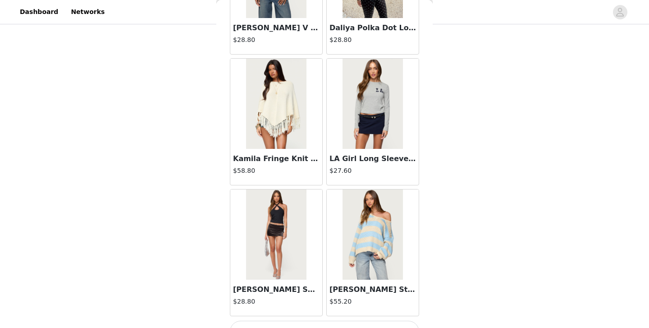
scroll to position [18044, 0]
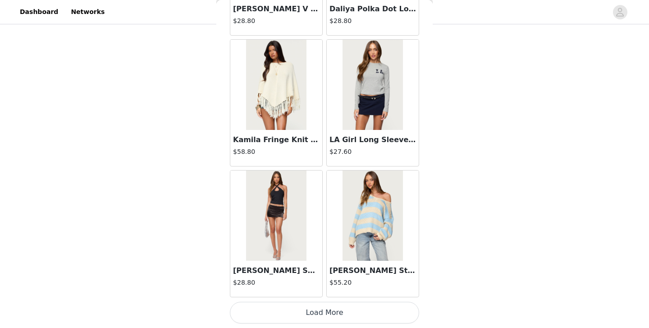
click at [343, 311] on button "Load More" at bounding box center [324, 313] width 189 height 22
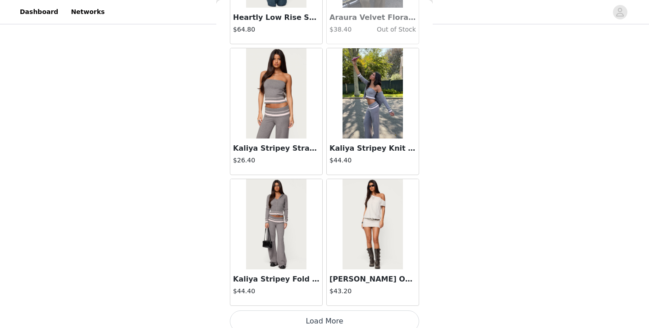
scroll to position [19351, 0]
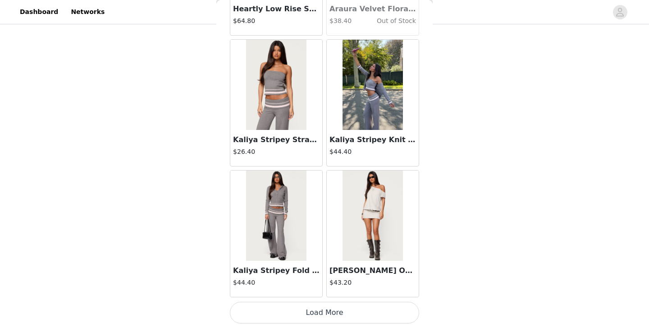
click at [322, 318] on button "Load More" at bounding box center [324, 313] width 189 height 22
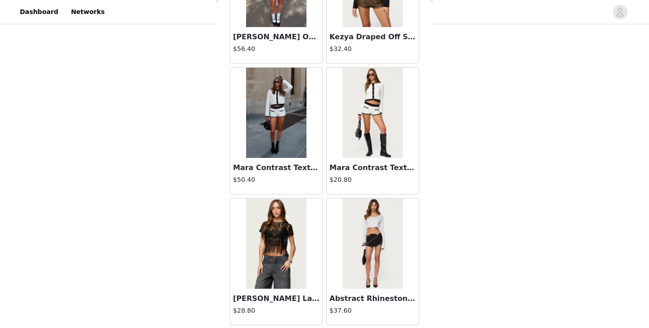
scroll to position [20658, 0]
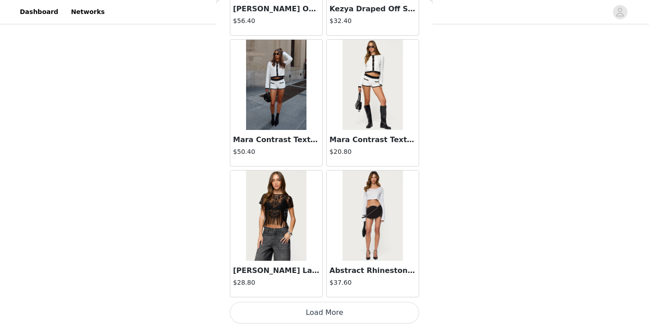
click at [316, 315] on button "Load More" at bounding box center [324, 313] width 189 height 22
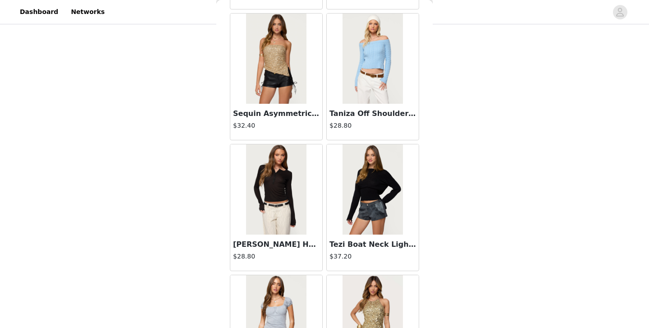
scroll to position [21965, 0]
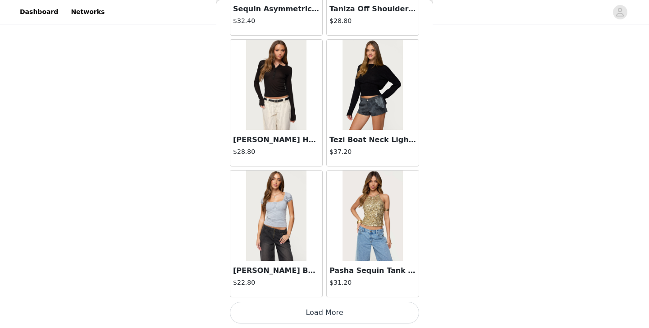
click at [313, 316] on button "Load More" at bounding box center [324, 313] width 189 height 22
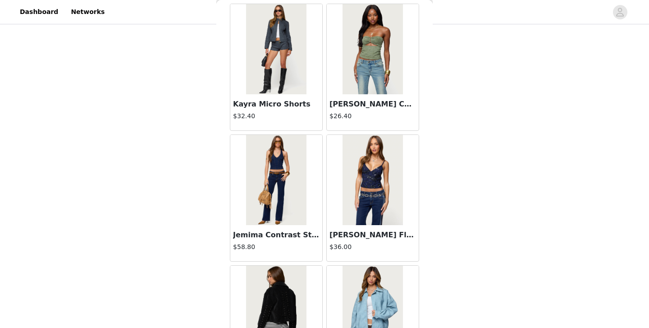
scroll to position [22656, 0]
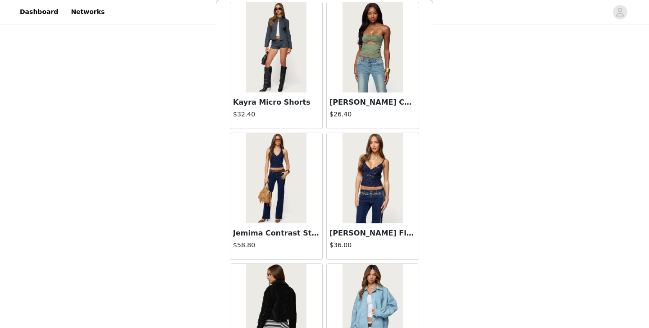
click at [281, 157] on img at bounding box center [276, 178] width 60 height 90
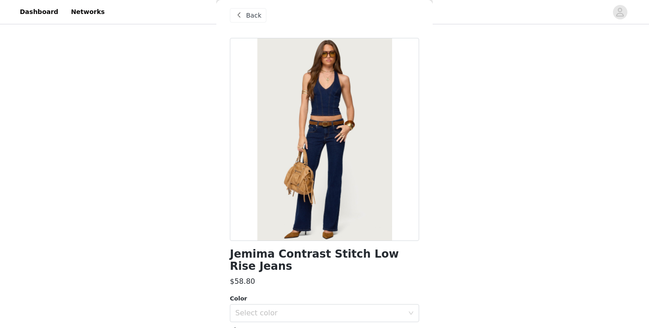
scroll to position [9, 0]
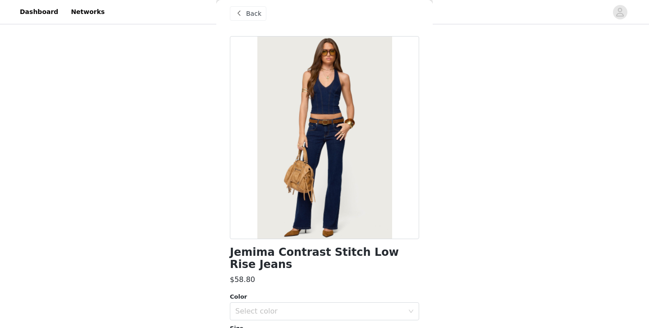
click at [255, 15] on span "Back" at bounding box center [253, 13] width 15 height 9
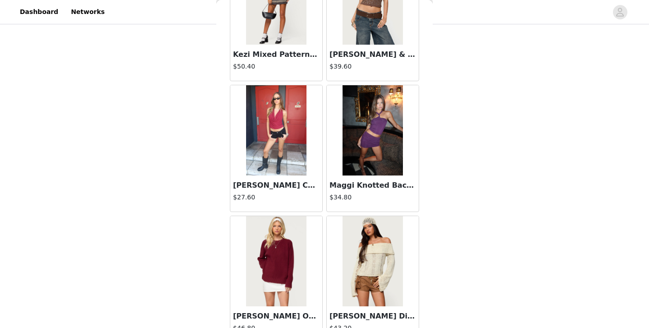
scroll to position [23272, 0]
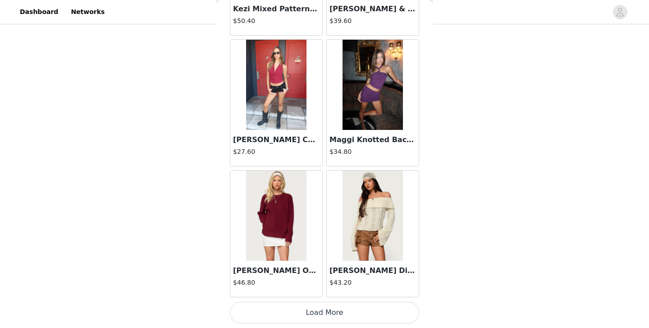
drag, startPoint x: 357, startPoint y: 307, endPoint x: 319, endPoint y: 242, distance: 75.1
click at [357, 307] on button "Load More" at bounding box center [324, 313] width 189 height 22
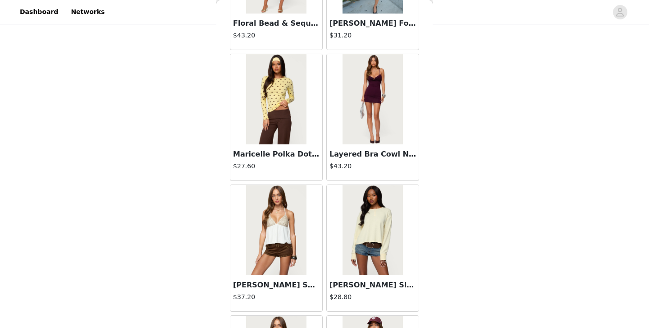
scroll to position [23650, 0]
click at [384, 96] on img at bounding box center [373, 99] width 60 height 90
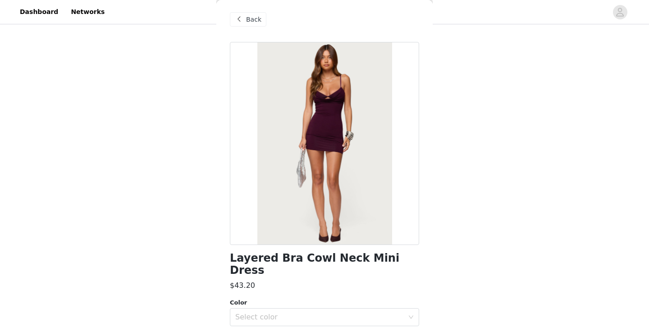
scroll to position [0, 0]
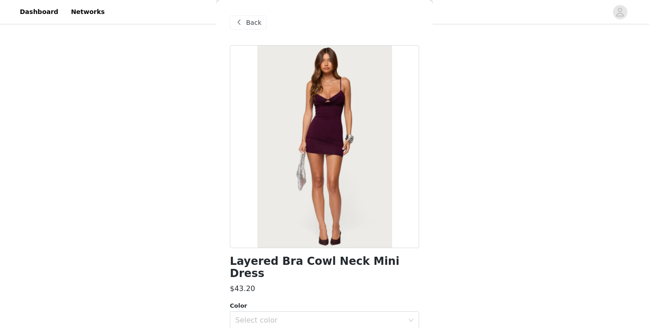
click at [255, 20] on span "Back" at bounding box center [253, 22] width 15 height 9
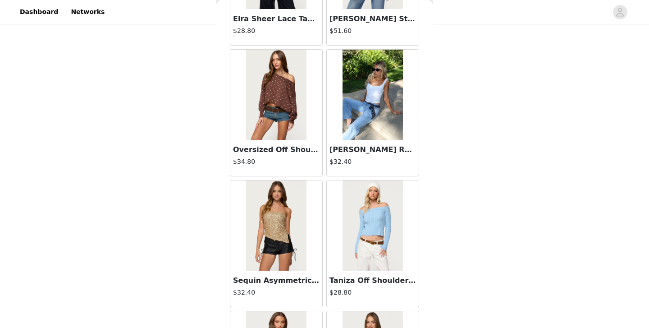
scroll to position [24579, 0]
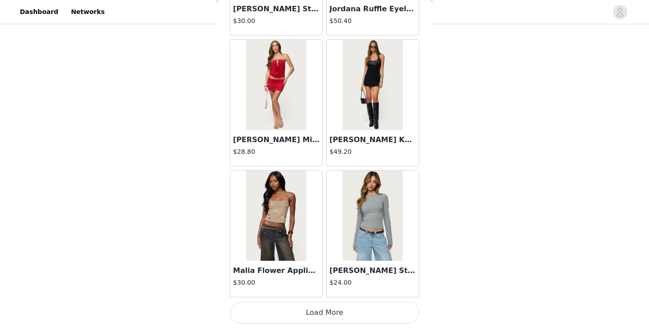
click at [336, 313] on button "Load More" at bounding box center [324, 313] width 189 height 22
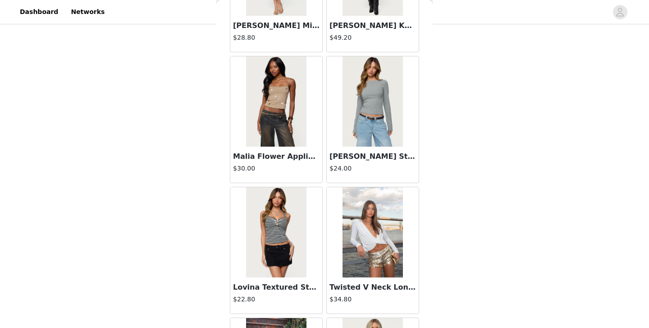
scroll to position [24737, 0]
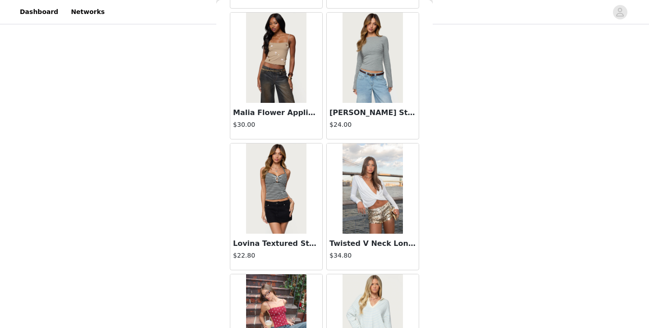
click at [375, 198] on img at bounding box center [373, 188] width 60 height 90
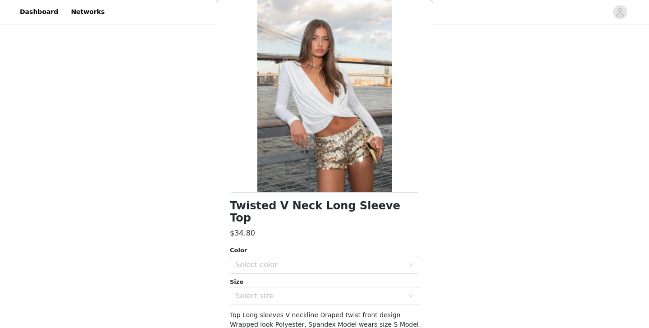
scroll to position [55, 0]
click at [361, 261] on div "Select color" at bounding box center [319, 265] width 169 height 9
click at [348, 269] on li "CREAM" at bounding box center [324, 272] width 189 height 14
click at [348, 292] on div "Select size" at bounding box center [319, 296] width 169 height 9
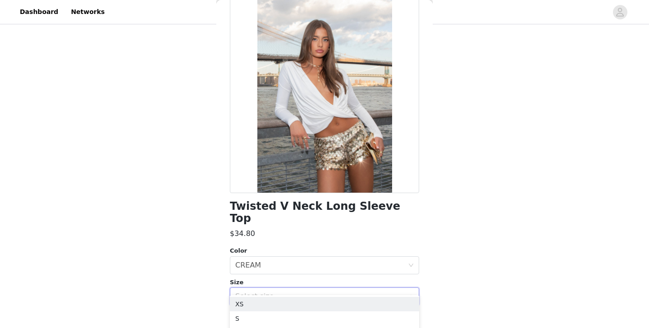
scroll to position [101, 0]
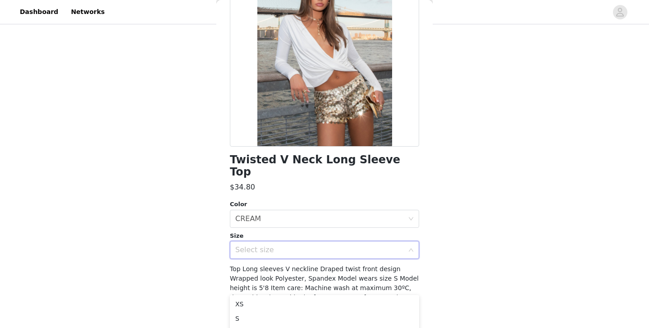
click at [352, 285] on span "Top Long sleeves V neckline Draped twist front design Wrapped look Polyester, S…" at bounding box center [324, 287] width 189 height 45
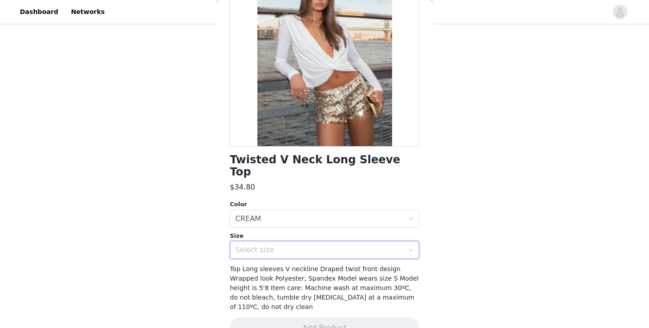
click at [352, 285] on span "Top Long sleeves V neckline Draped twist front design Wrapped look Polyester, S…" at bounding box center [324, 287] width 189 height 45
click at [356, 244] on div "Select size" at bounding box center [321, 249] width 173 height 17
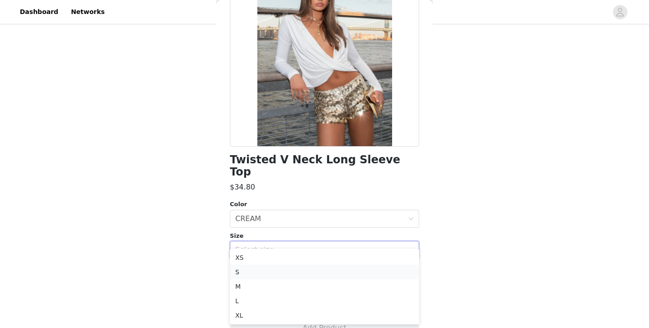
click at [343, 274] on li "S" at bounding box center [324, 272] width 189 height 14
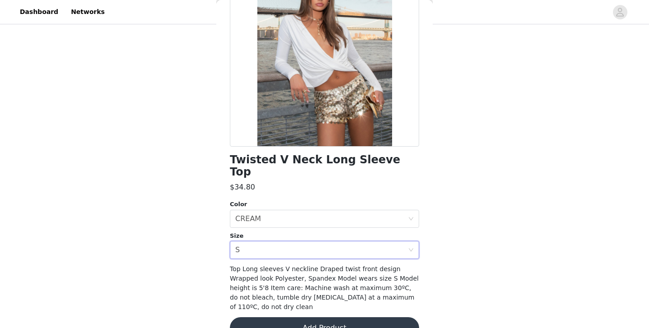
click at [346, 317] on button "Add Product" at bounding box center [324, 328] width 189 height 22
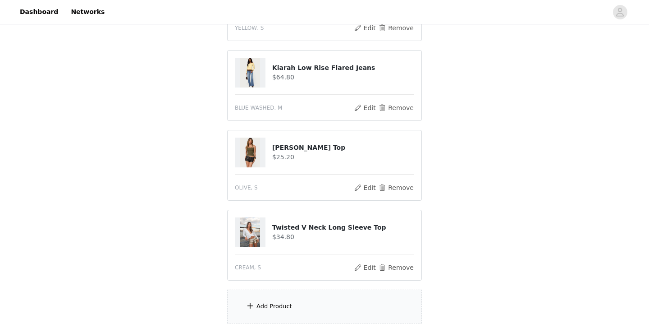
scroll to position [340, 0]
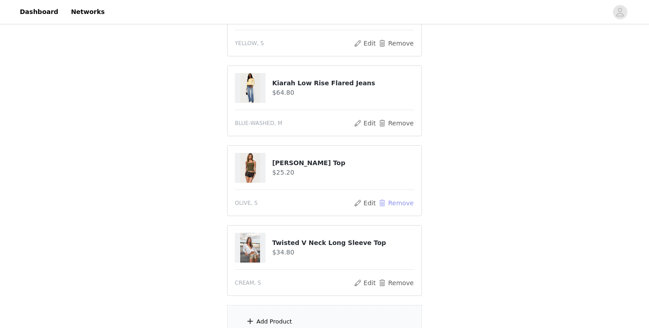
click at [393, 197] on button "Remove" at bounding box center [396, 202] width 36 height 11
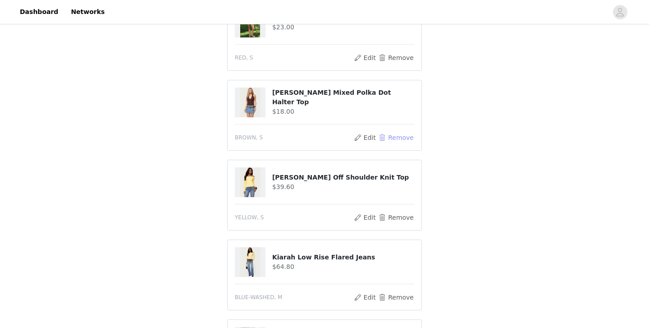
click at [400, 132] on button "Remove" at bounding box center [396, 137] width 36 height 11
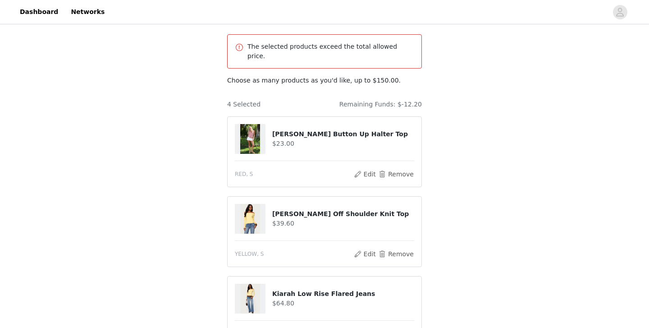
scroll to position [0, 0]
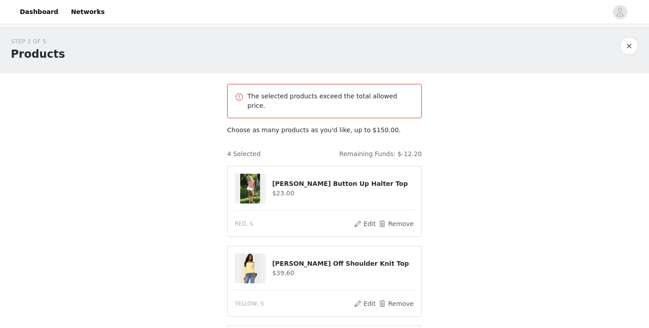
click at [440, 135] on div "STEP 1 OF 5 Products The selected products exceed the total allowed price. Choo…" at bounding box center [324, 286] width 649 height 520
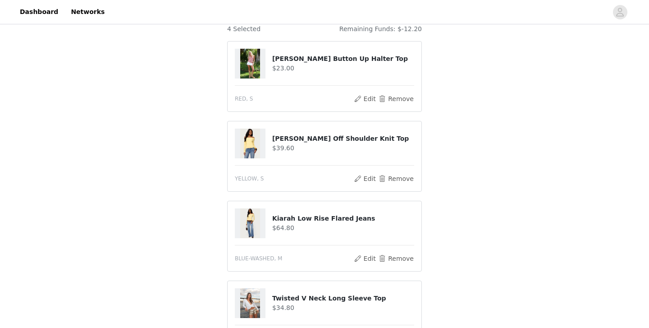
scroll to position [120, 0]
